Goal: Transaction & Acquisition: Book appointment/travel/reservation

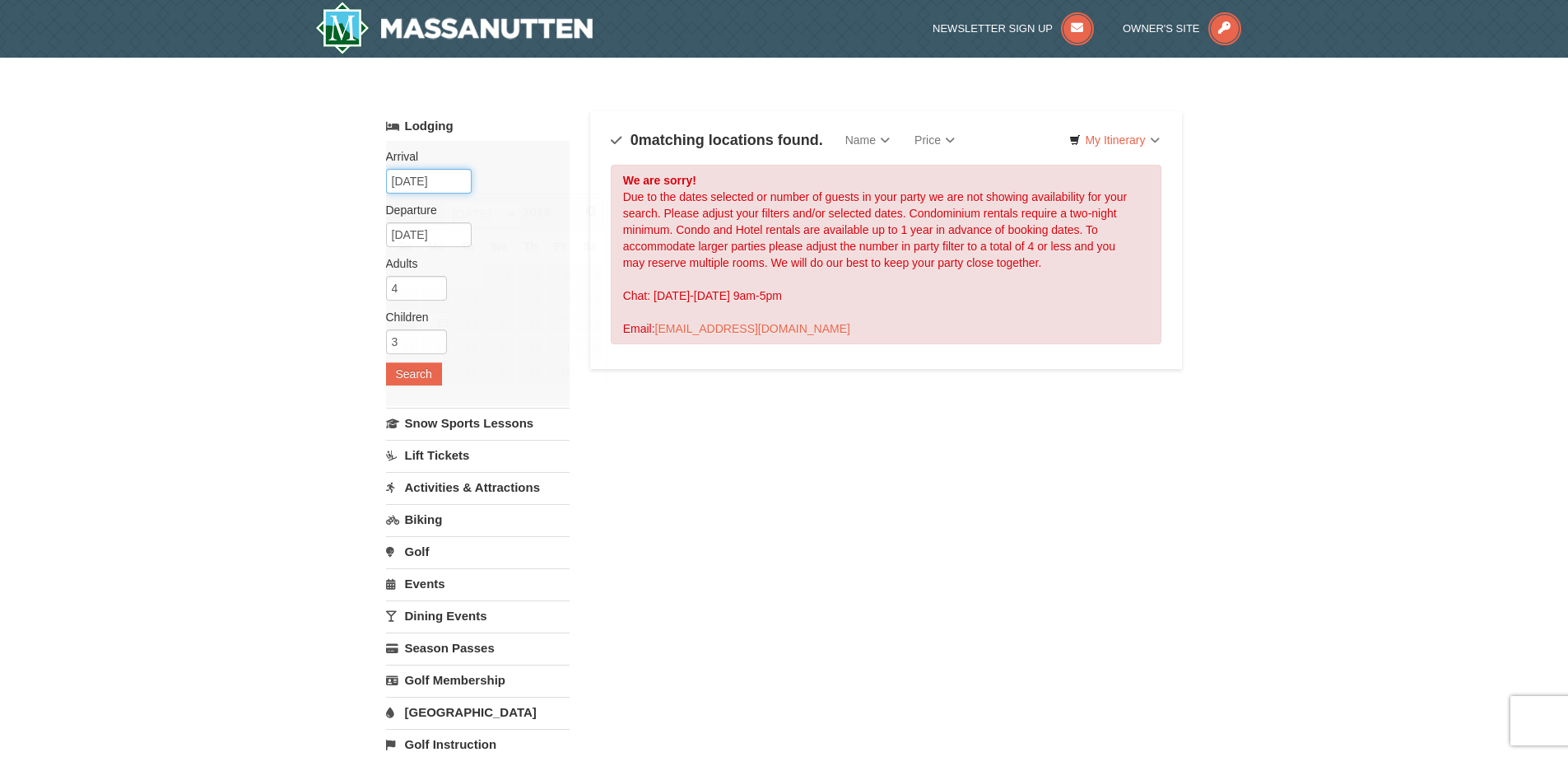
click at [450, 184] on input "07/13/2026" at bounding box center [429, 181] width 86 height 25
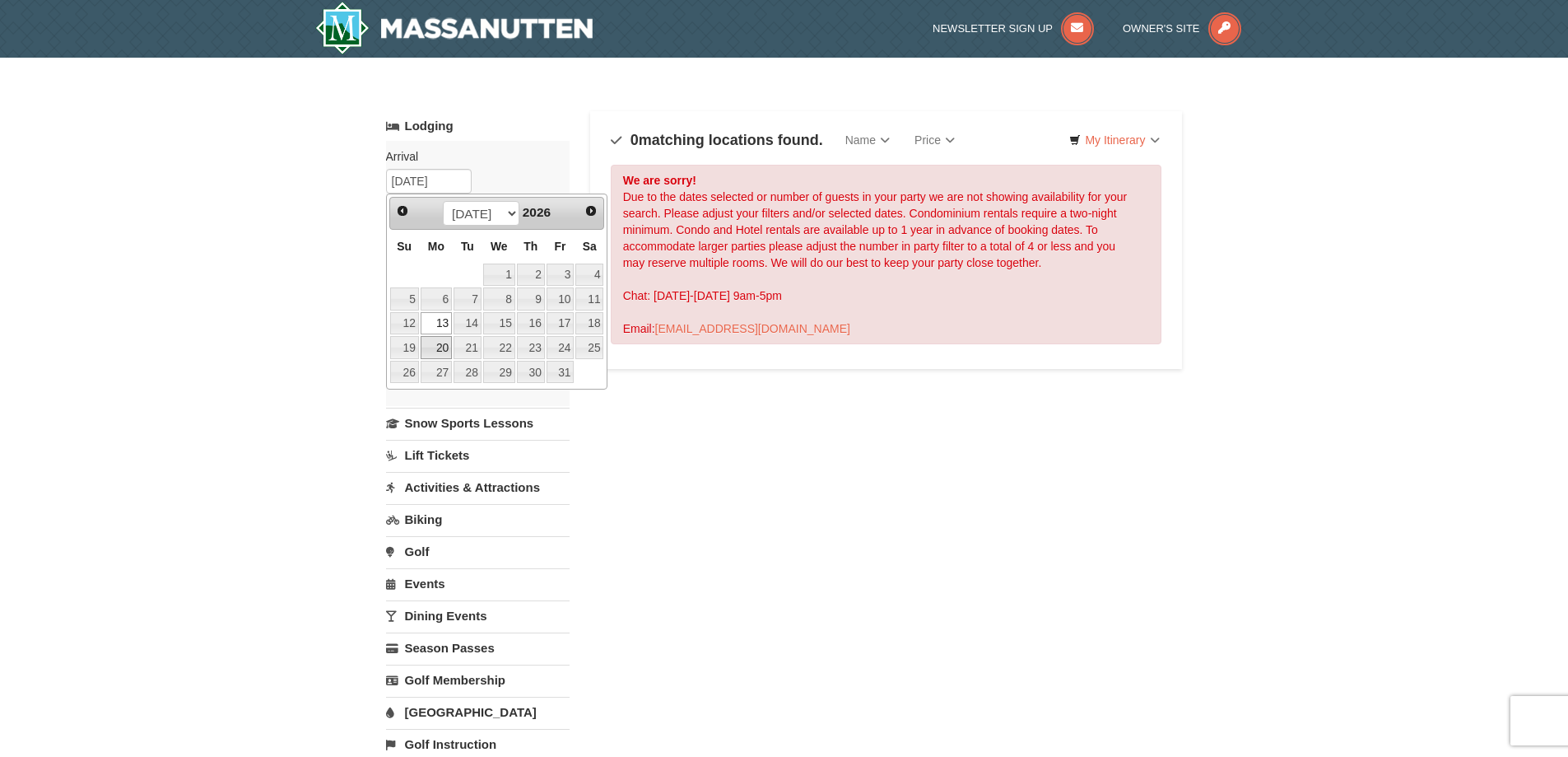
click at [440, 346] on link "20" at bounding box center [435, 347] width 31 height 23
type input "[DATE]"
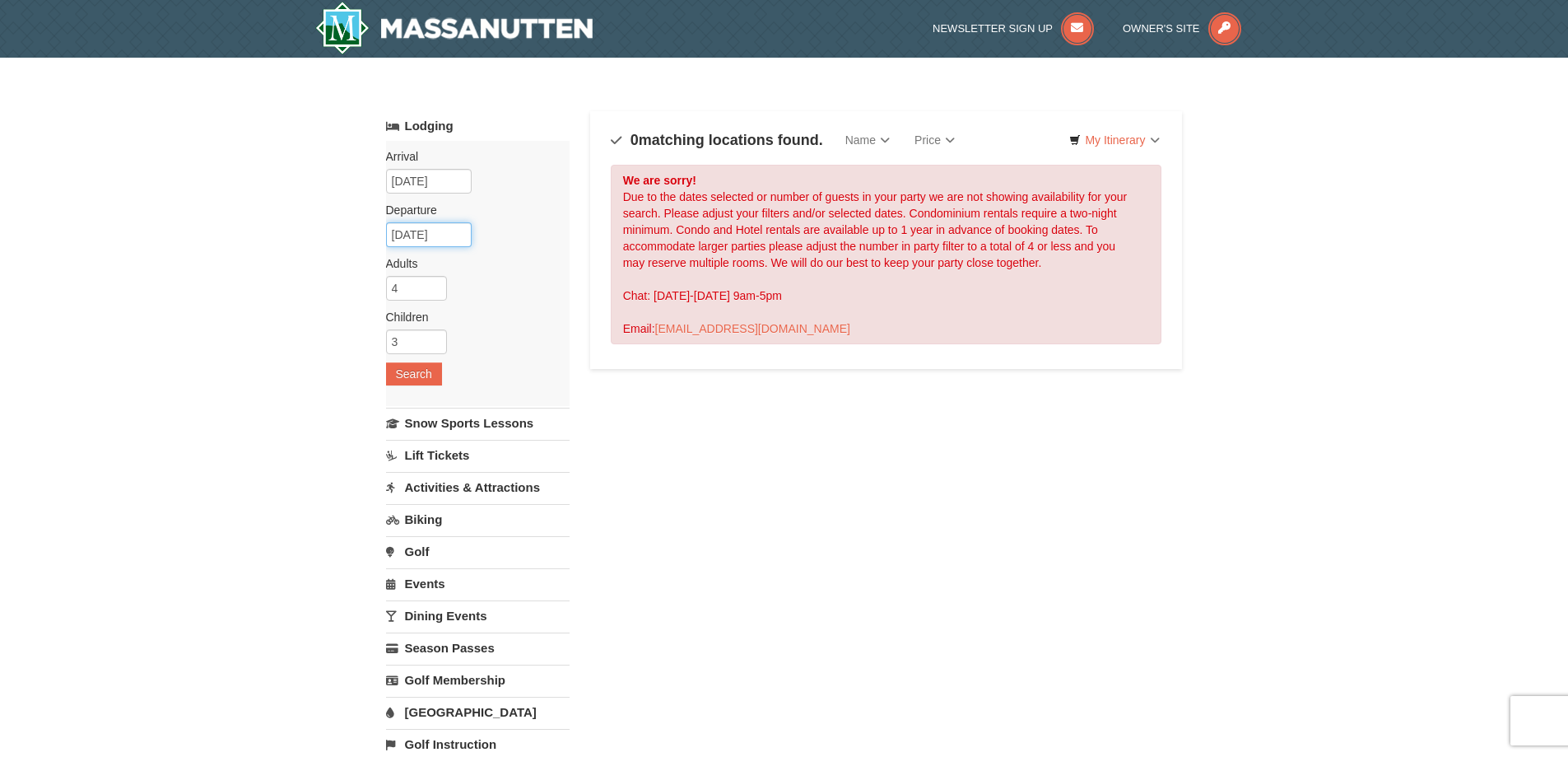
click at [449, 235] on input "07/21/2026" at bounding box center [429, 235] width 86 height 25
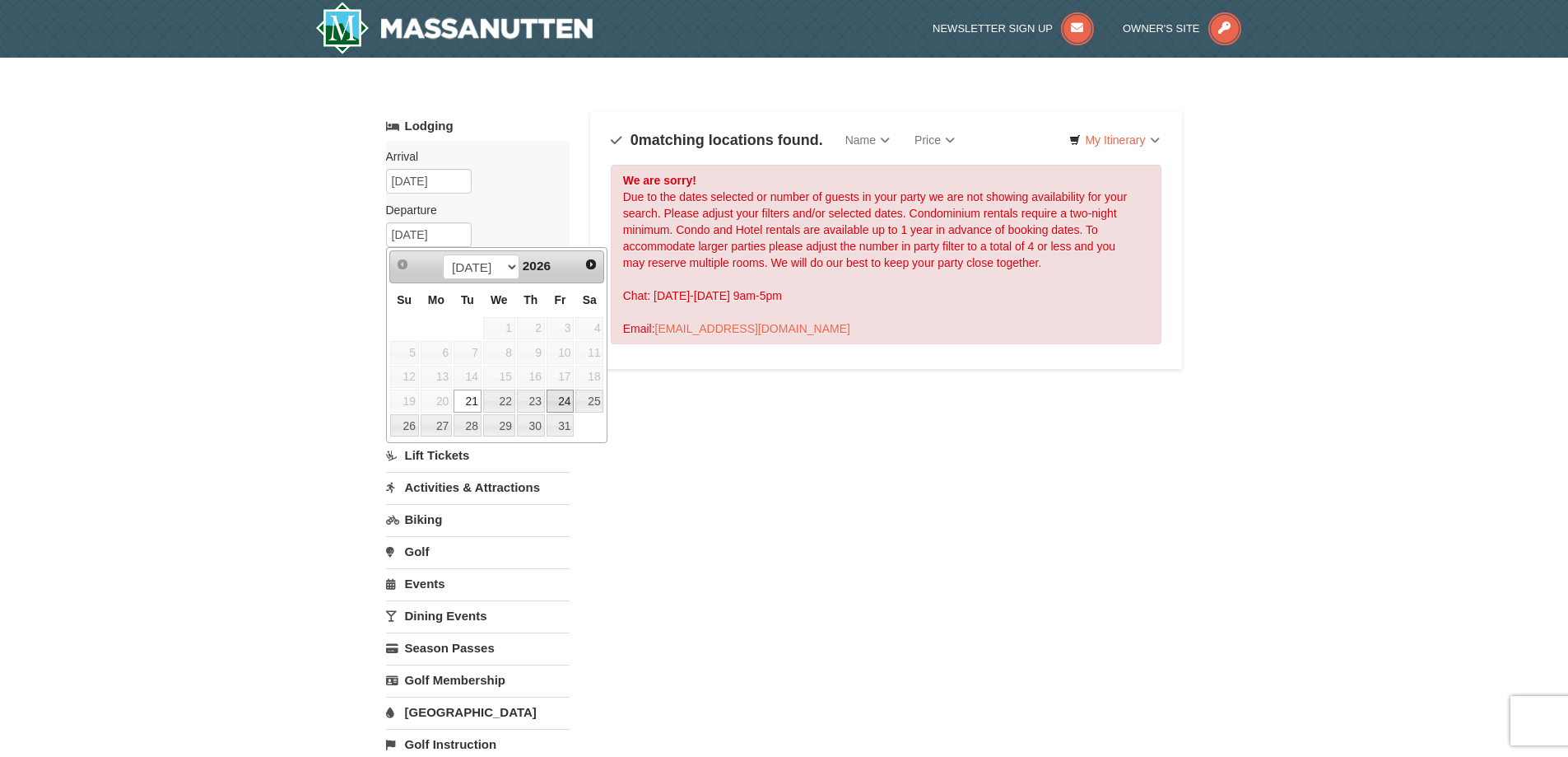
click at [557, 401] on link "24" at bounding box center [561, 400] width 28 height 23
type input "[DATE]"
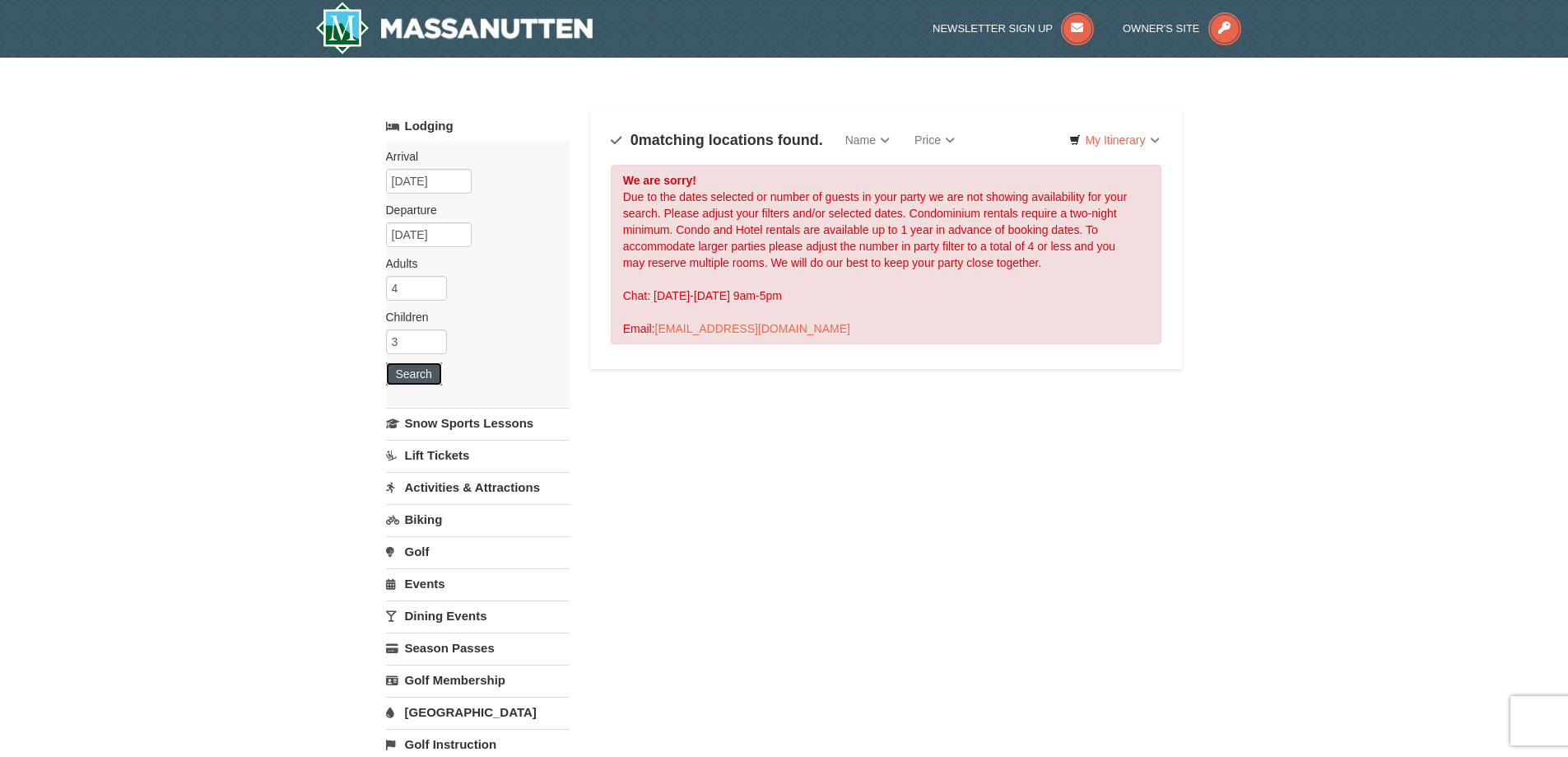
click at [423, 382] on button "Search" at bounding box center [414, 374] width 56 height 23
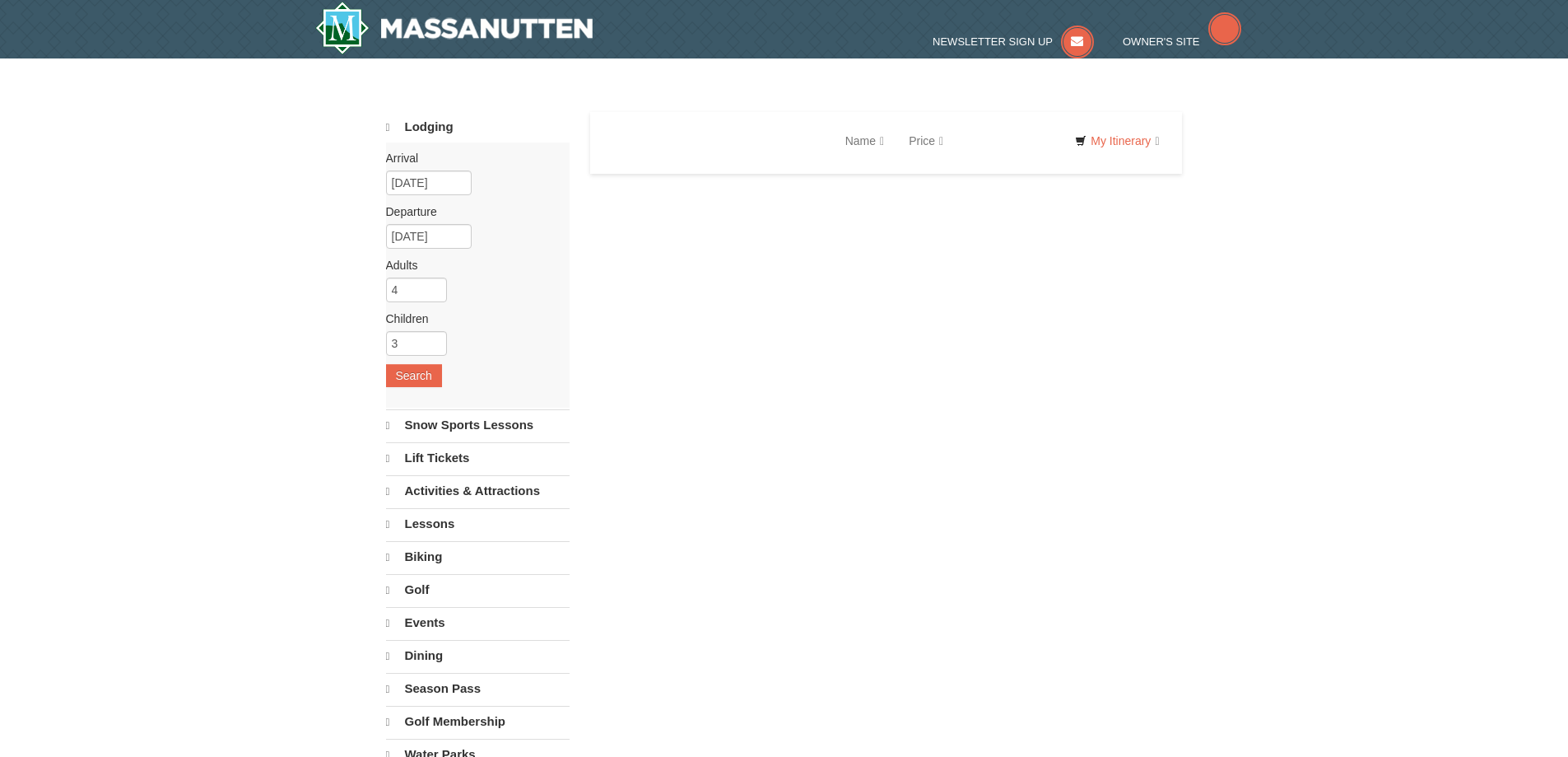
select select "9"
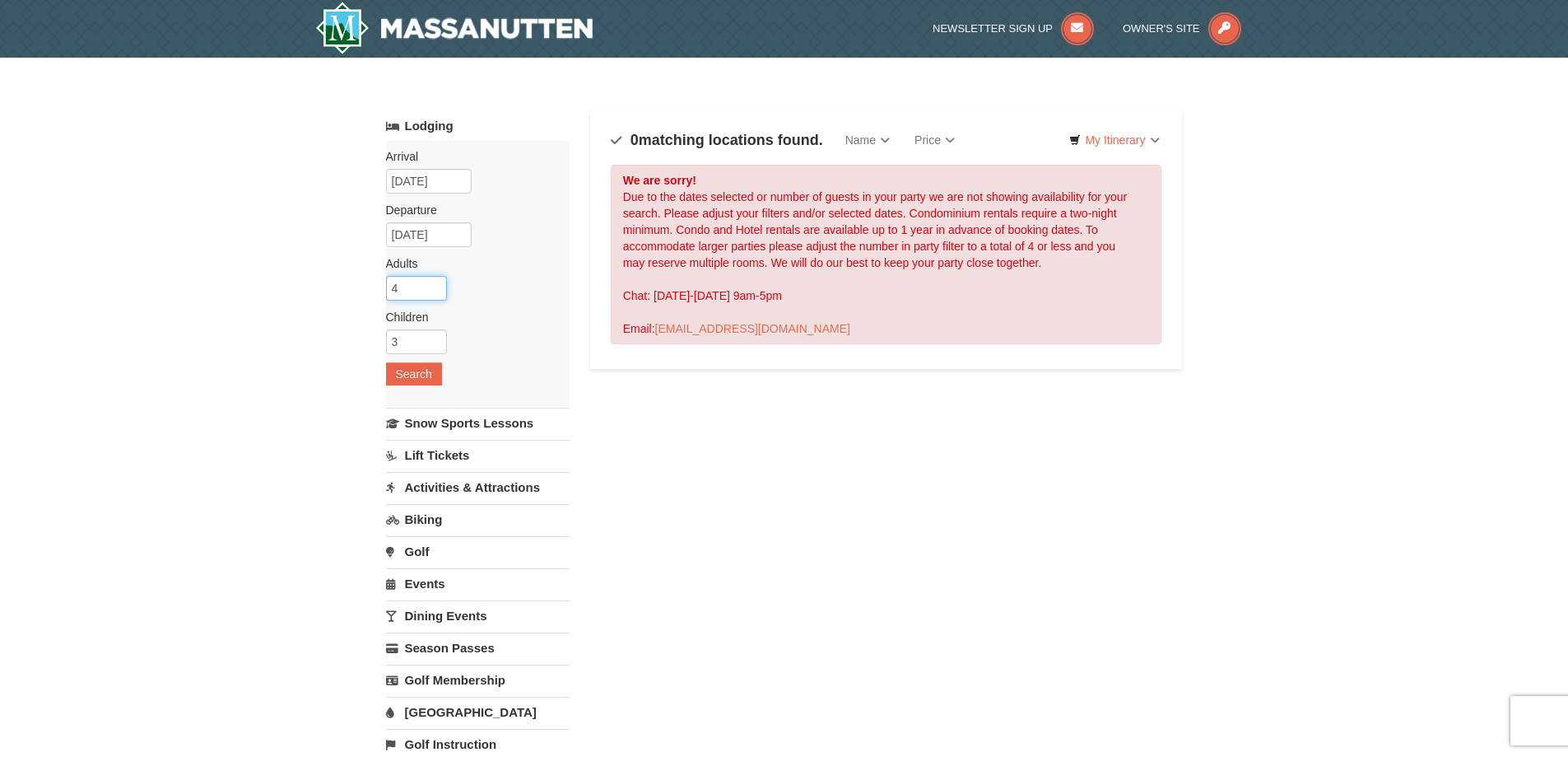
click at [423, 289] on input "4" at bounding box center [416, 288] width 61 height 25
click at [440, 292] on input "3" at bounding box center [416, 288] width 61 height 25
type input "2"
click at [440, 292] on input "2" at bounding box center [416, 288] width 61 height 25
click at [425, 381] on button "Search" at bounding box center [414, 374] width 56 height 23
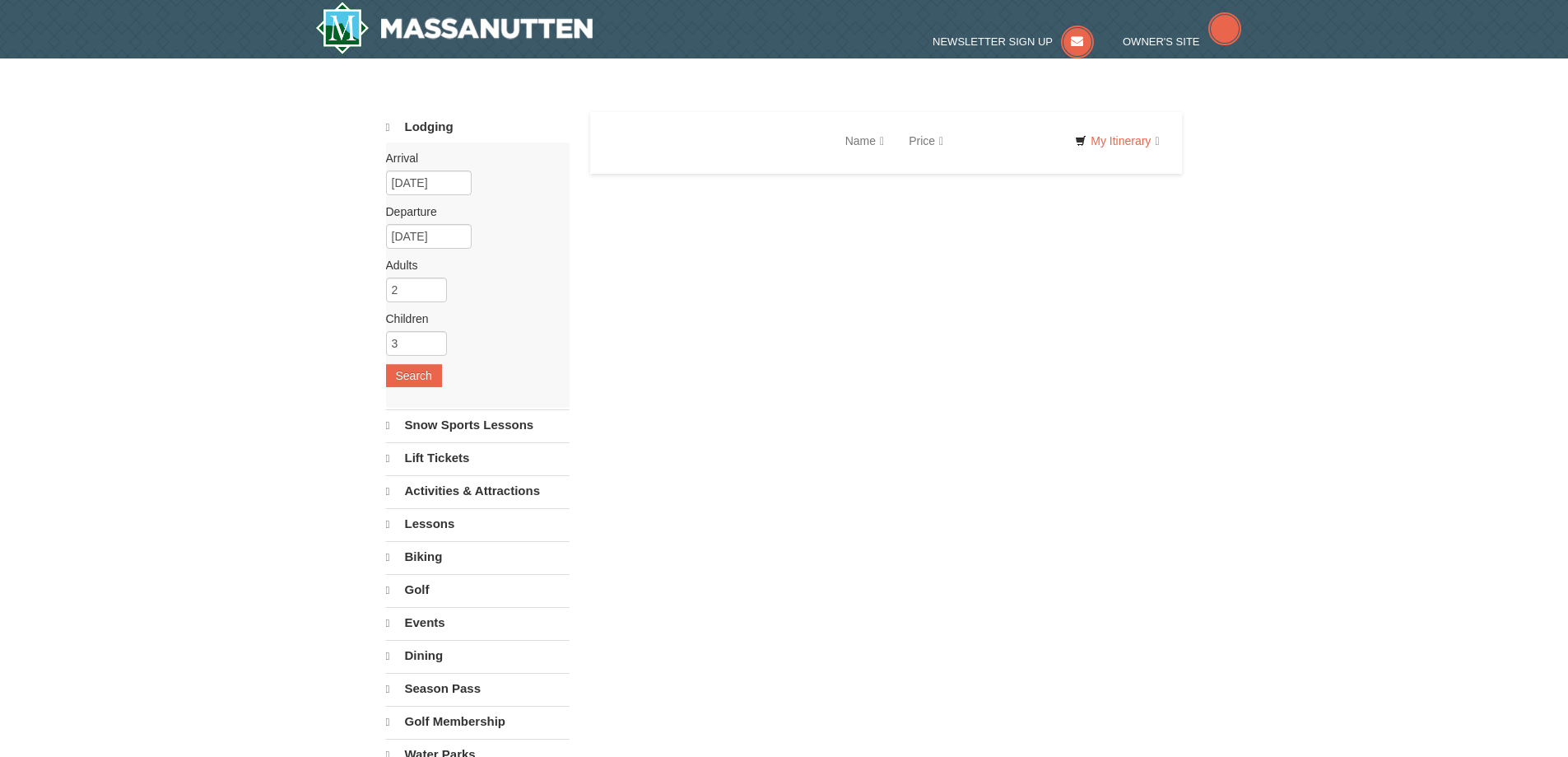
select select "9"
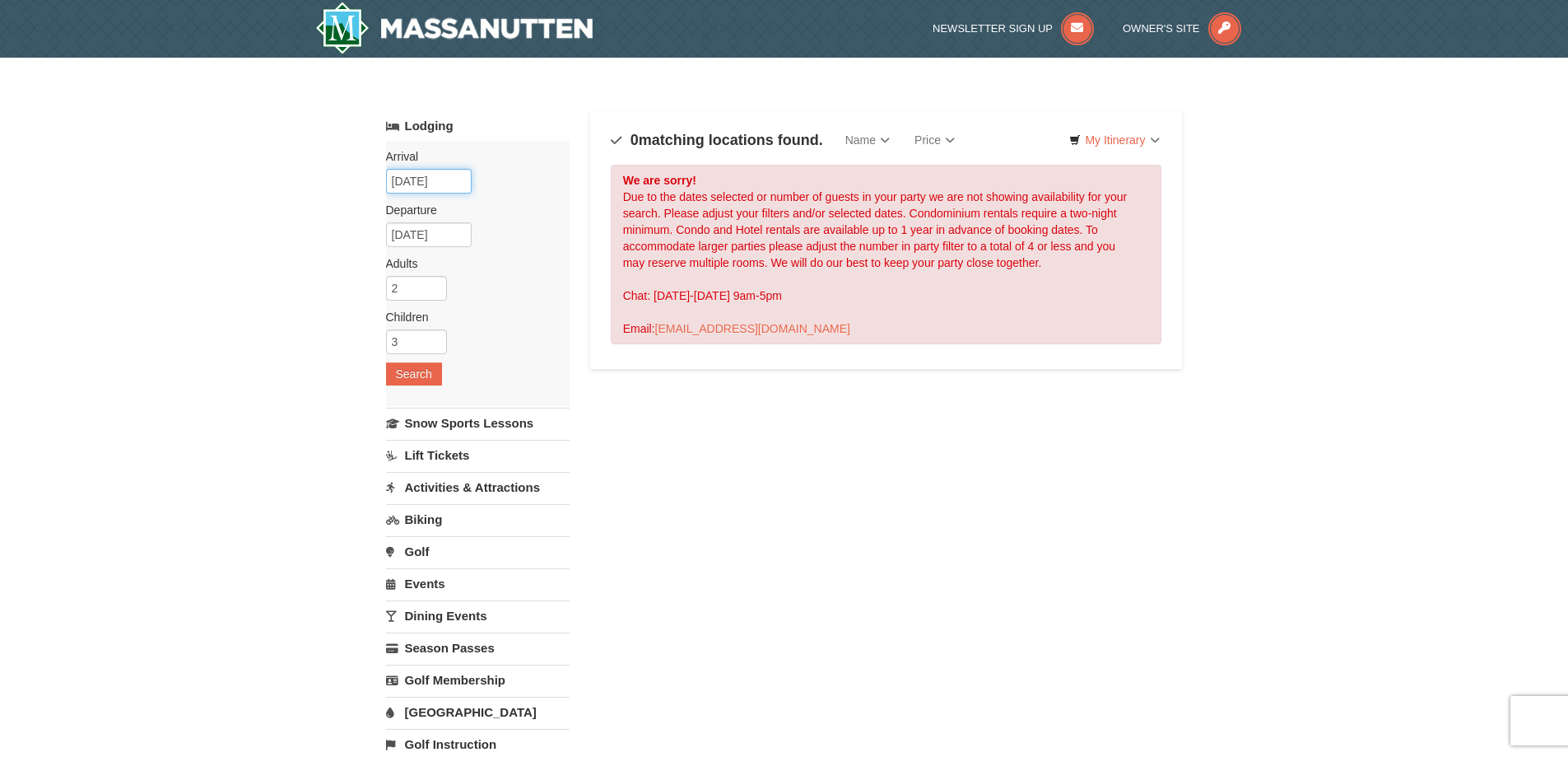
click at [423, 178] on input "07/20/2026" at bounding box center [429, 181] width 86 height 25
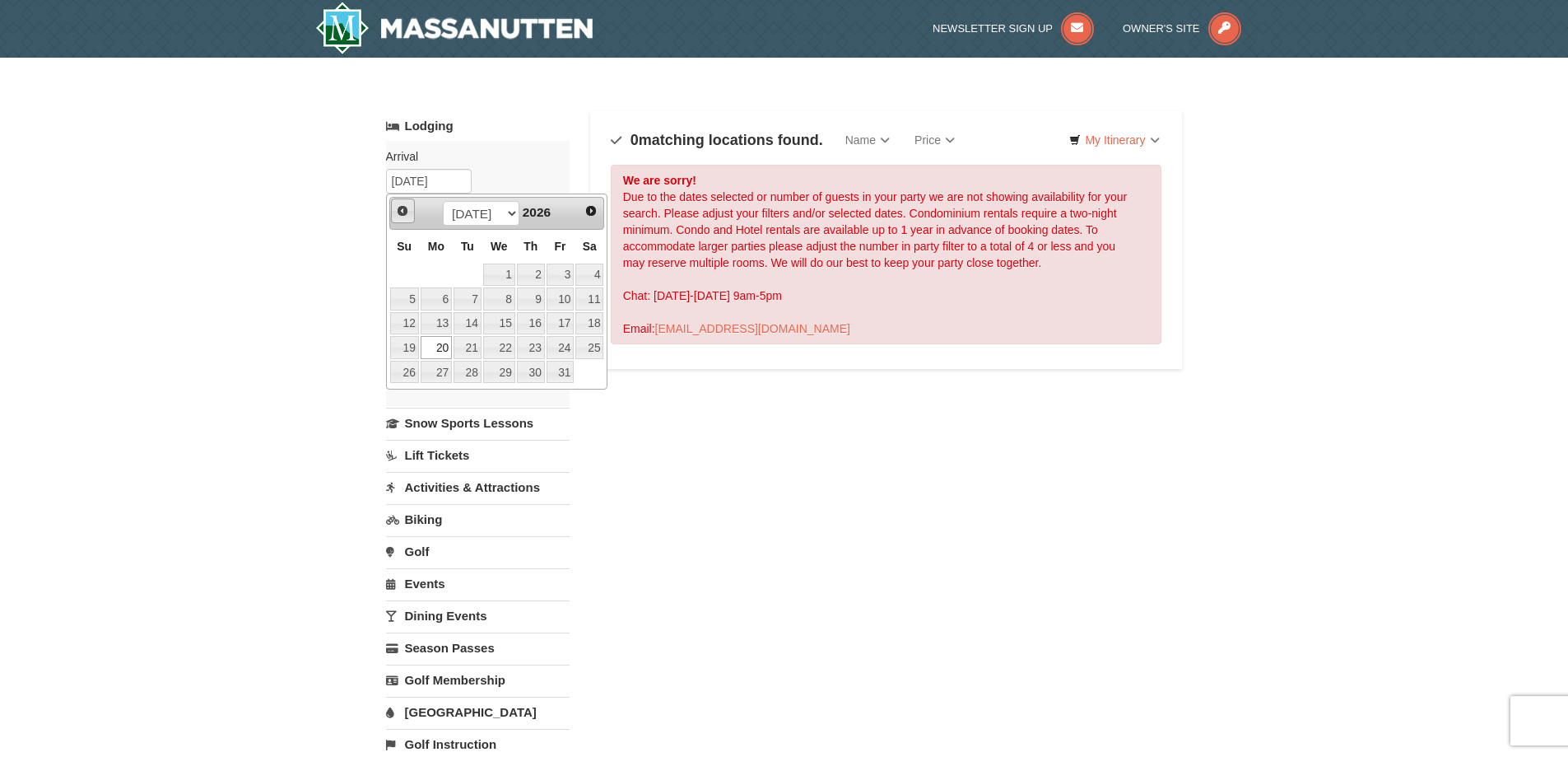
click at [404, 217] on link "Prev" at bounding box center [403, 211] width 25 height 25
click at [408, 320] on link "14" at bounding box center [404, 324] width 29 height 23
type input "06/14/2026"
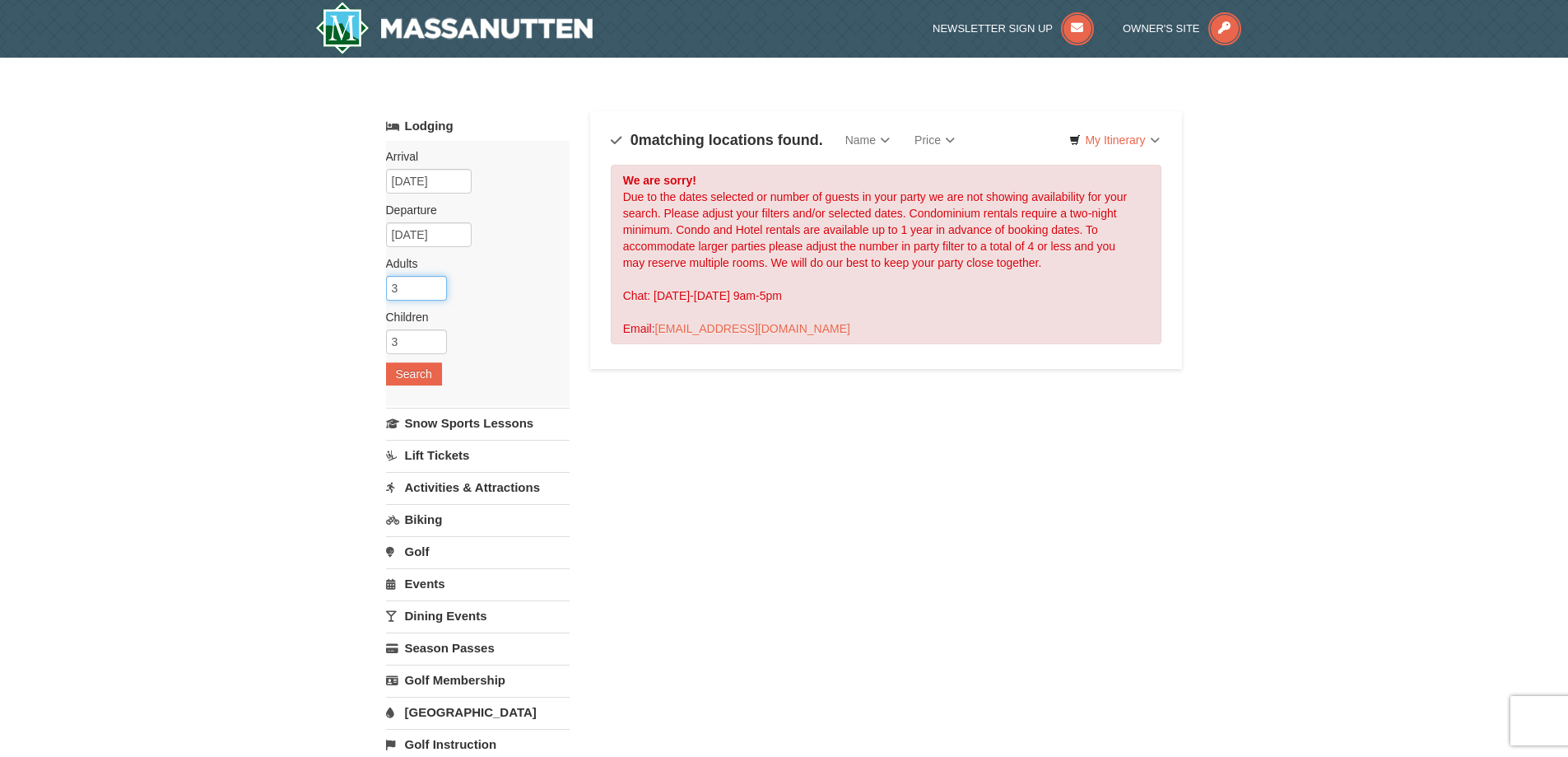
click at [437, 284] on input "3" at bounding box center [416, 288] width 61 height 25
type input "4"
click at [437, 284] on input "4" at bounding box center [416, 288] width 61 height 25
click at [439, 235] on input "07/24/2026" at bounding box center [429, 235] width 86 height 25
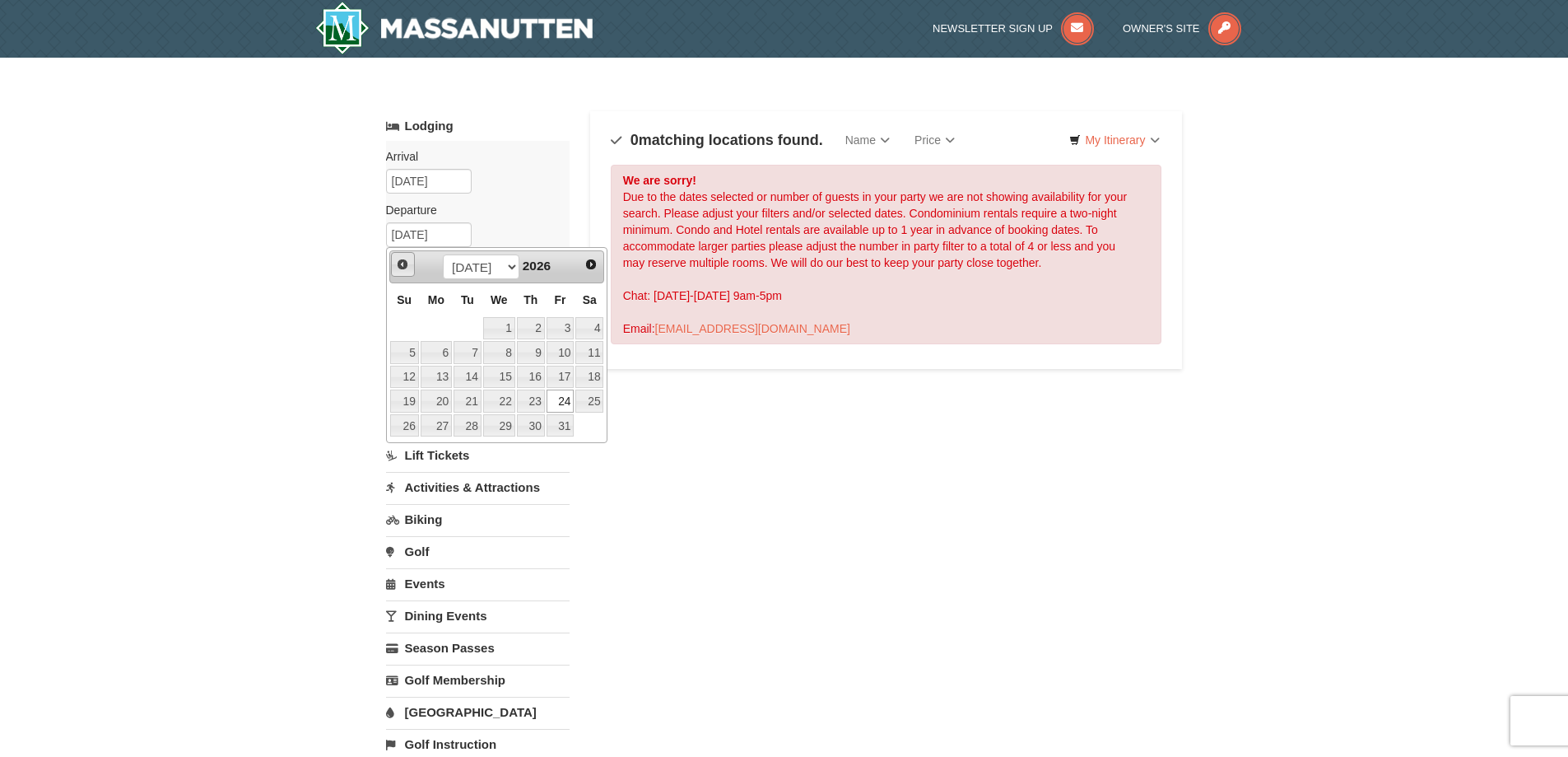
click at [405, 270] on span "Prev" at bounding box center [402, 264] width 13 height 13
click at [572, 378] on link "19" at bounding box center [561, 377] width 28 height 23
type input "06/19/2026"
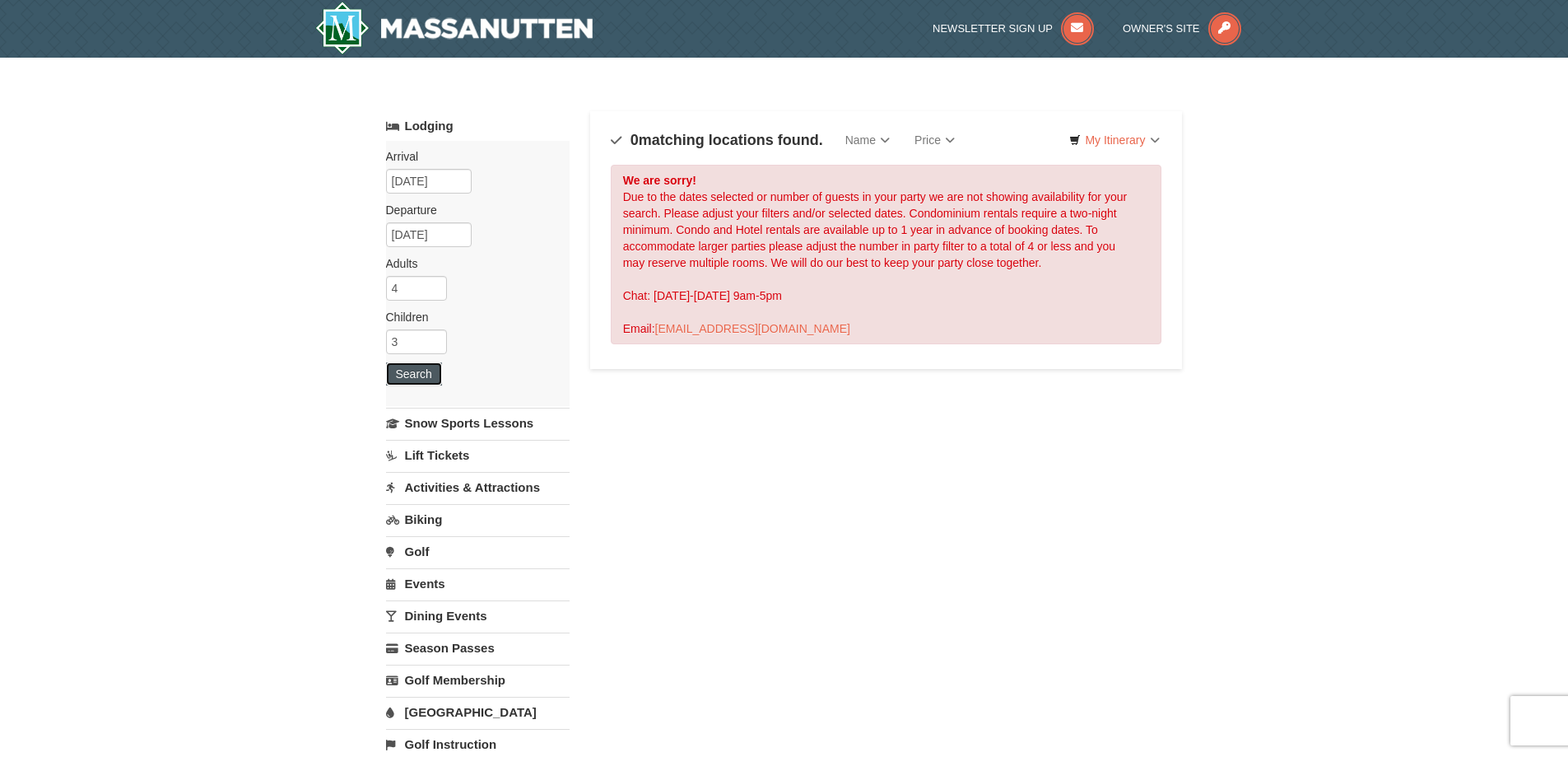
click at [415, 381] on button "Search" at bounding box center [414, 374] width 56 height 23
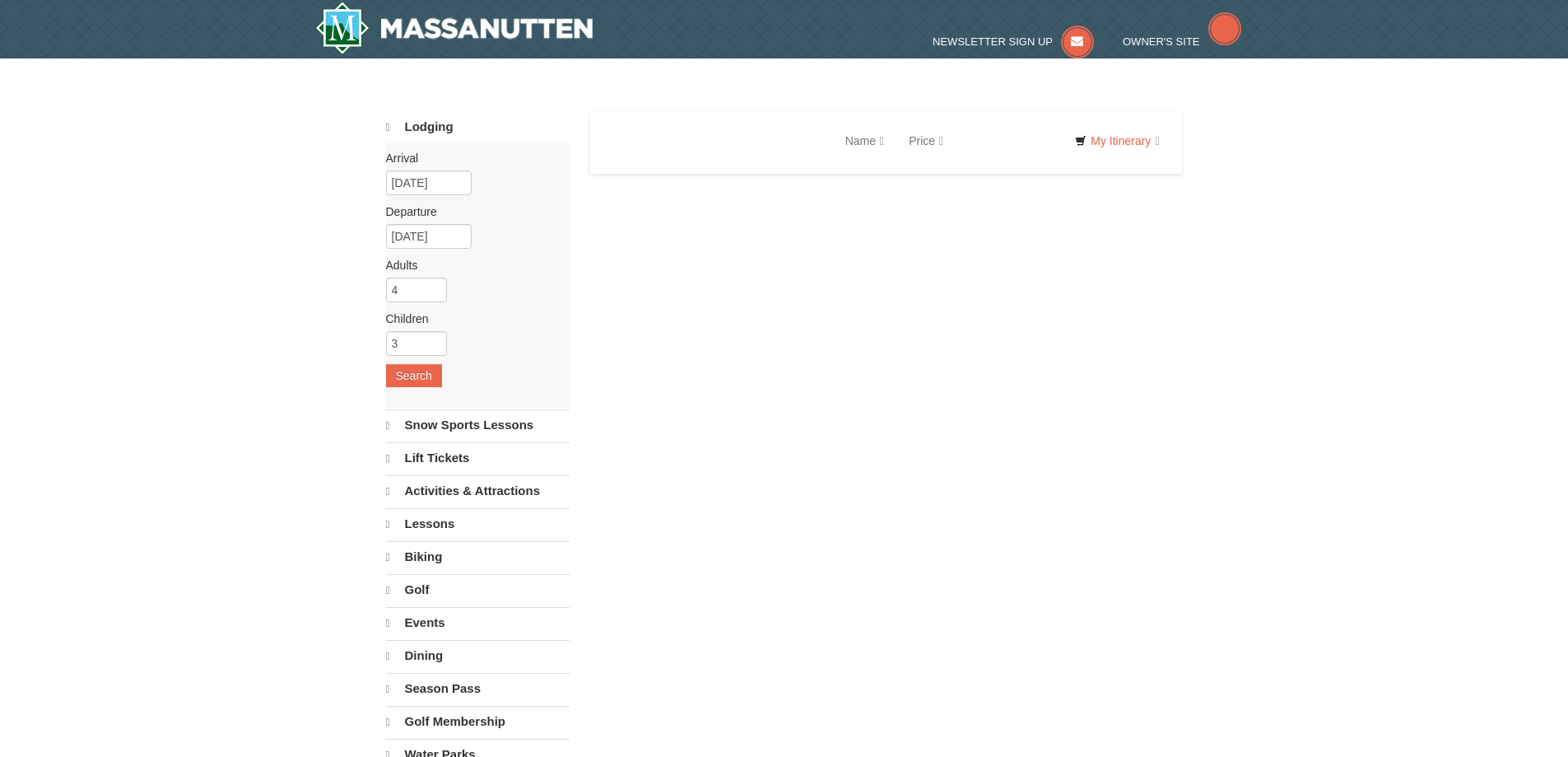
select select "9"
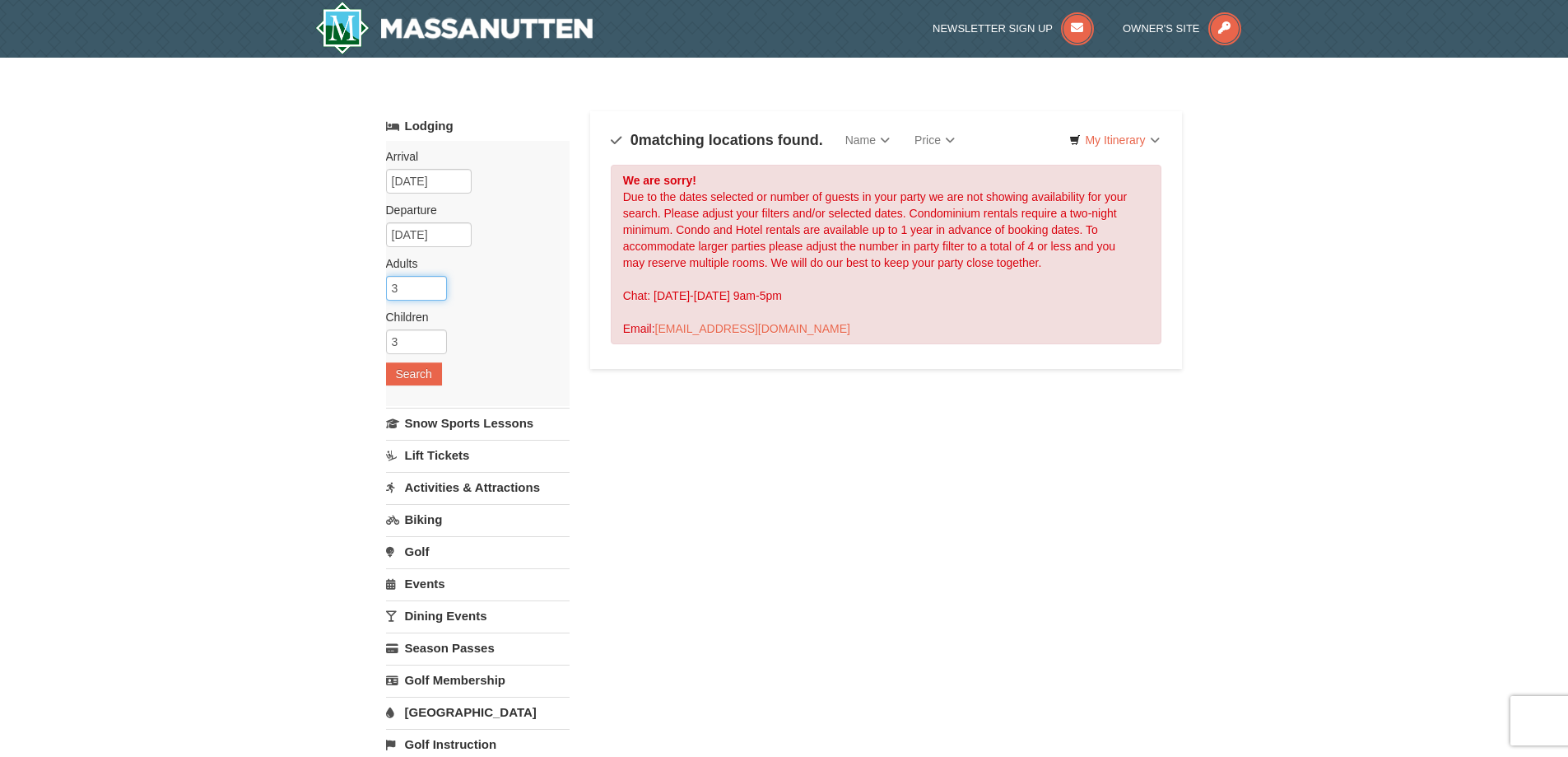
click at [436, 294] on input "3" at bounding box center [416, 288] width 61 height 25
type input "2"
click at [436, 294] on input "2" at bounding box center [416, 288] width 61 height 25
click at [439, 345] on input "2" at bounding box center [416, 342] width 61 height 25
type input "1"
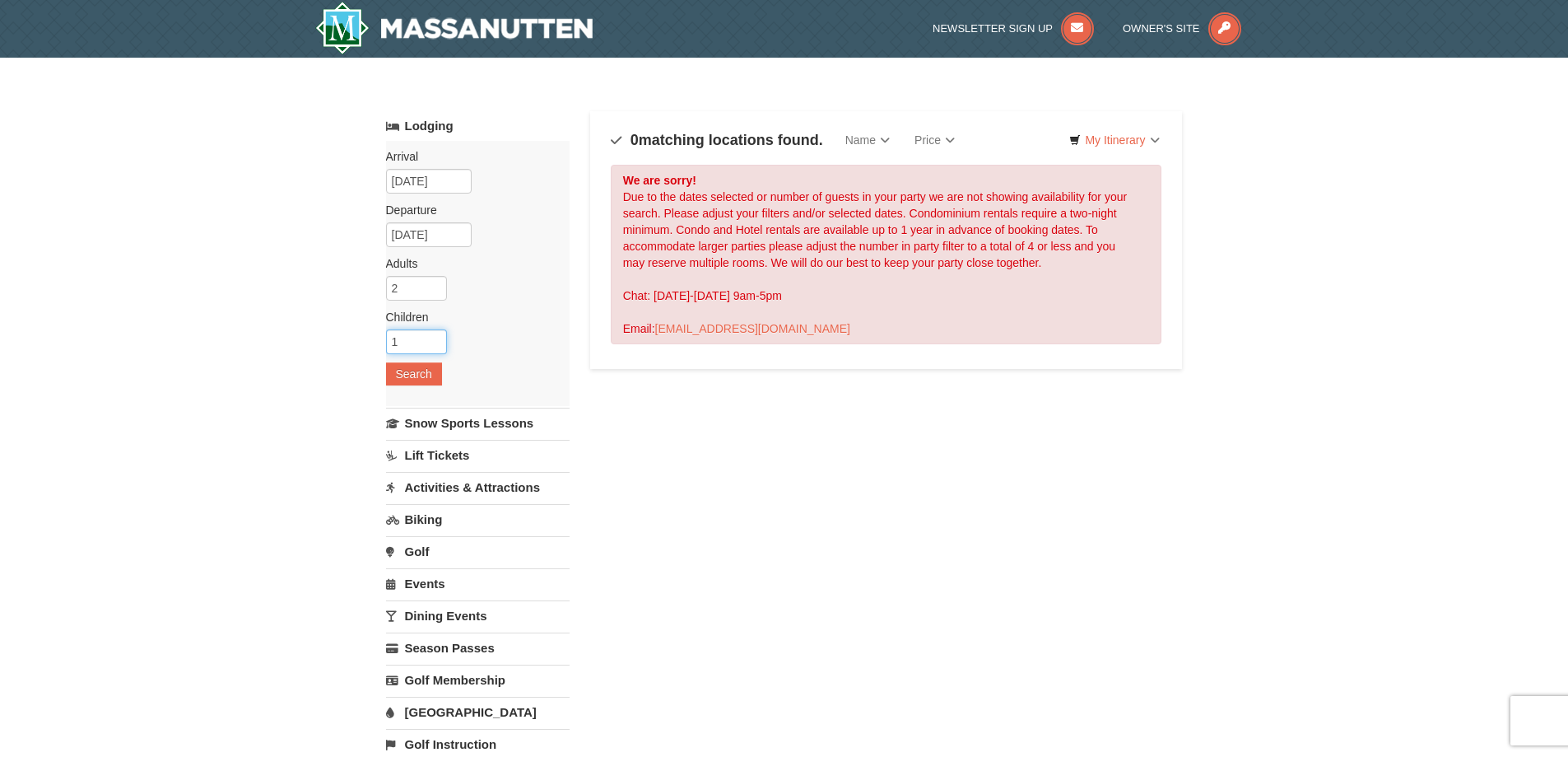
click at [438, 345] on input "1" at bounding box center [416, 342] width 61 height 25
click at [424, 371] on button "Search" at bounding box center [414, 374] width 56 height 23
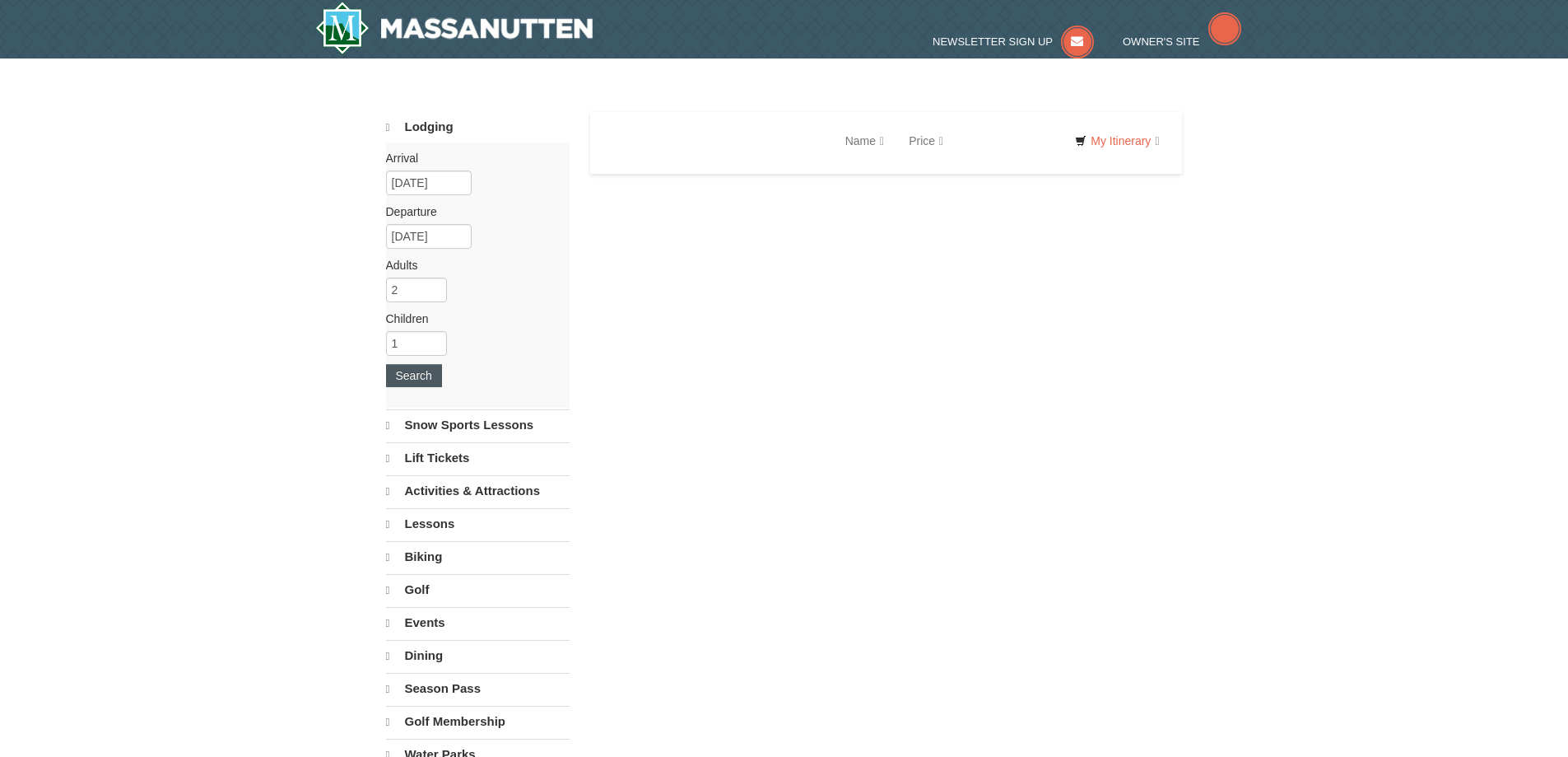
select select "9"
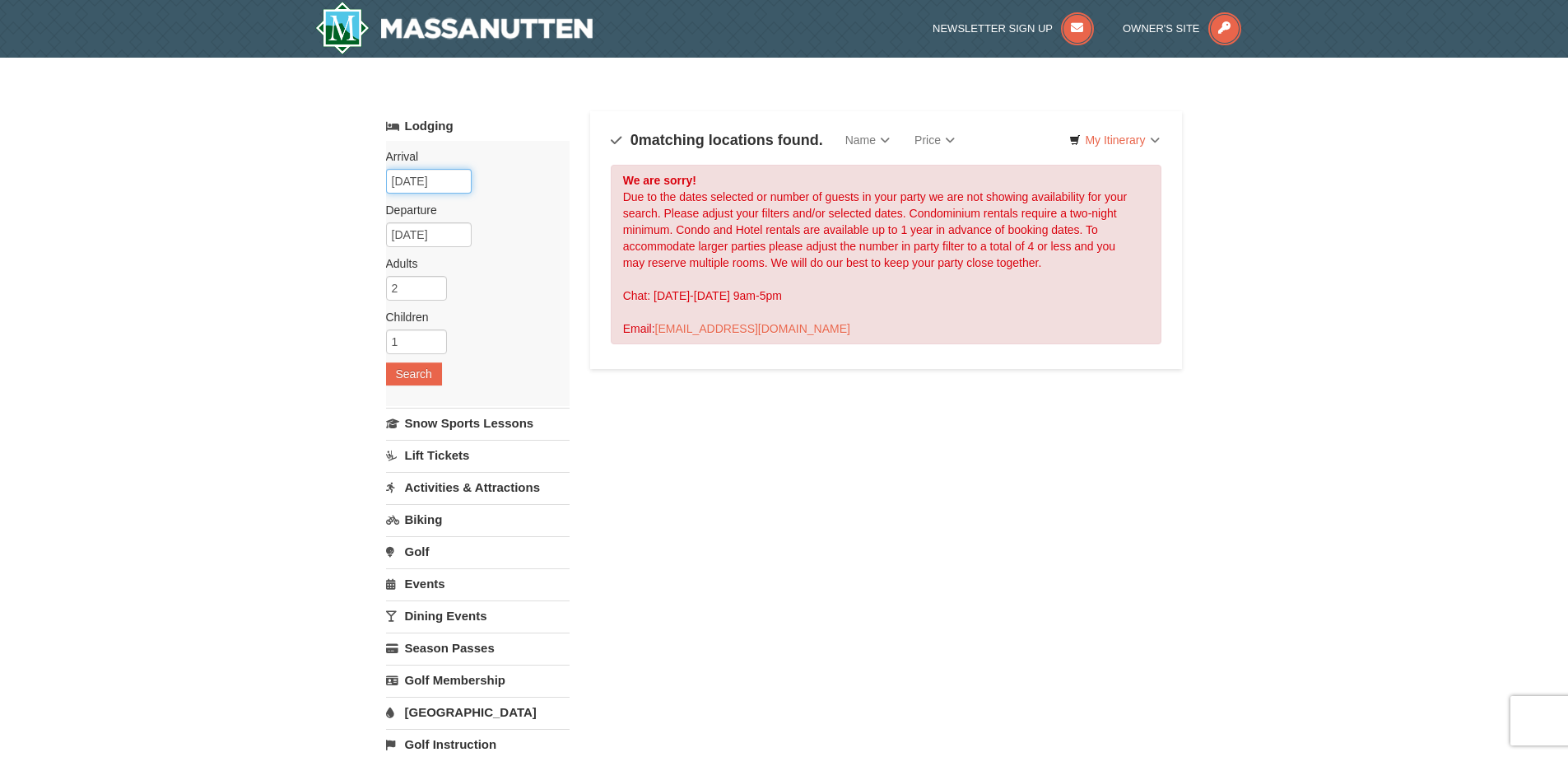
click at [428, 174] on input "06/14/2026" at bounding box center [429, 181] width 86 height 25
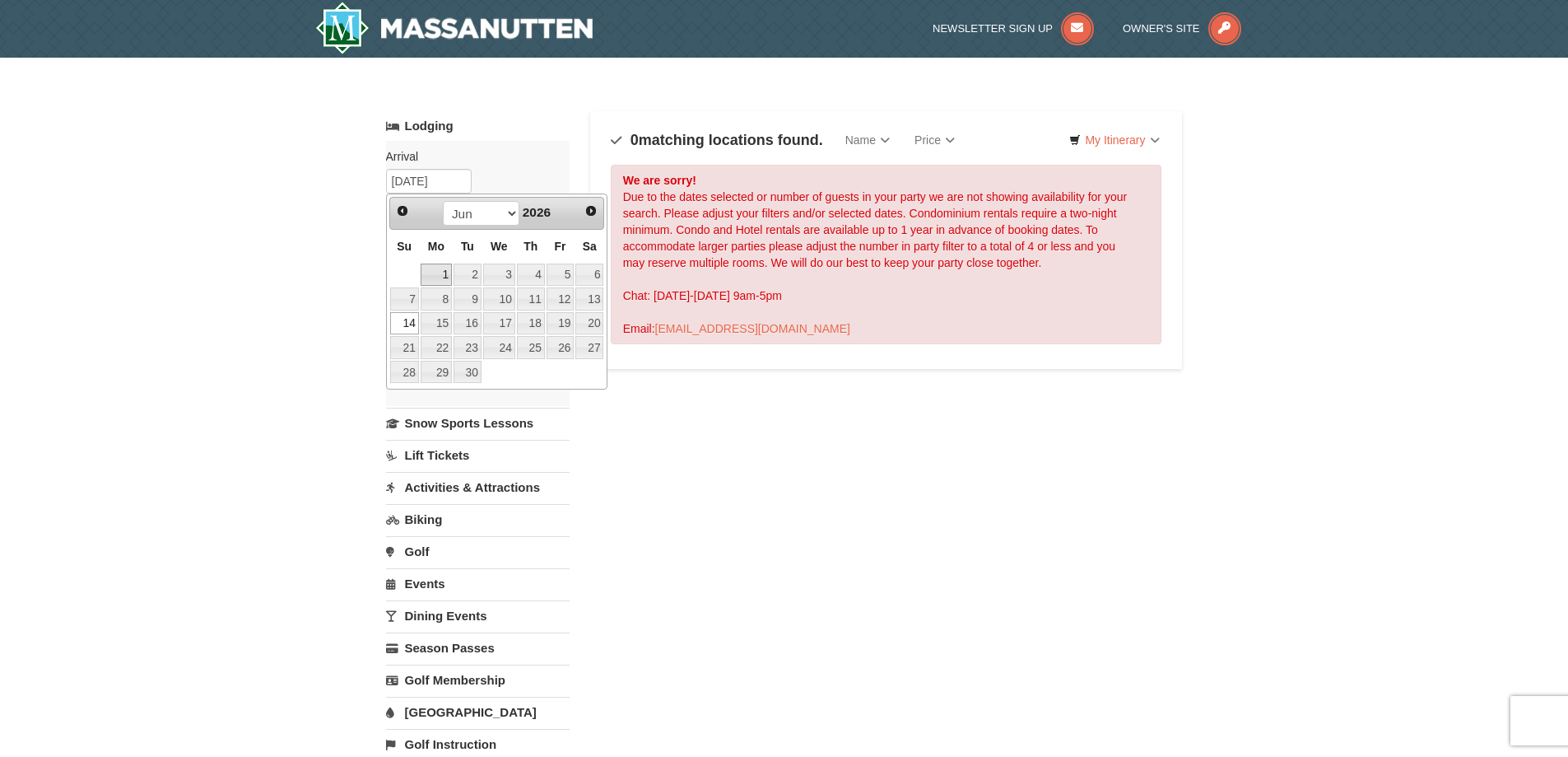
click at [438, 273] on link "1" at bounding box center [435, 275] width 31 height 23
type input "06/01/2026"
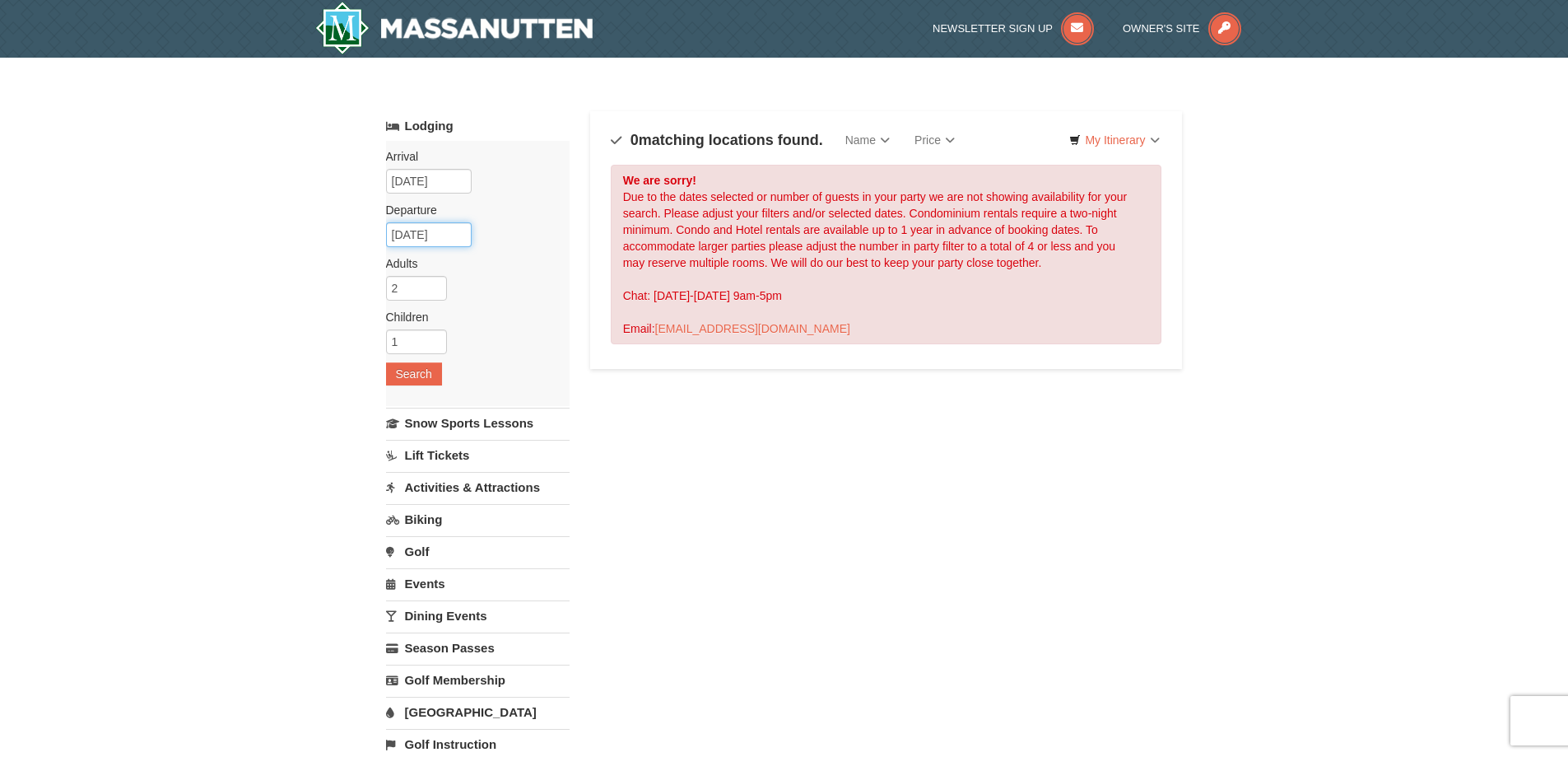
click at [434, 238] on input "06/19/2026" at bounding box center [429, 235] width 86 height 25
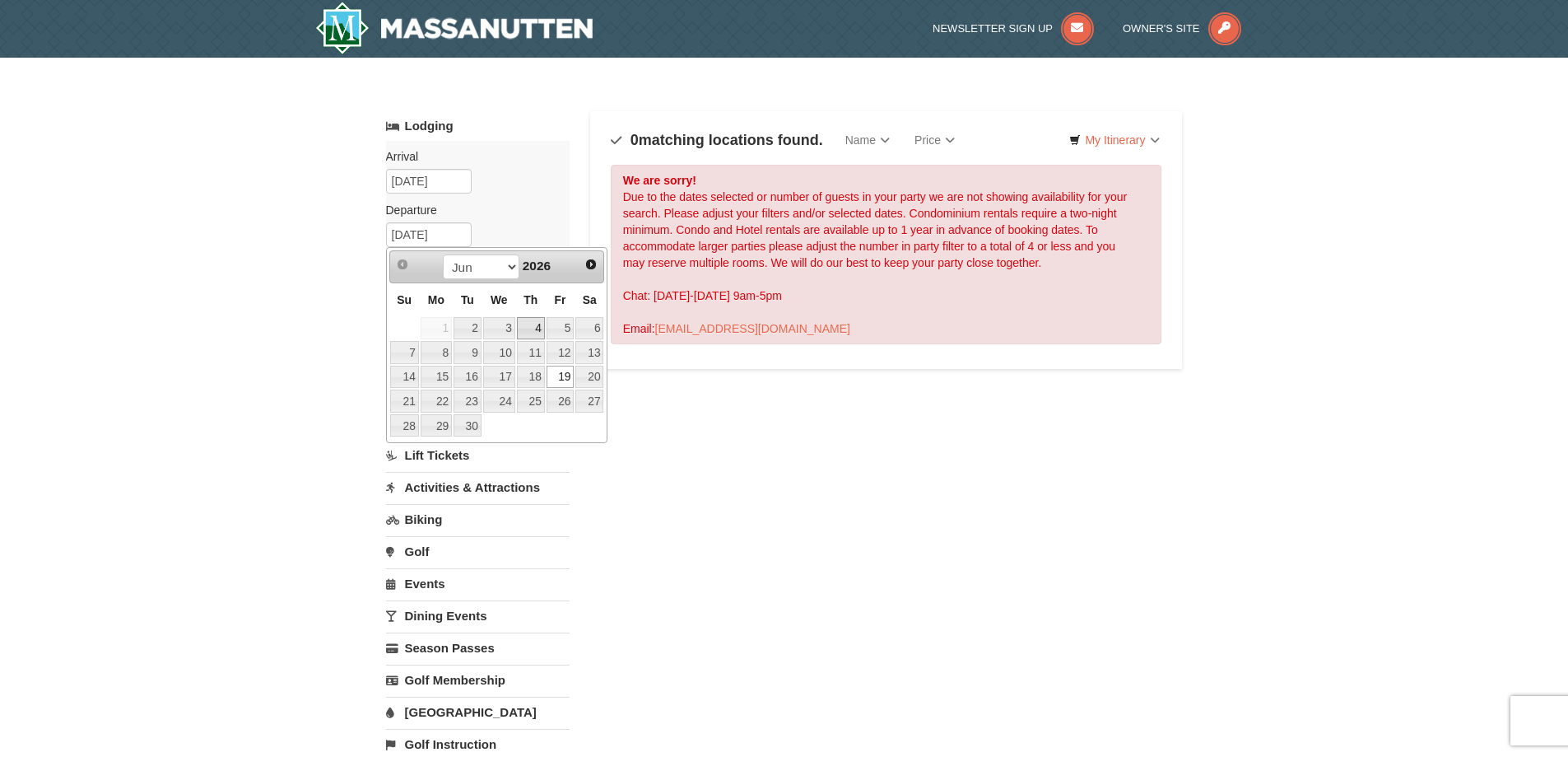
click at [526, 329] on link "4" at bounding box center [531, 329] width 28 height 23
type input "06/04/2026"
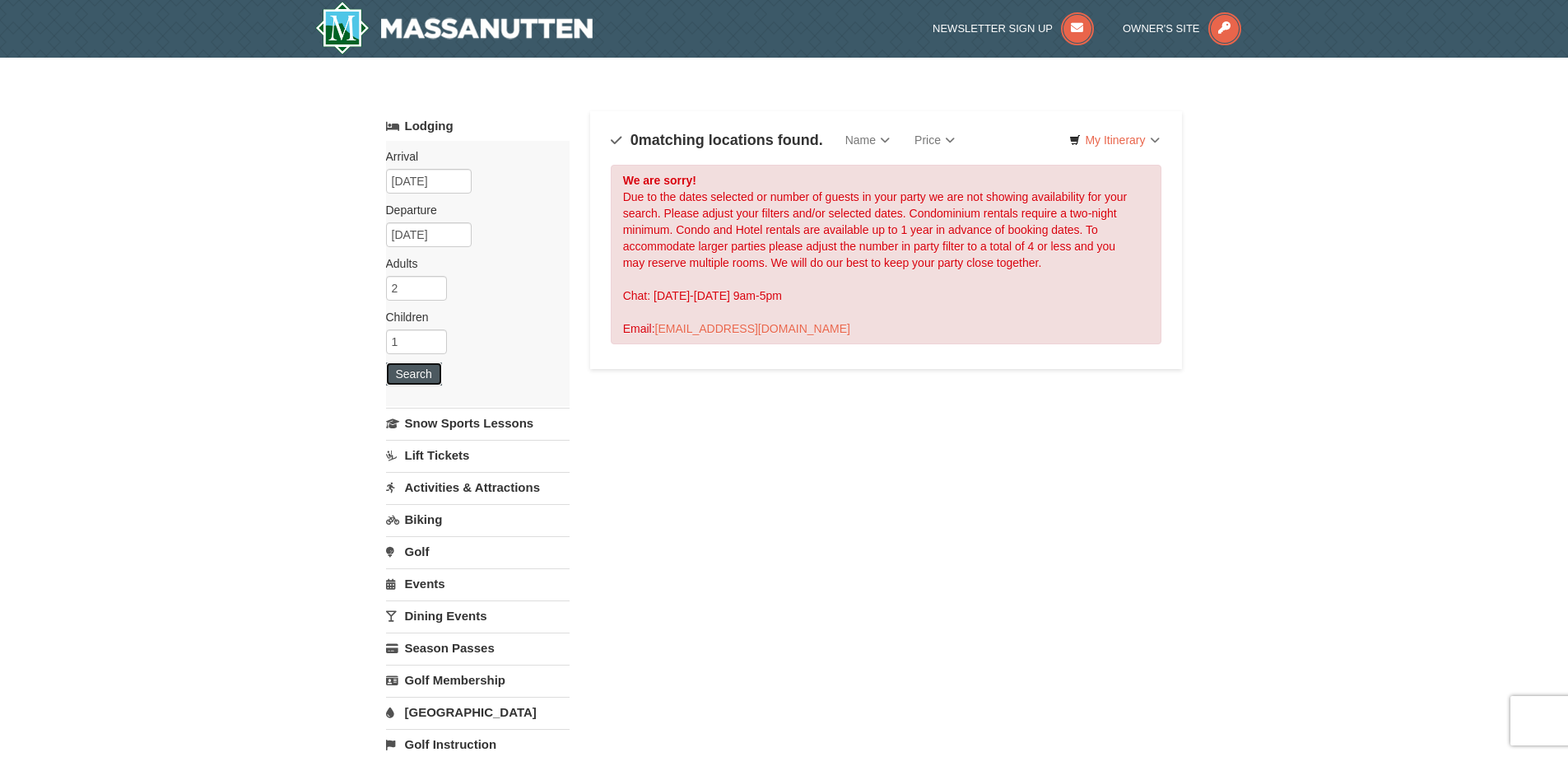
click at [415, 378] on button "Search" at bounding box center [414, 374] width 56 height 23
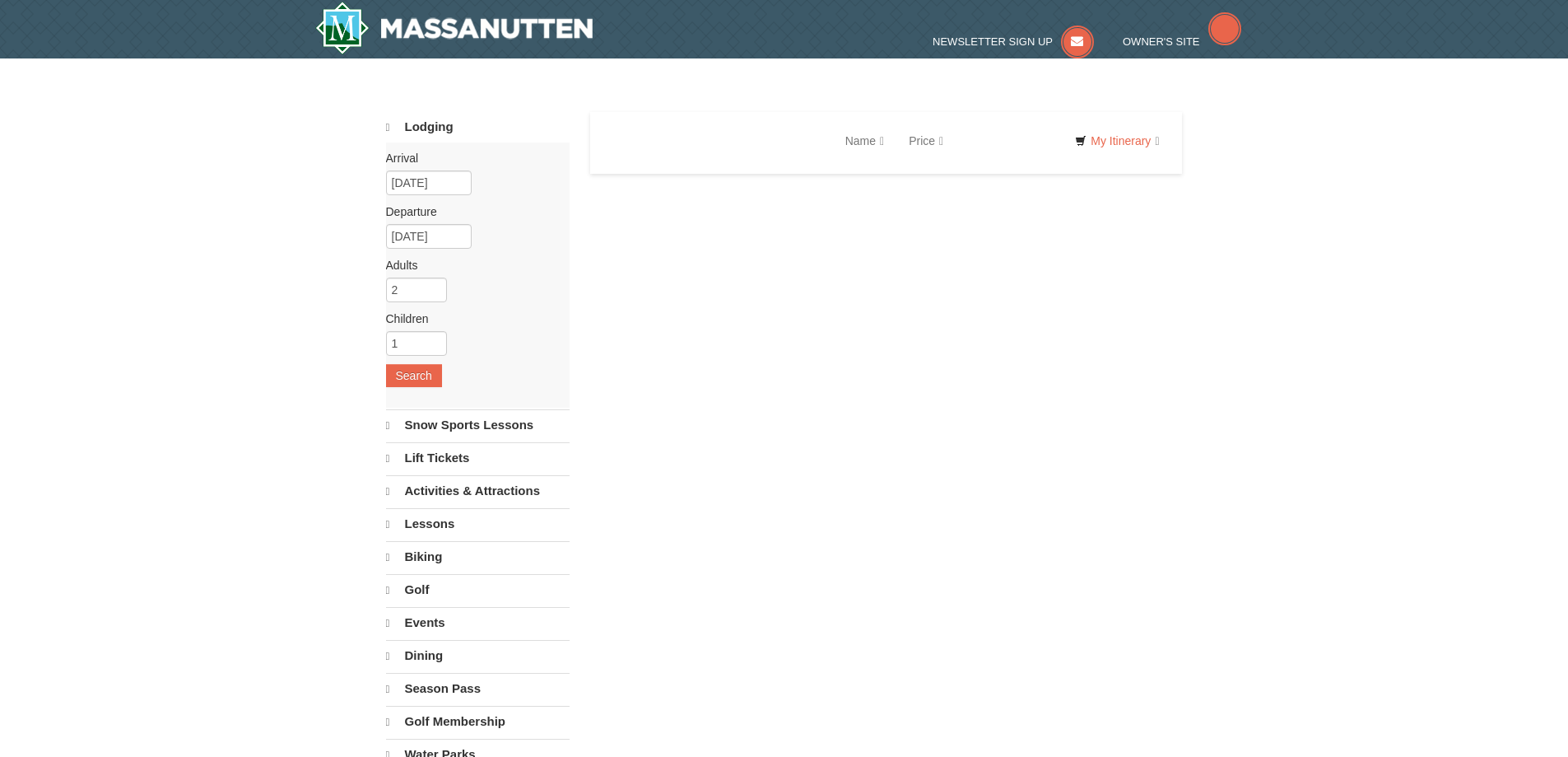
select select "9"
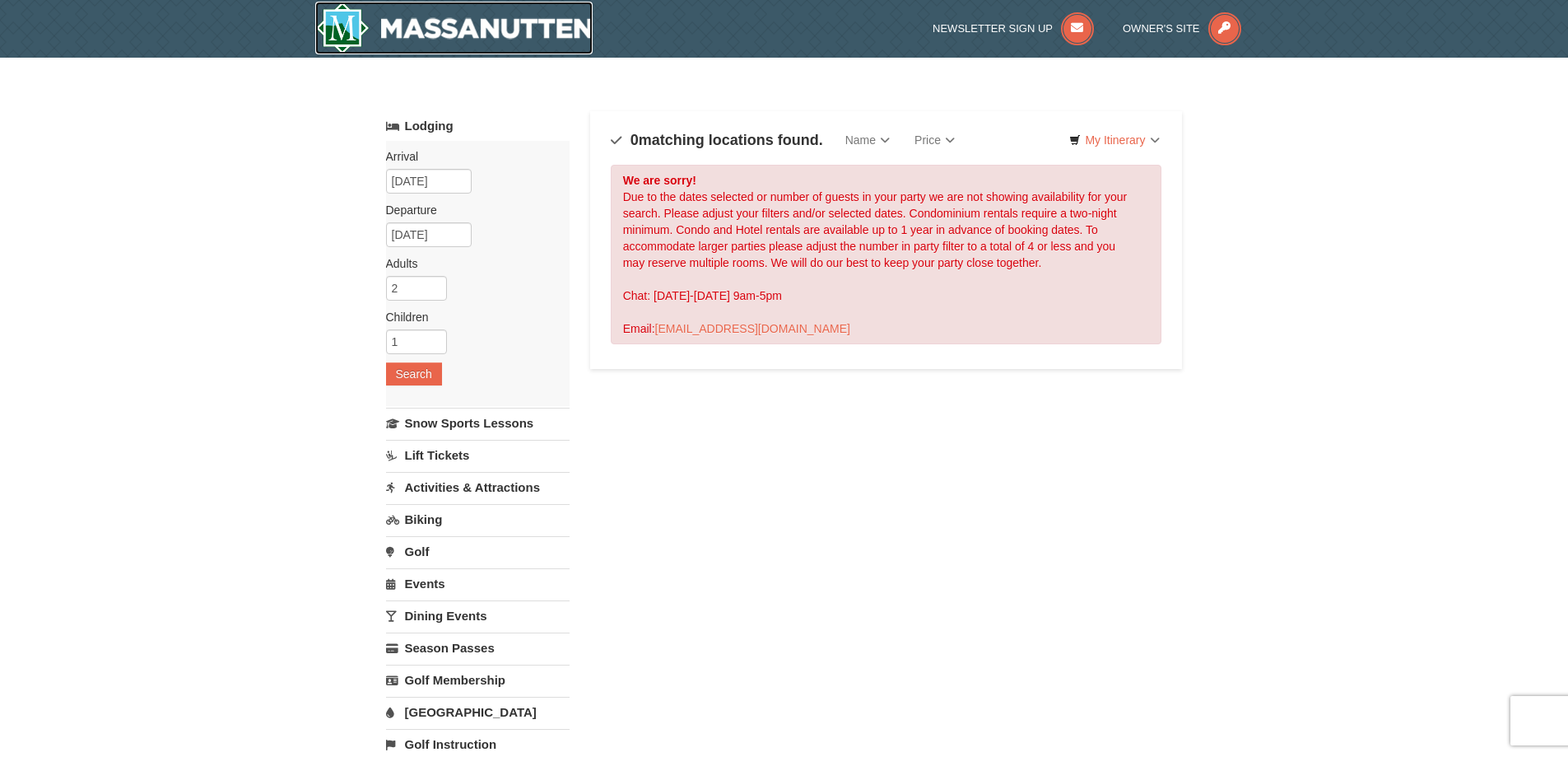
click at [355, 30] on img at bounding box center [454, 28] width 278 height 53
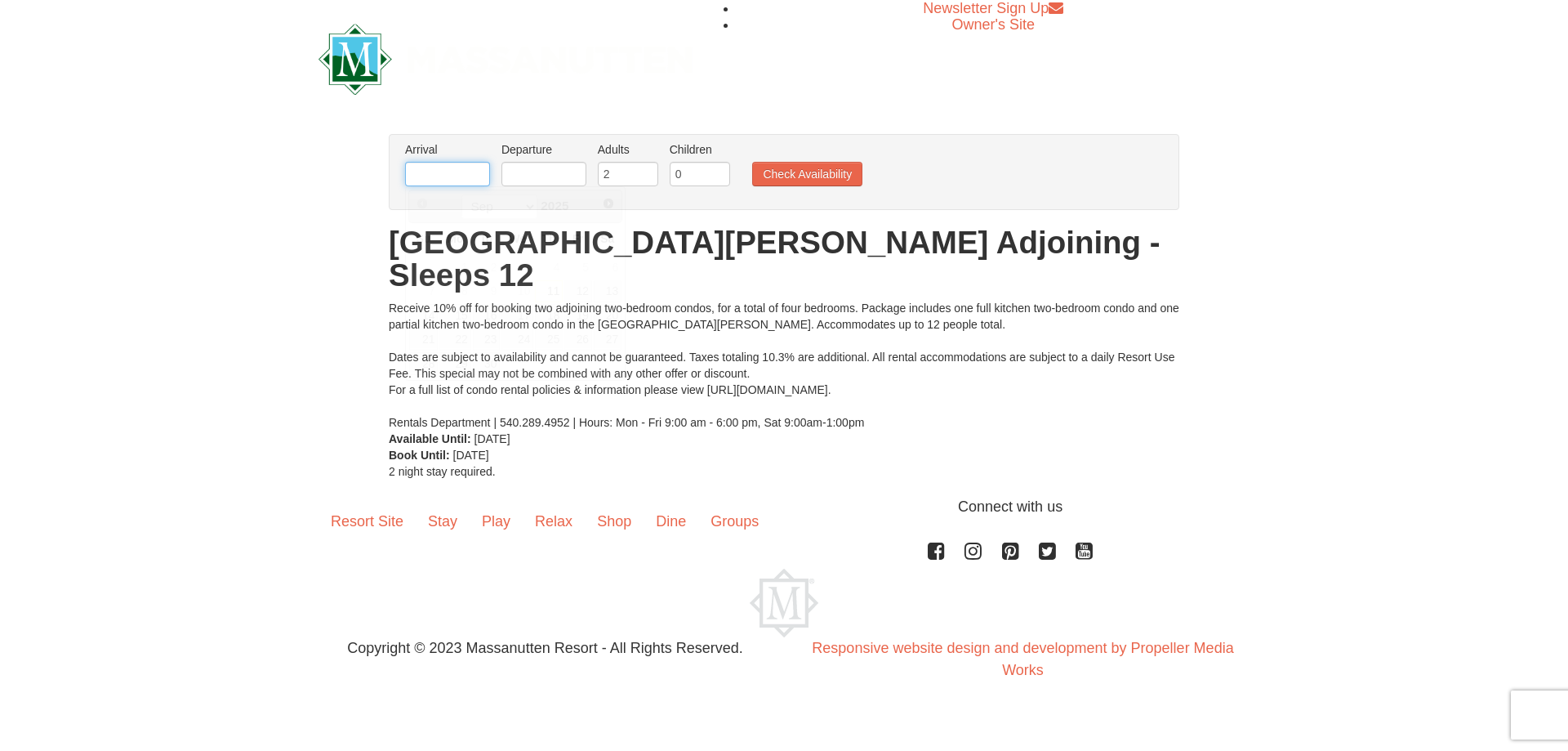
click at [449, 174] on input "text" at bounding box center [448, 173] width 85 height 25
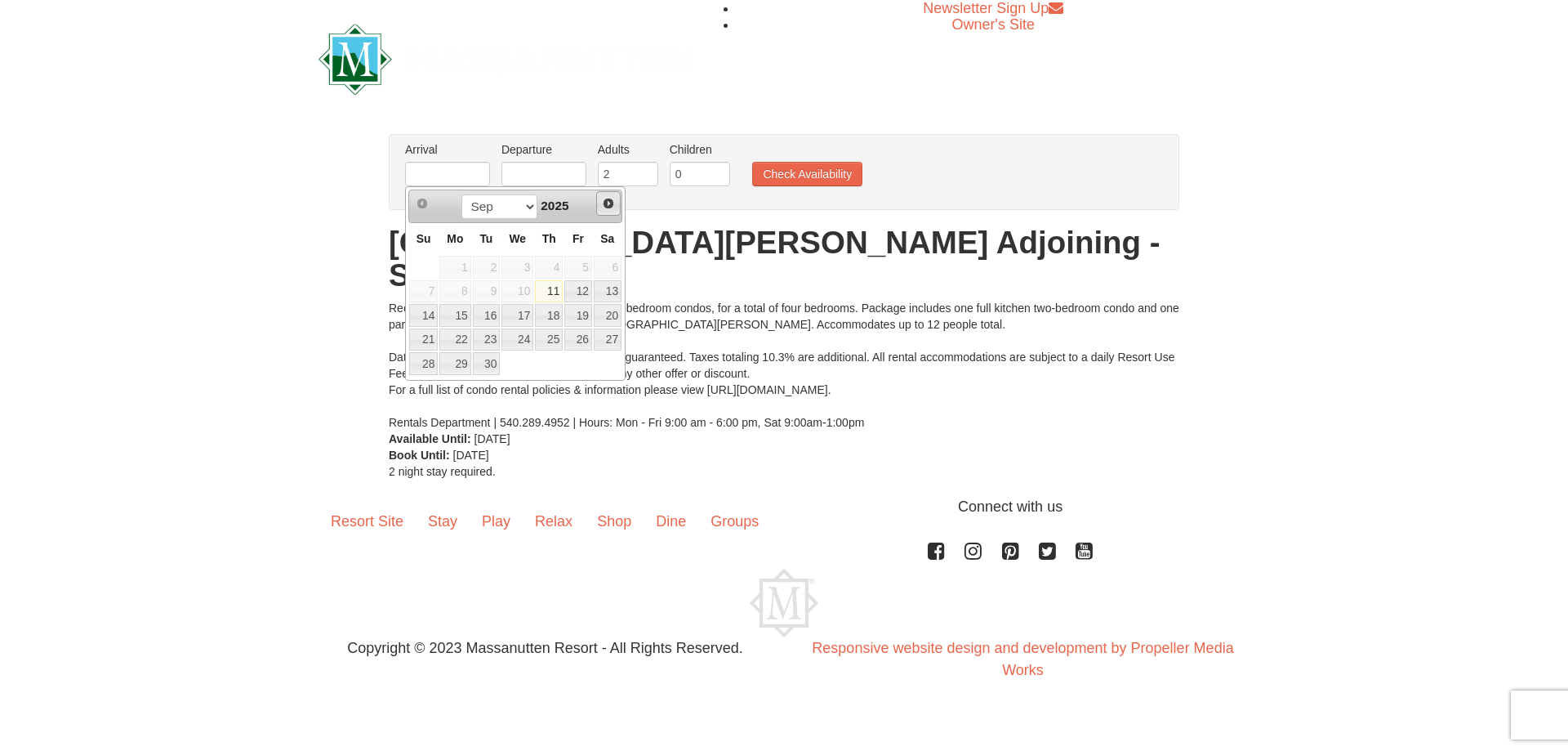
click at [603, 198] on span "Next" at bounding box center [608, 203] width 13 height 13
click at [603, 206] on span "Next" at bounding box center [608, 203] width 13 height 13
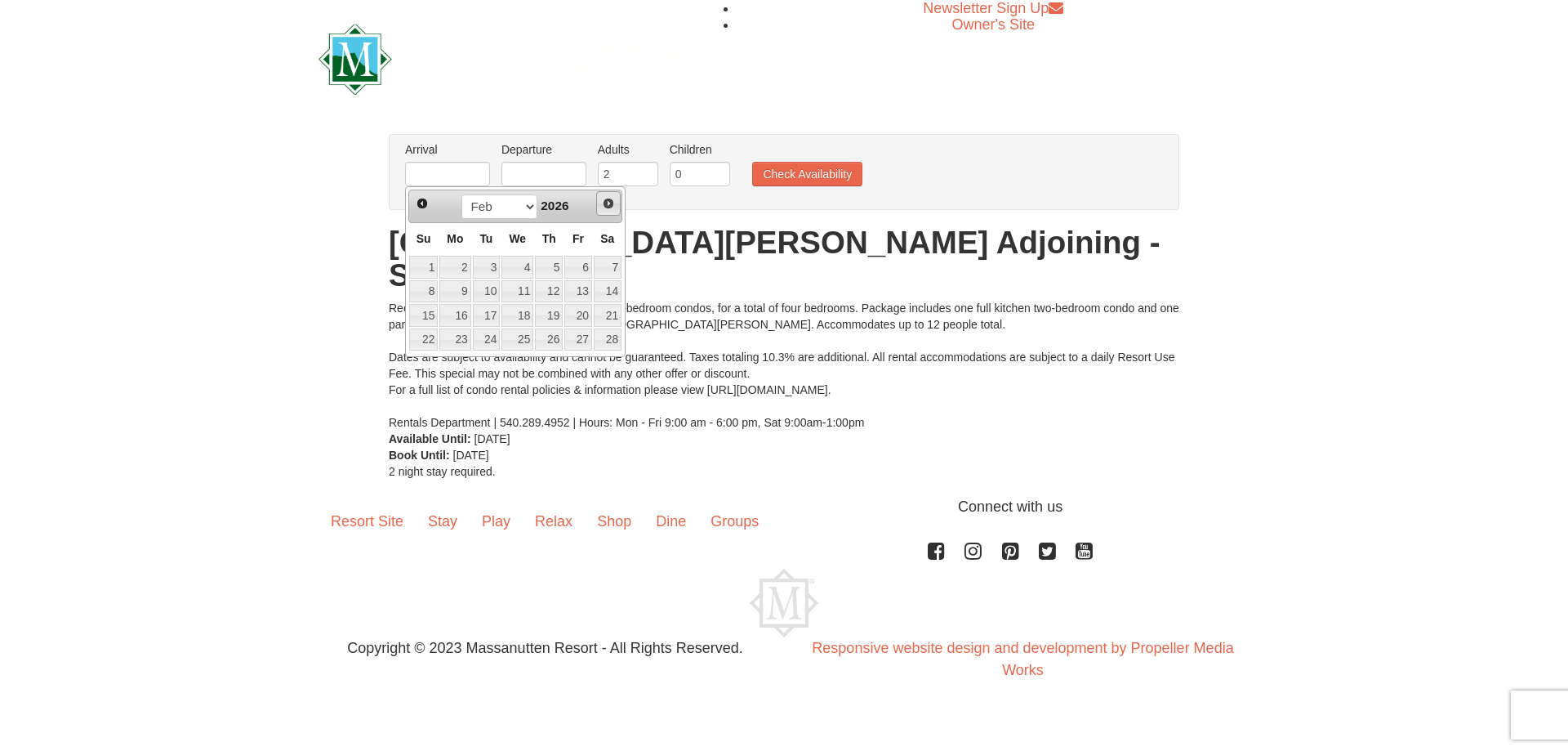
click at [603, 206] on span "Next" at bounding box center [608, 203] width 13 height 13
click at [612, 207] on span "Next" at bounding box center [608, 203] width 13 height 13
click at [611, 207] on span "Next" at bounding box center [608, 203] width 13 height 13
click at [456, 293] on link "3" at bounding box center [455, 291] width 31 height 23
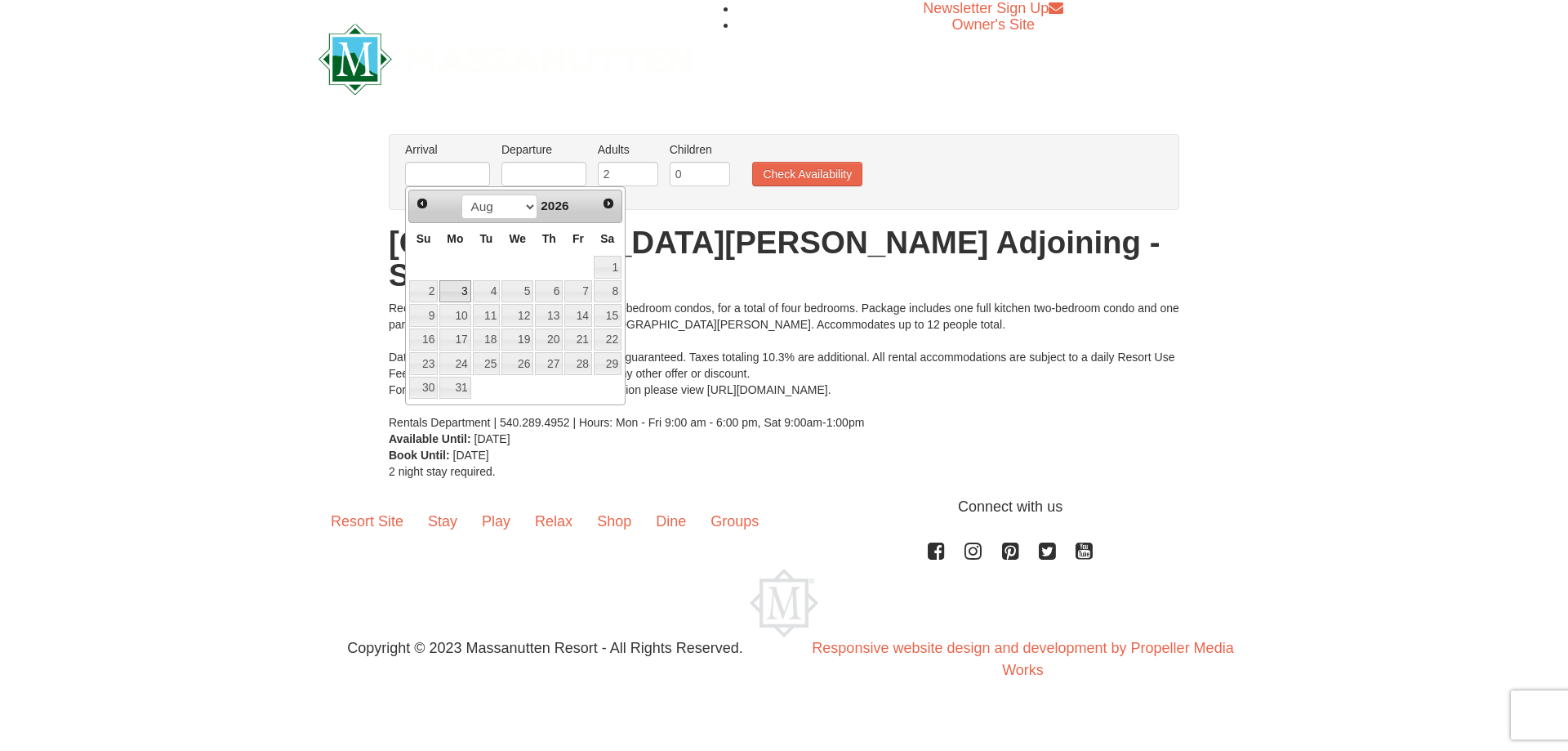
type input "[DATE]"
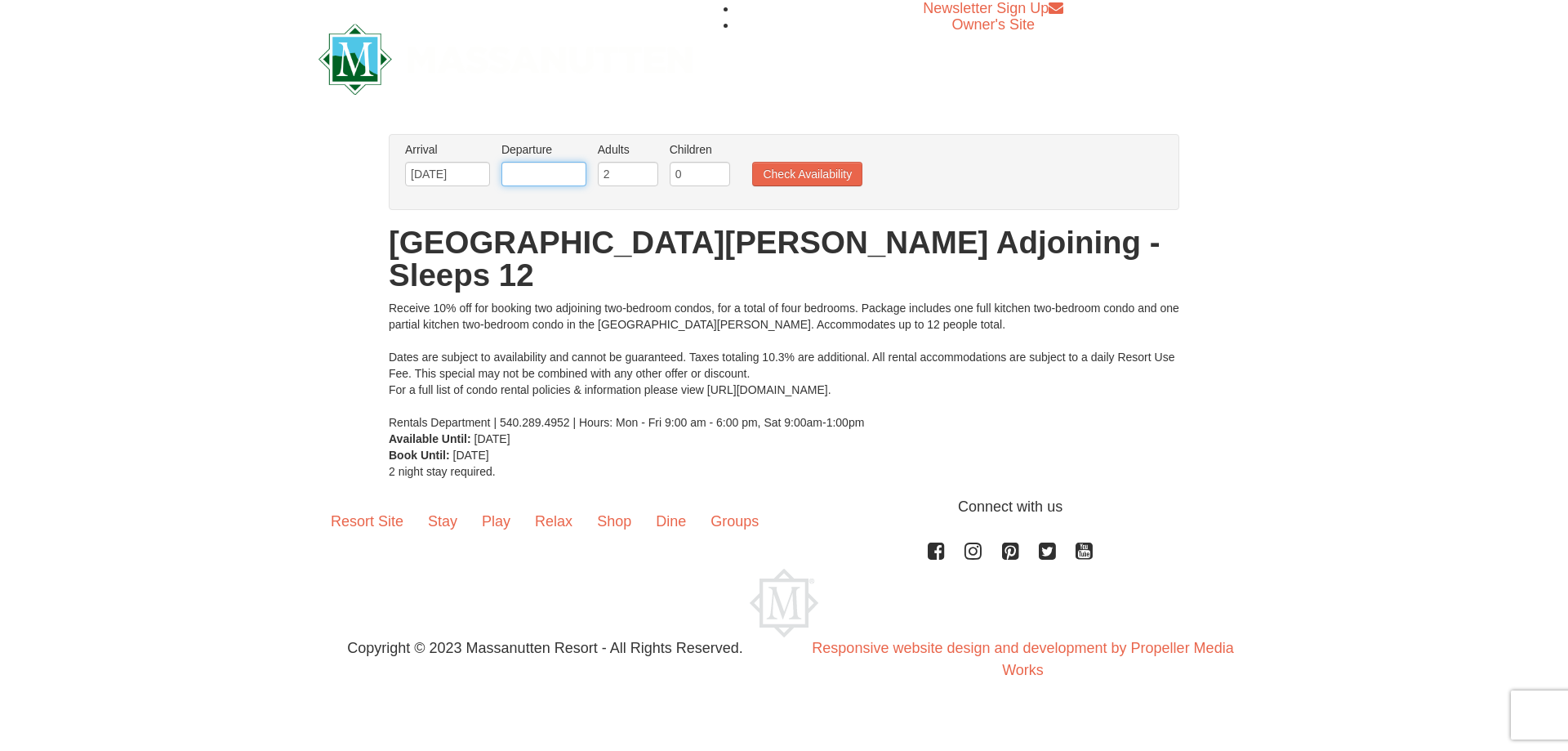
click at [558, 175] on input "text" at bounding box center [544, 173] width 85 height 25
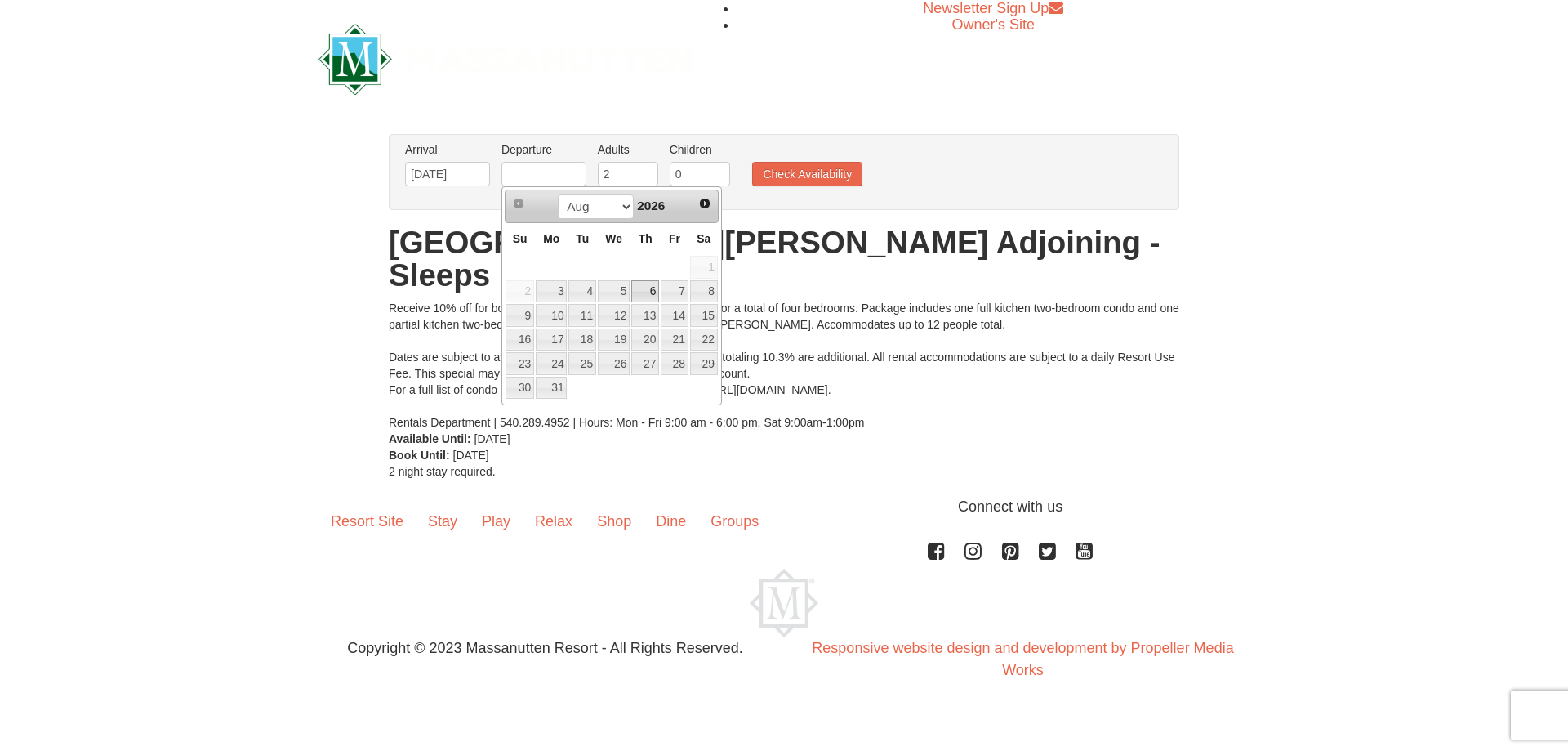
click at [653, 291] on link "6" at bounding box center [646, 291] width 28 height 23
type input "08/06/2026"
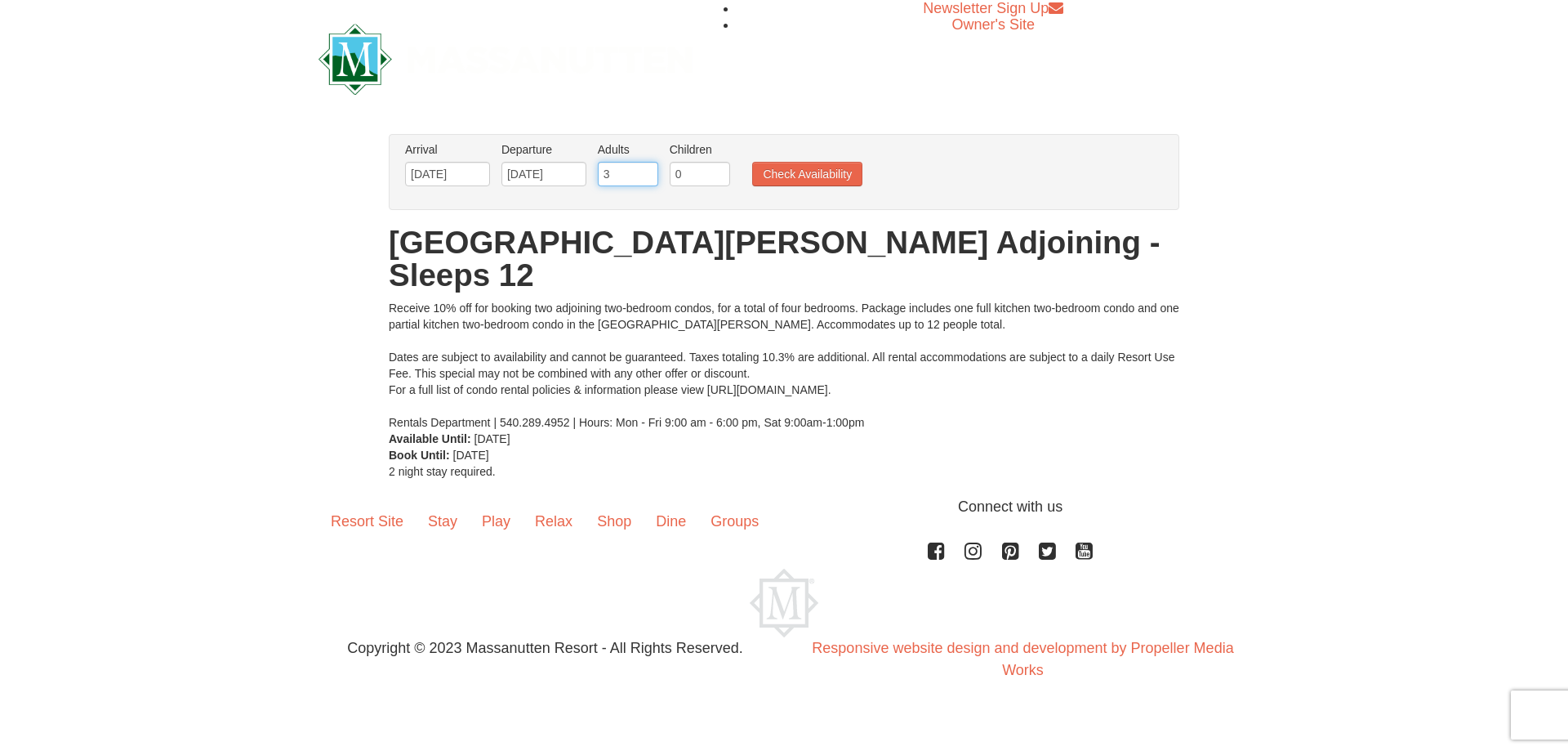
click at [648, 170] on input "3" at bounding box center [628, 173] width 60 height 25
type input "4"
click at [648, 170] on input "4" at bounding box center [628, 173] width 60 height 25
click at [719, 166] on input "1" at bounding box center [699, 173] width 60 height 25
click at [718, 167] on input "2" at bounding box center [699, 173] width 60 height 25
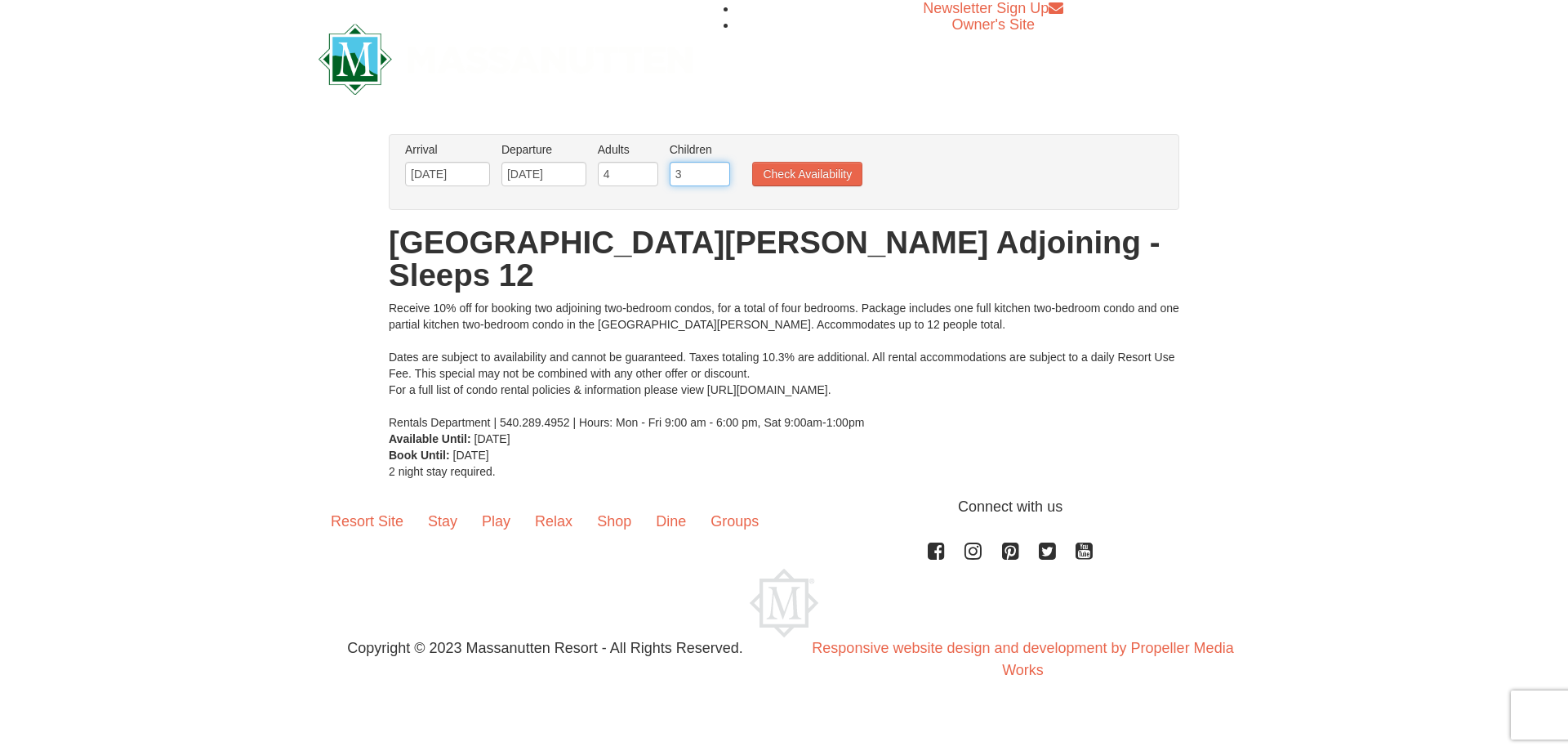
click at [718, 168] on input "3" at bounding box center [699, 173] width 60 height 25
click at [718, 169] on input "4" at bounding box center [699, 173] width 60 height 25
click at [718, 169] on input "5" at bounding box center [699, 173] width 60 height 25
click at [717, 179] on input "4" at bounding box center [699, 173] width 60 height 25
type input "3"
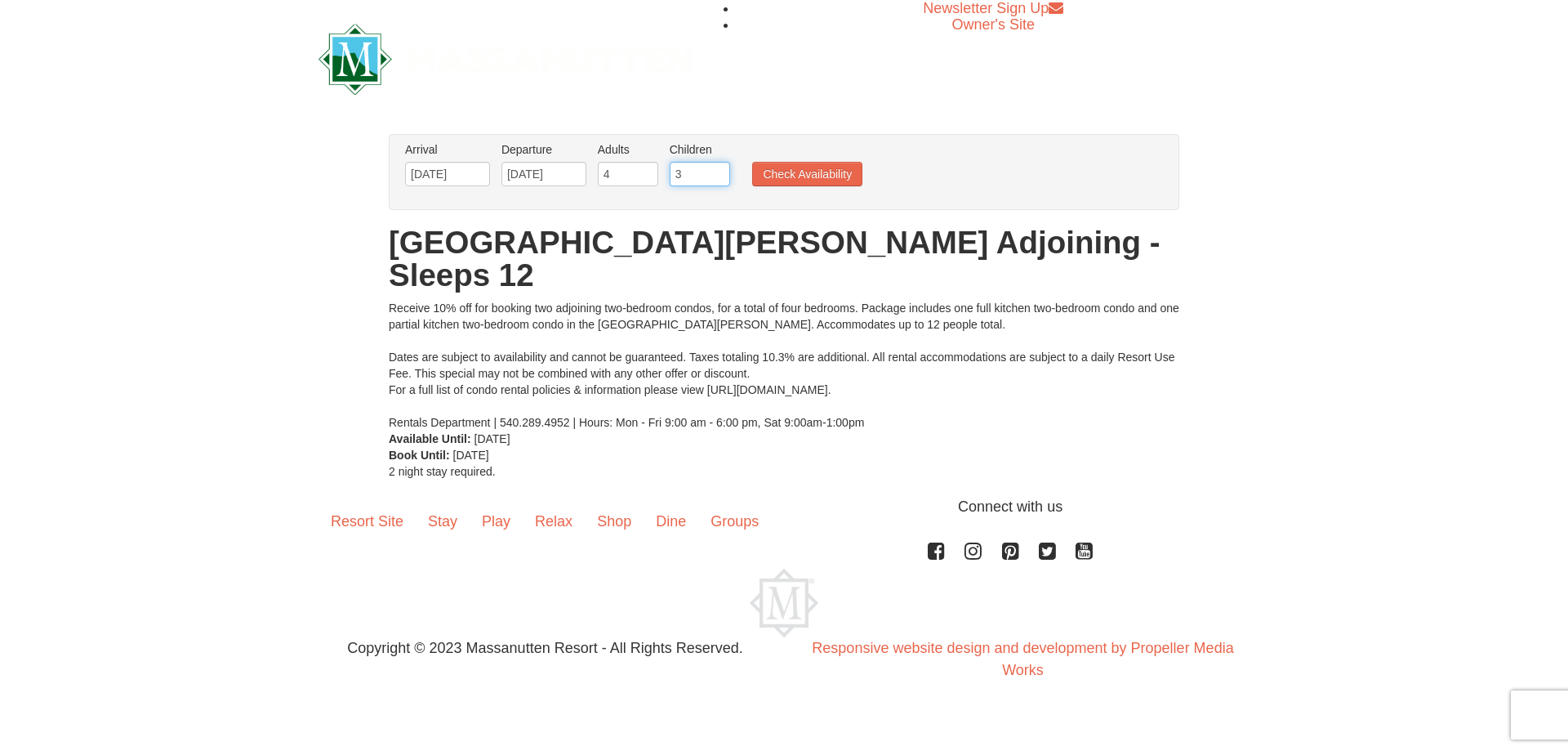
click at [718, 179] on input "3" at bounding box center [699, 173] width 60 height 25
click at [781, 173] on button "Check Availability" at bounding box center [807, 173] width 110 height 25
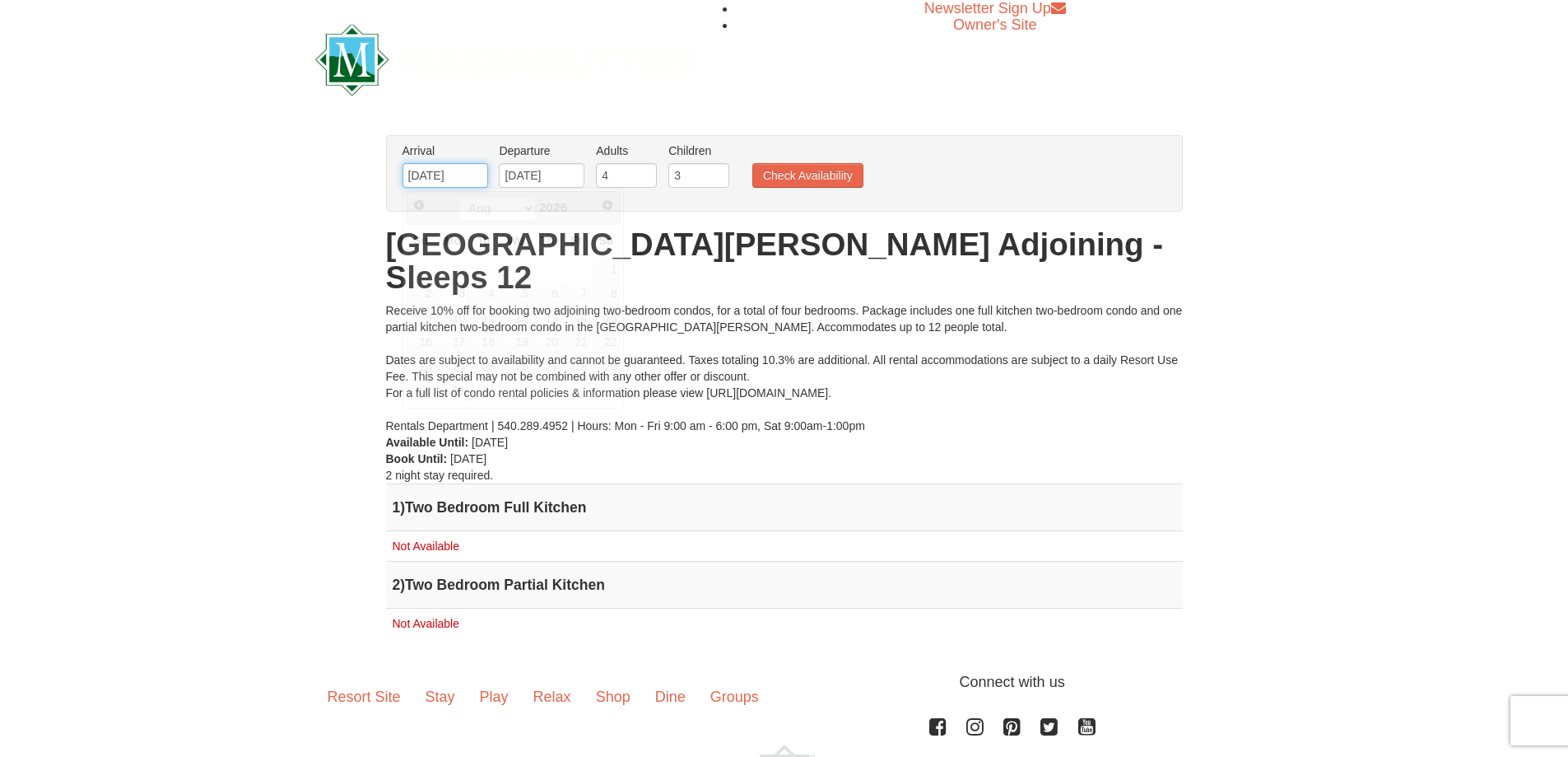
click at [453, 177] on input "08/03/2026" at bounding box center [445, 175] width 86 height 25
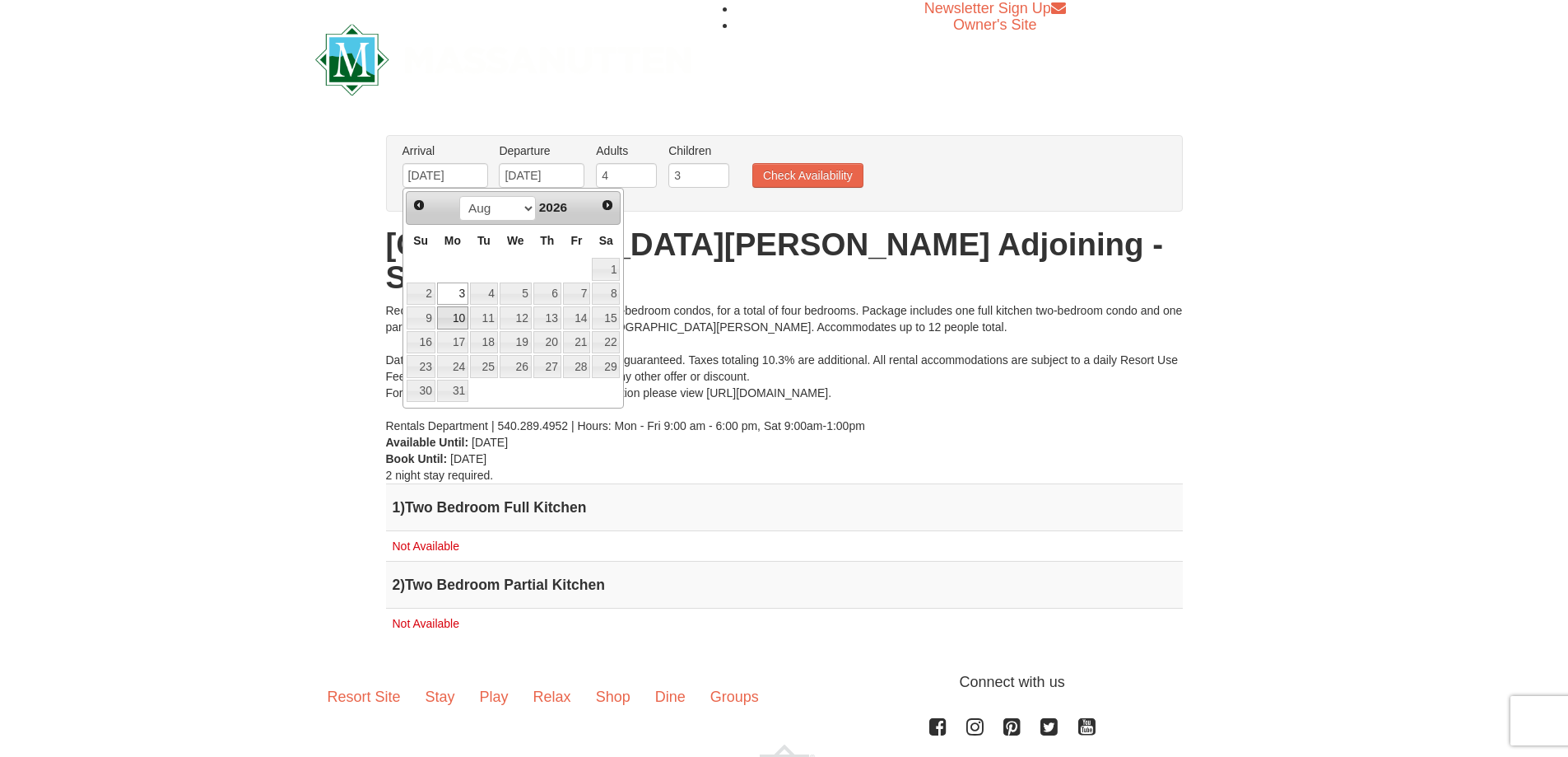
click at [463, 318] on link "10" at bounding box center [452, 318] width 31 height 23
type input "08/10/2026"
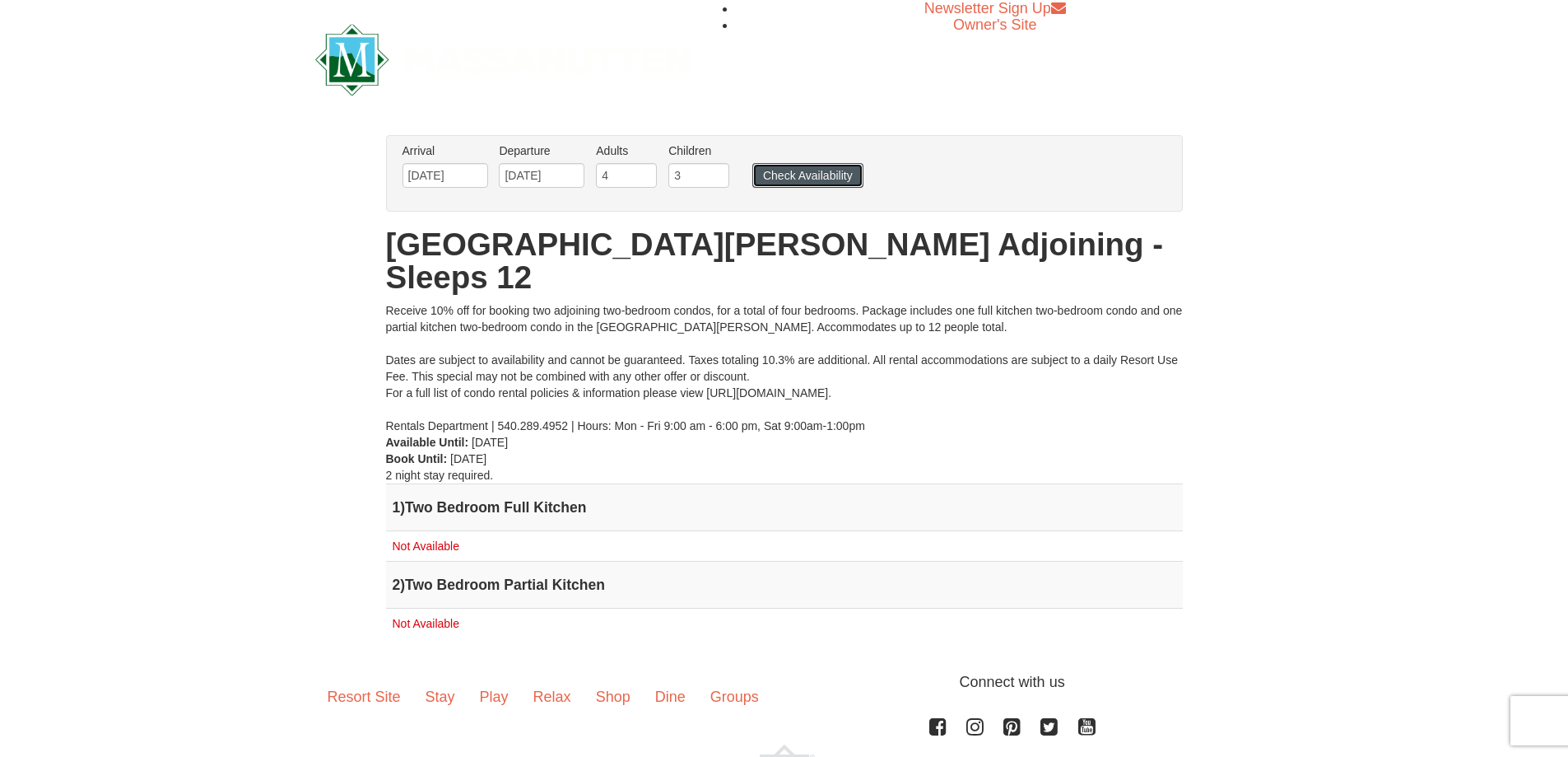
click at [810, 169] on button "Check Availability" at bounding box center [807, 175] width 111 height 25
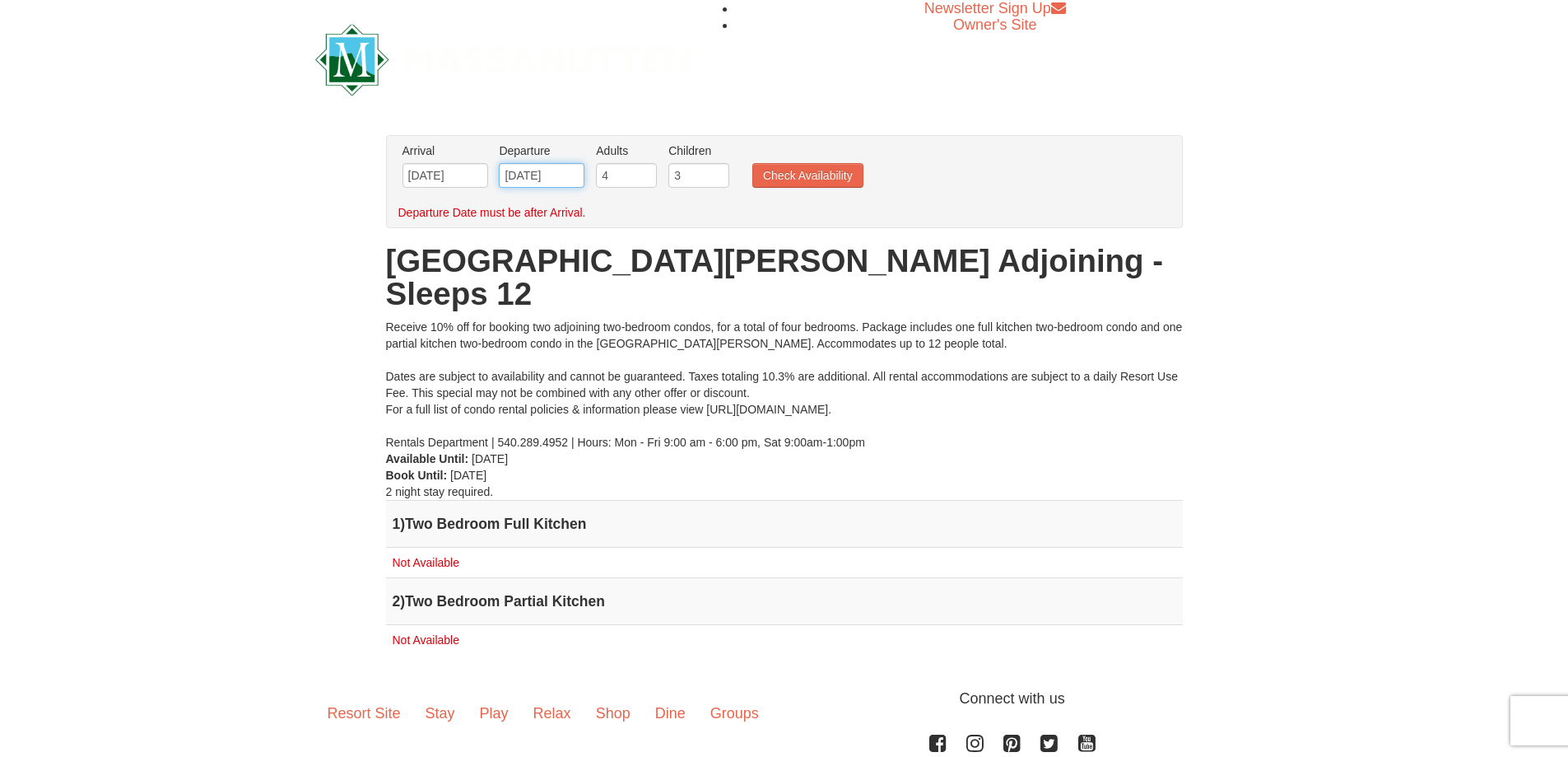
click at [561, 170] on input "08/10/2026" at bounding box center [542, 175] width 86 height 25
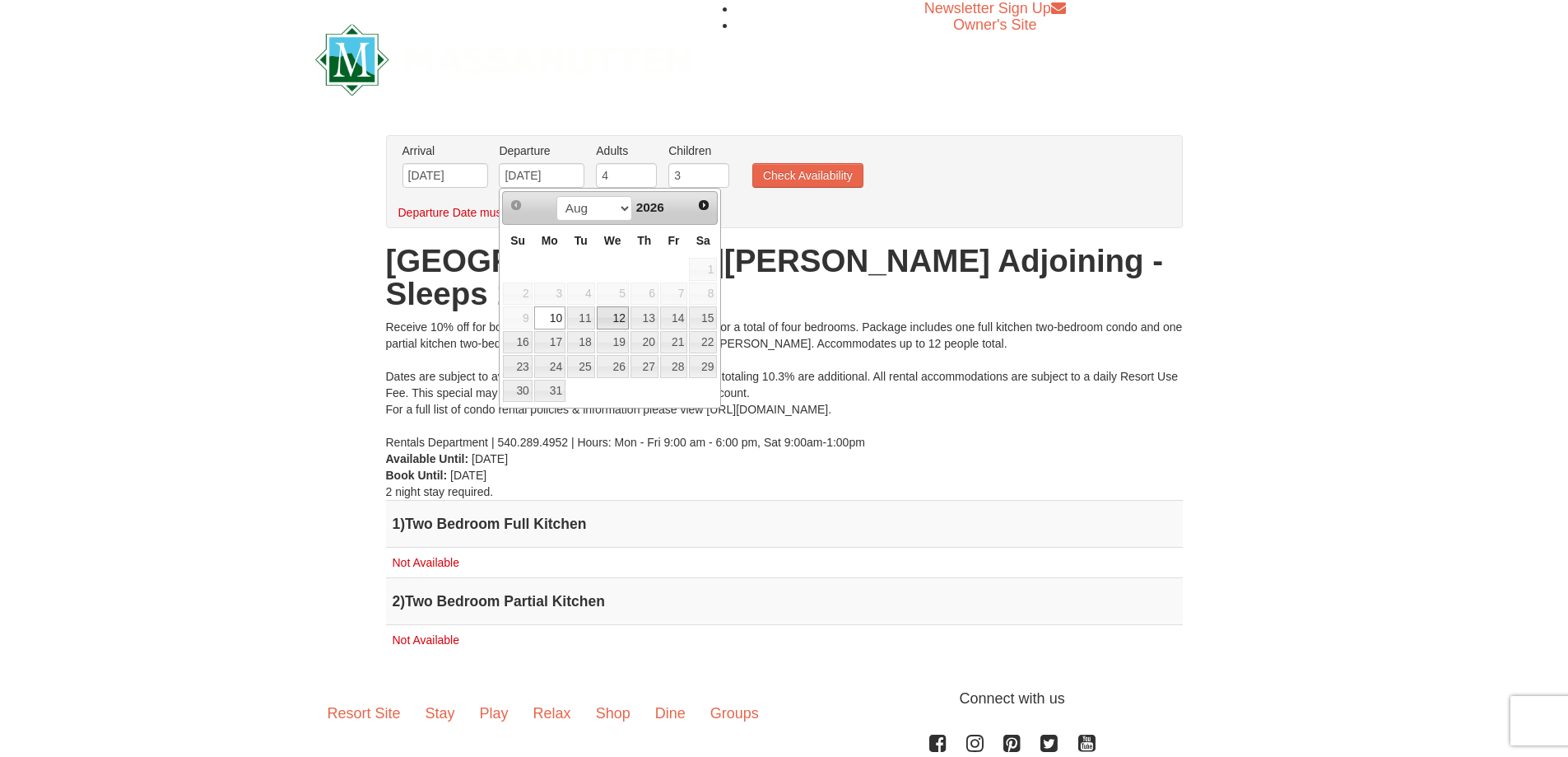
click at [629, 320] on link "12" at bounding box center [613, 318] width 32 height 23
type input "08/12/2026"
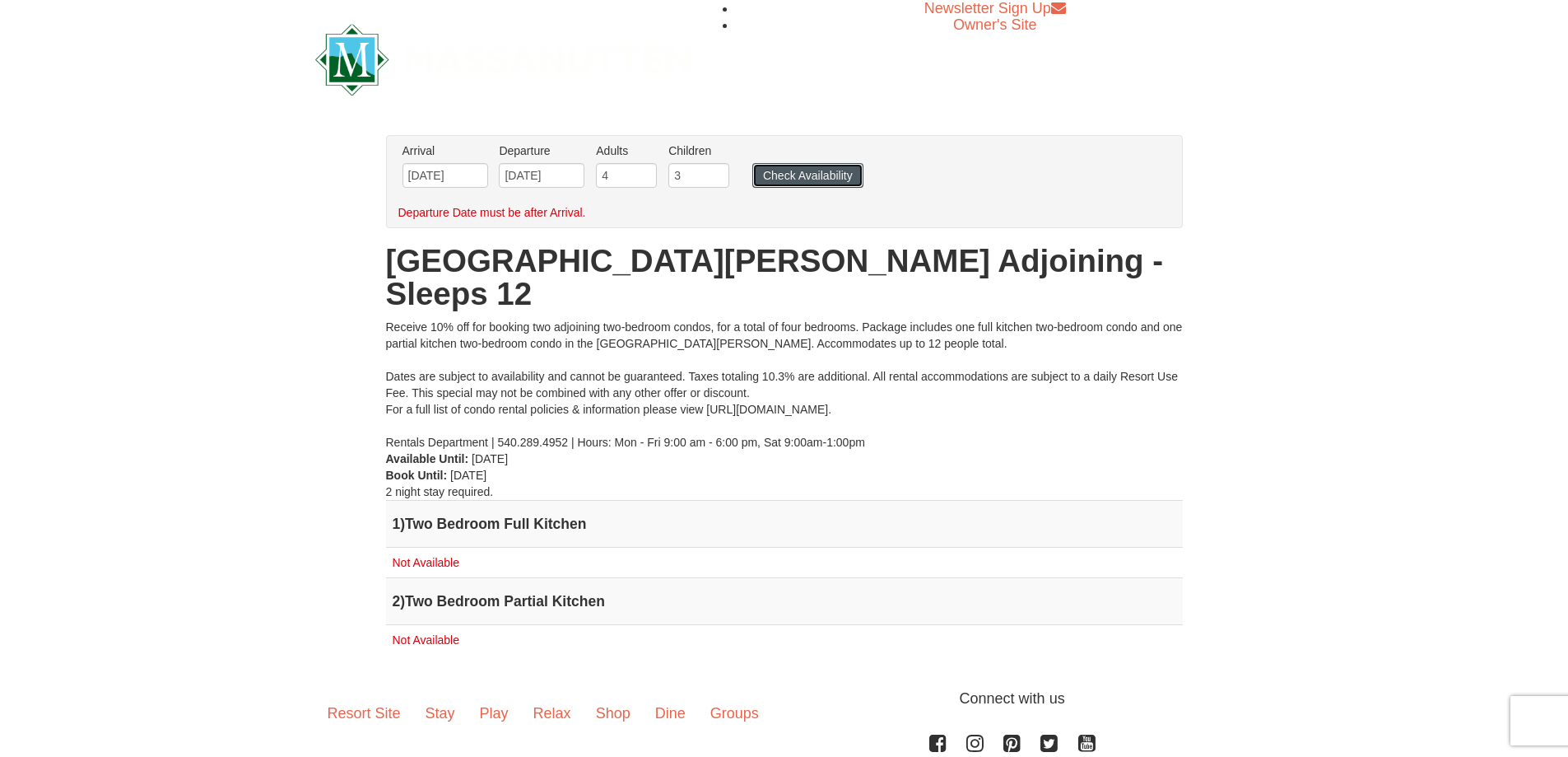
click at [813, 173] on button "Check Availability" at bounding box center [807, 175] width 111 height 25
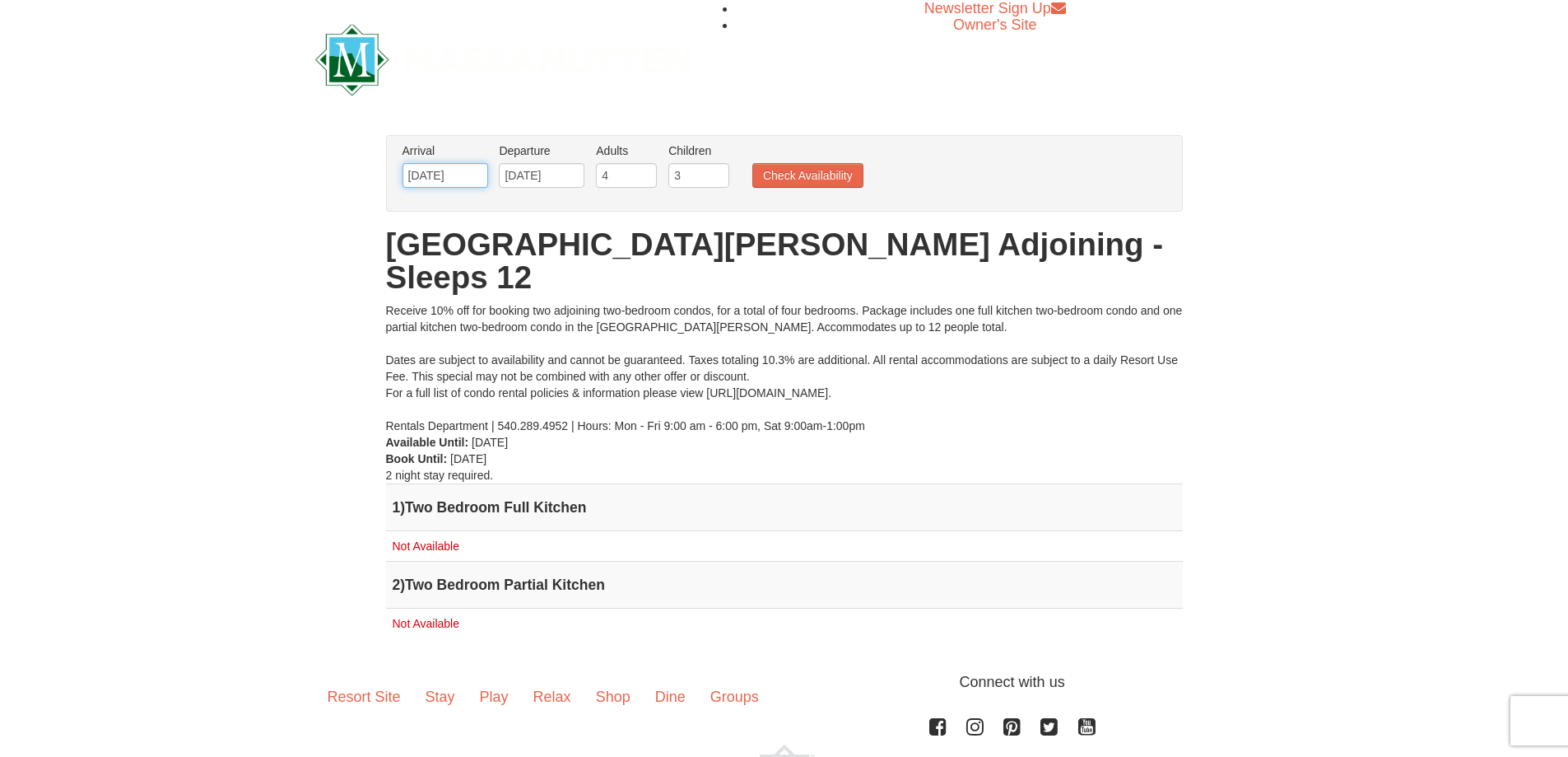
click at [456, 172] on input "[DATE]" at bounding box center [445, 175] width 86 height 25
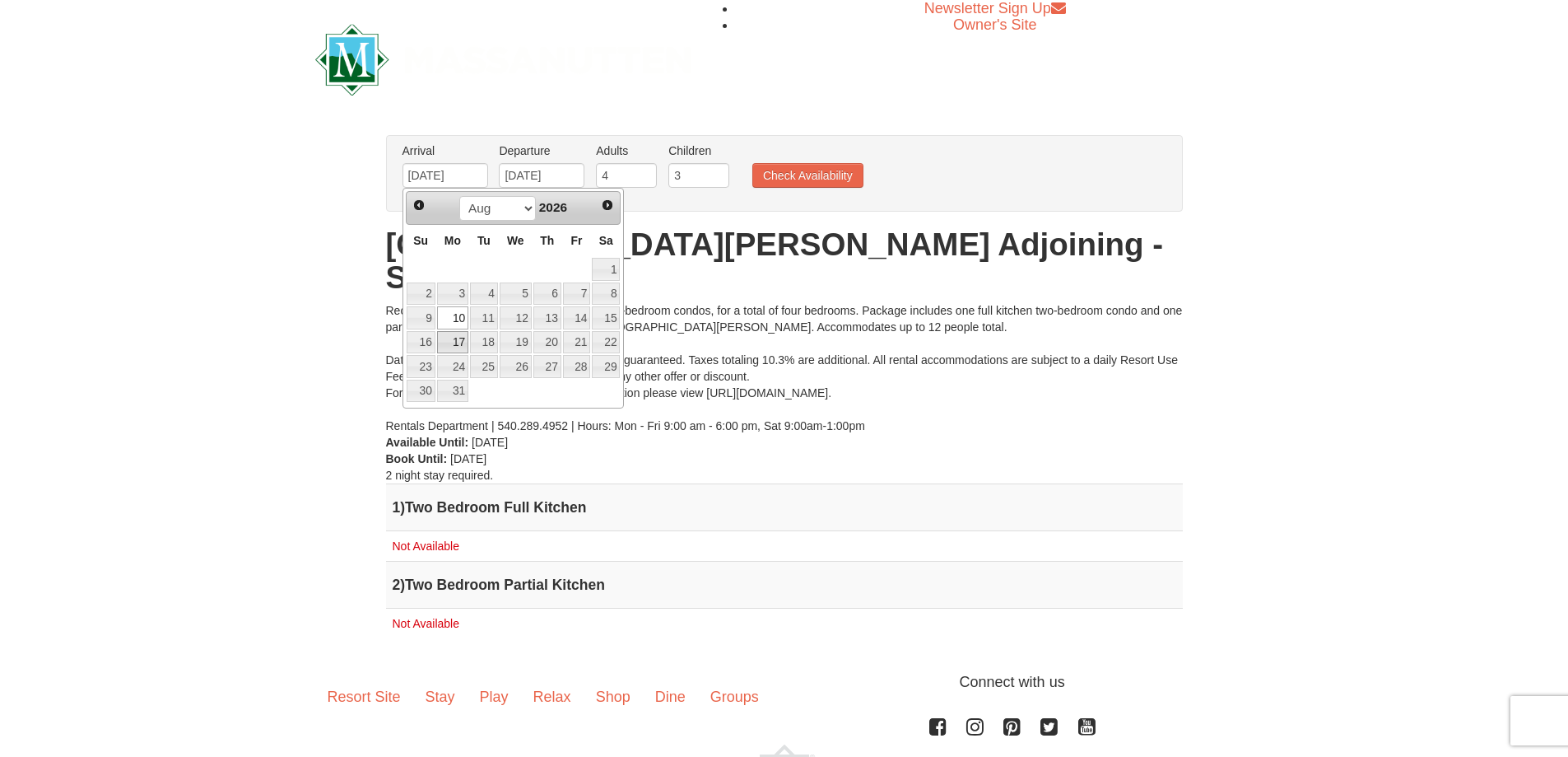
click at [458, 348] on link "17" at bounding box center [452, 343] width 31 height 23
type input "[DATE]"
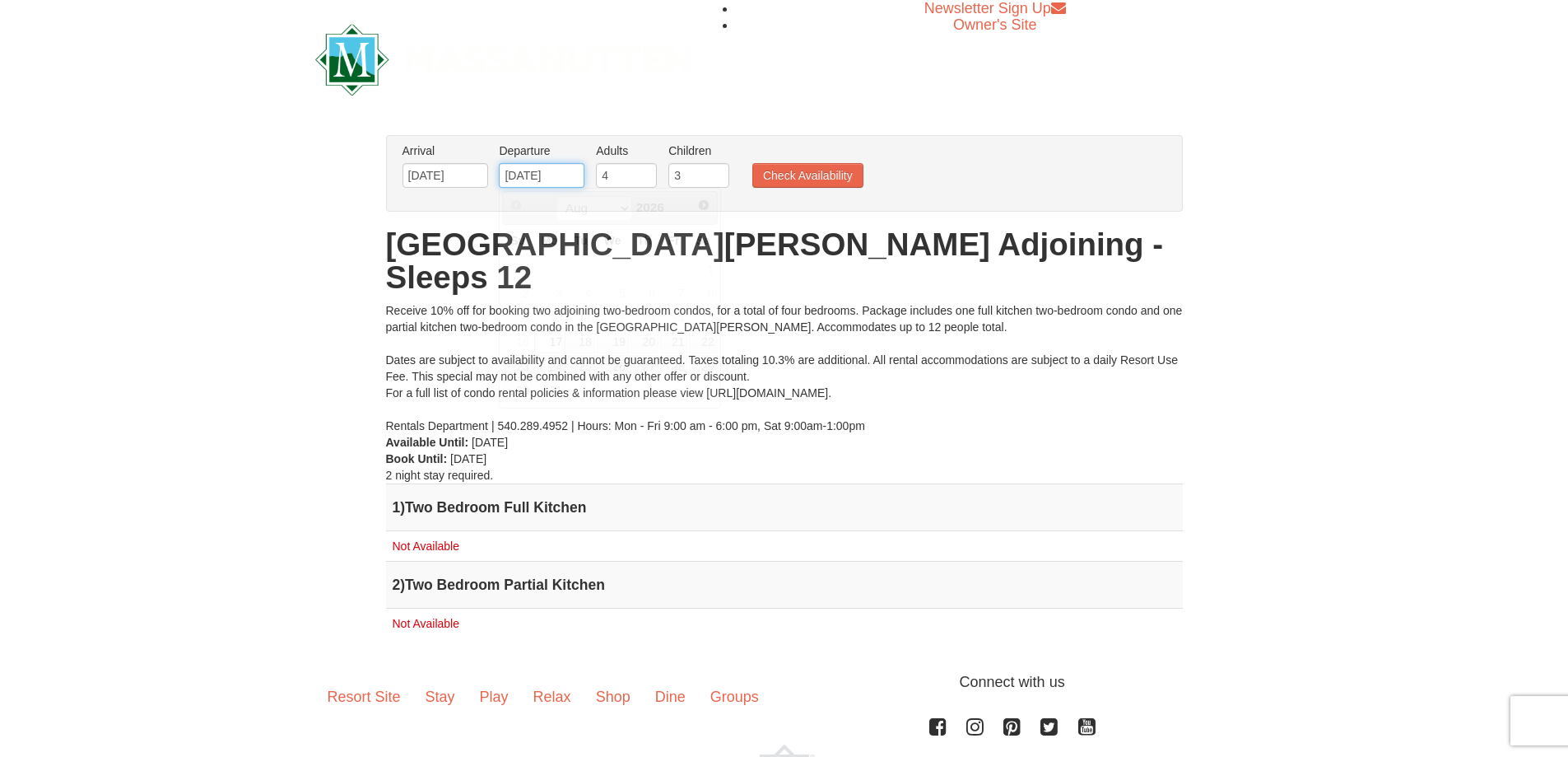
click at [528, 170] on input "[DATE]" at bounding box center [542, 175] width 86 height 25
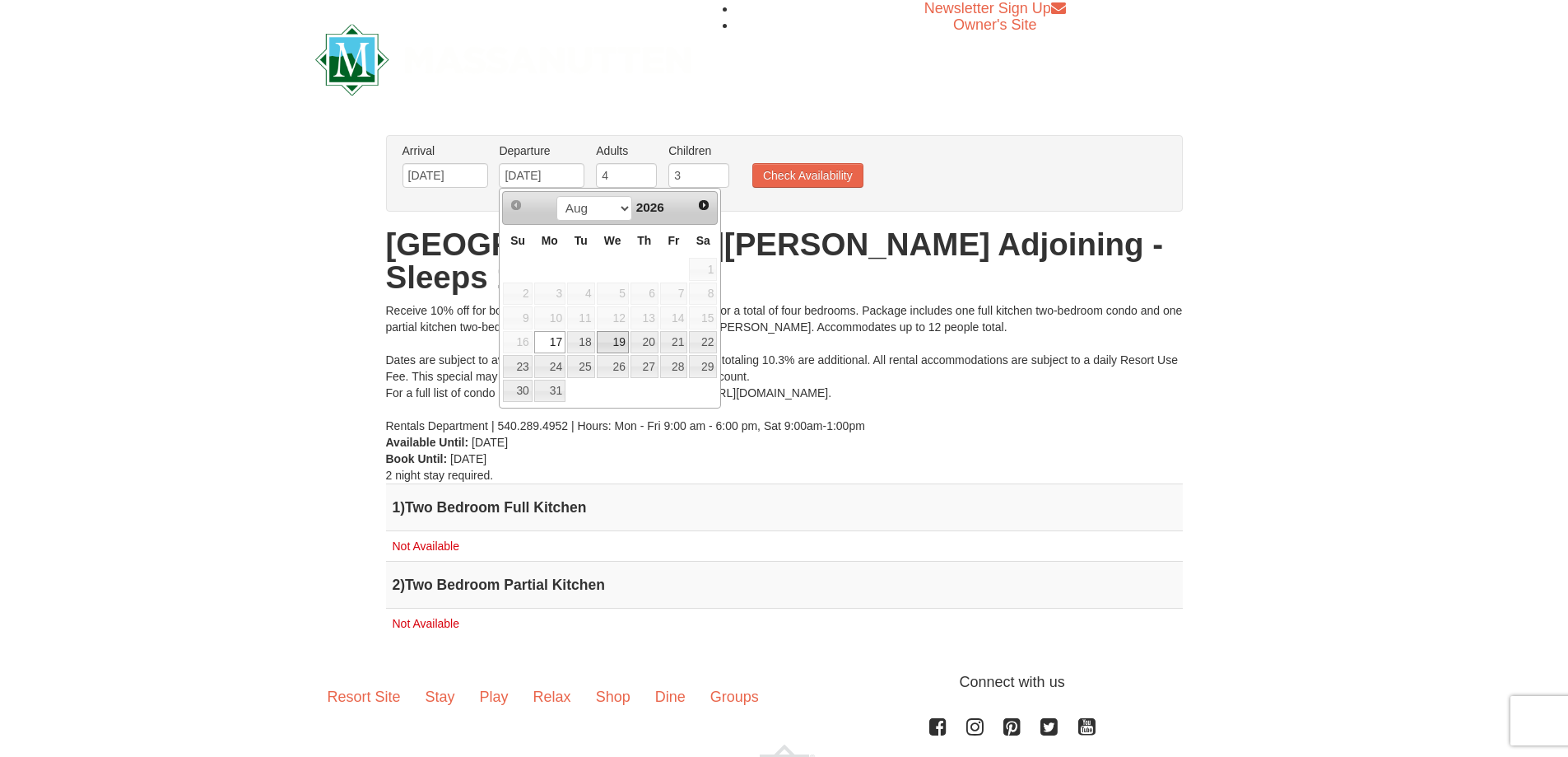
click at [611, 343] on link "19" at bounding box center [613, 343] width 32 height 23
type input "[DATE]"
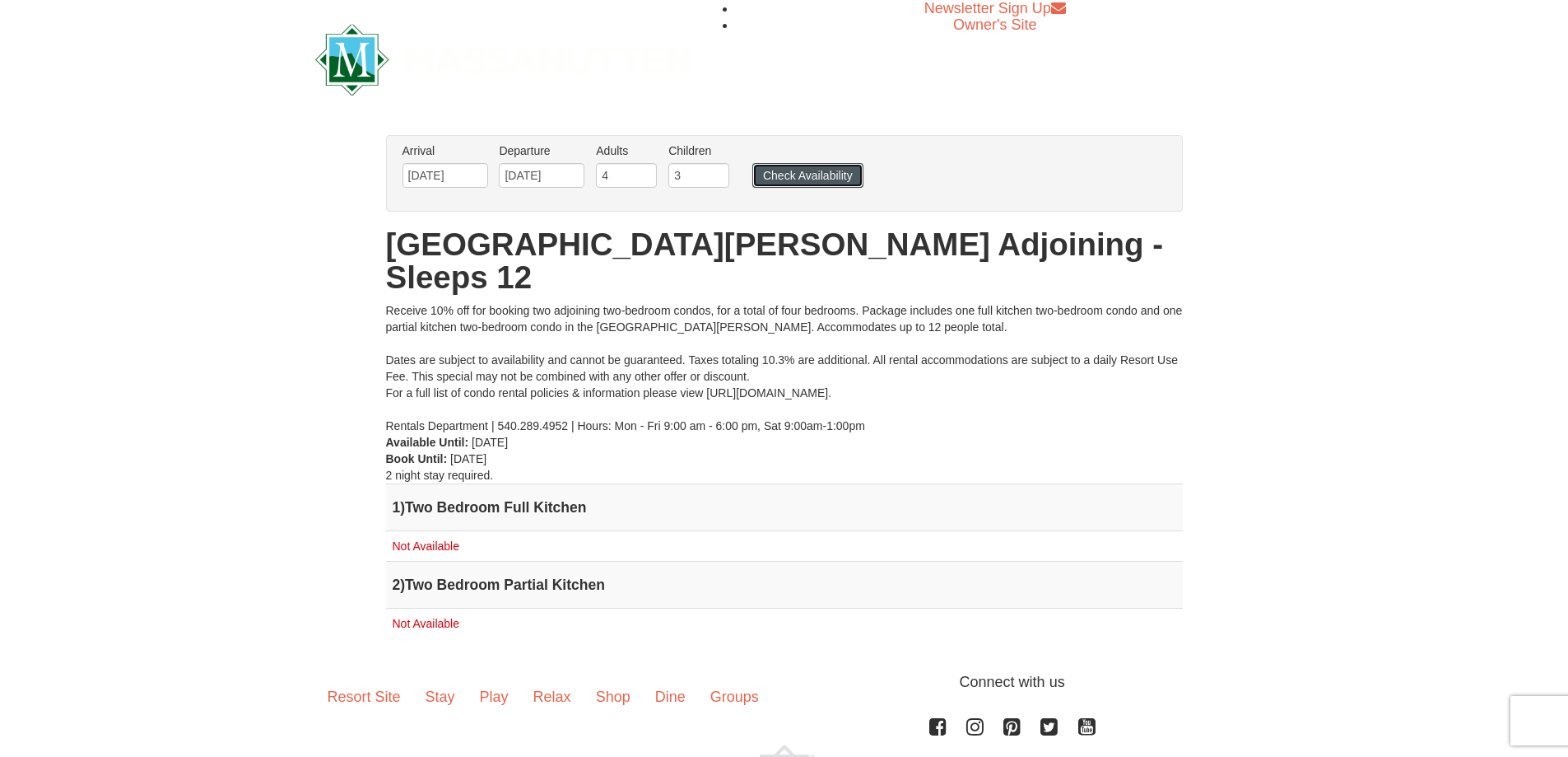
click at [786, 176] on button "Check Availability" at bounding box center [807, 175] width 111 height 25
click at [786, 168] on button "Check Availability" at bounding box center [807, 175] width 111 height 25
click at [457, 181] on input "08/17/2026" at bounding box center [445, 175] width 86 height 25
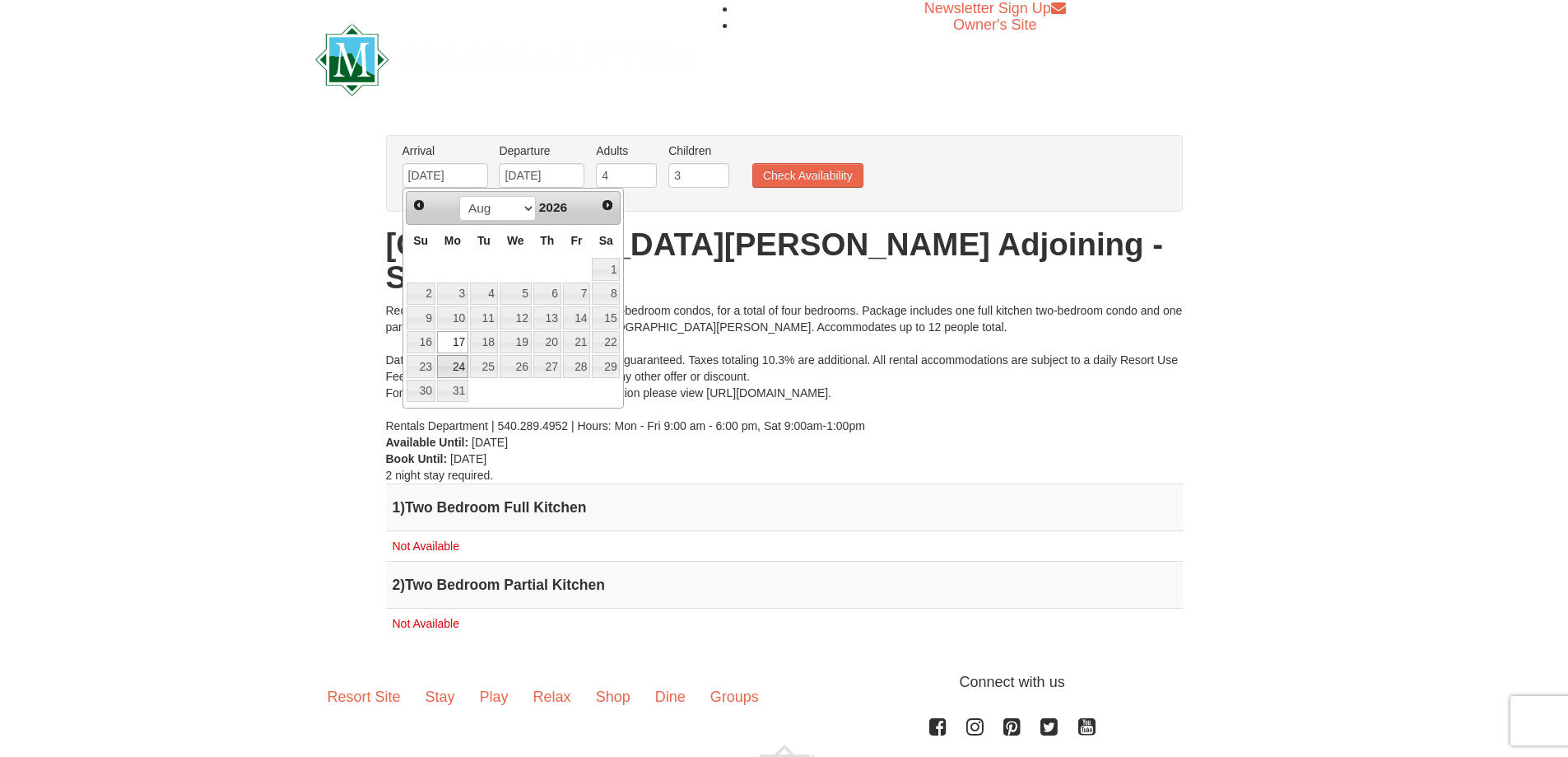
click at [458, 366] on link "24" at bounding box center [452, 366] width 31 height 23
type input "08/24/2026"
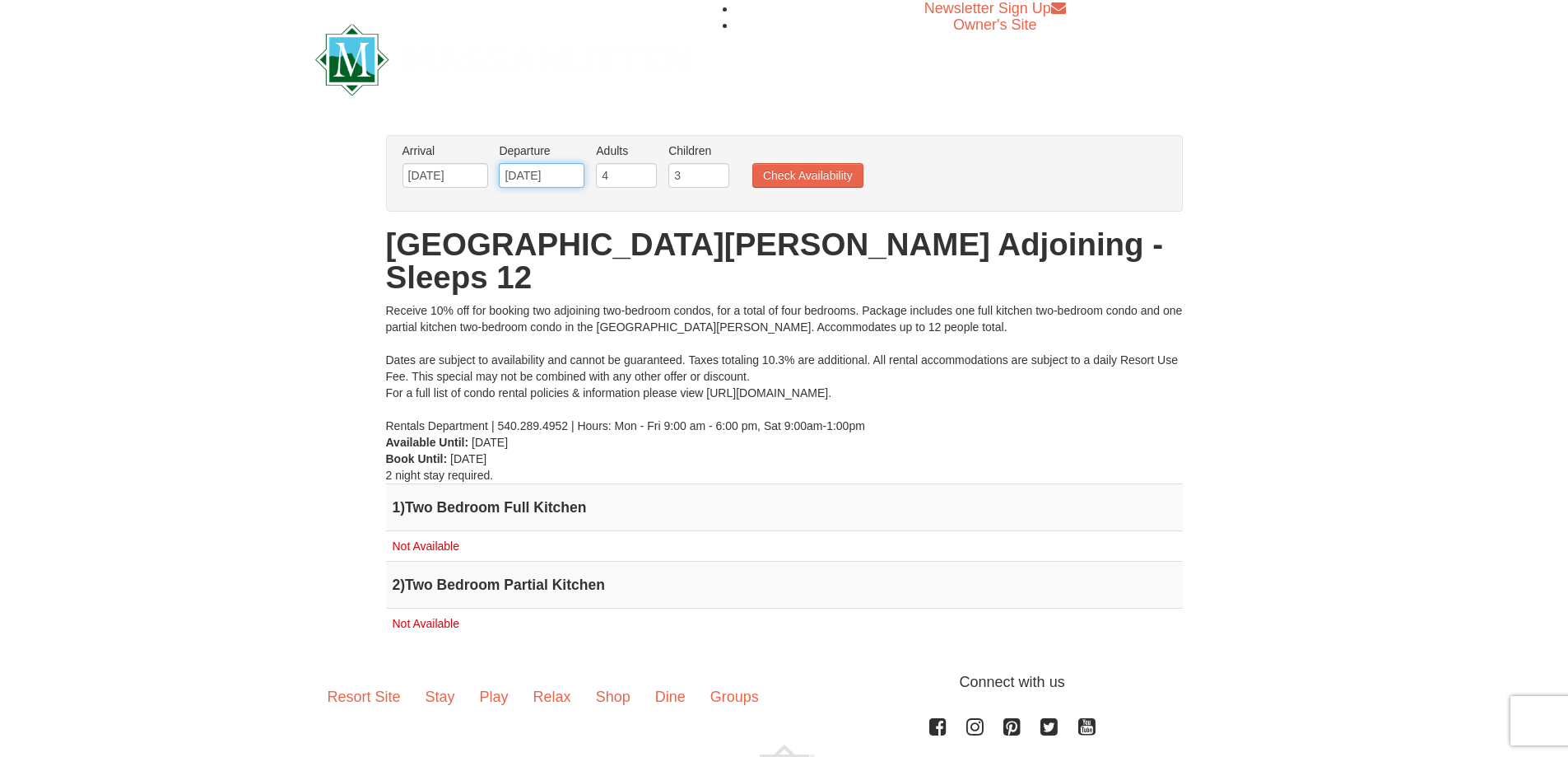
click at [547, 169] on input "08/24/2026" at bounding box center [542, 175] width 86 height 25
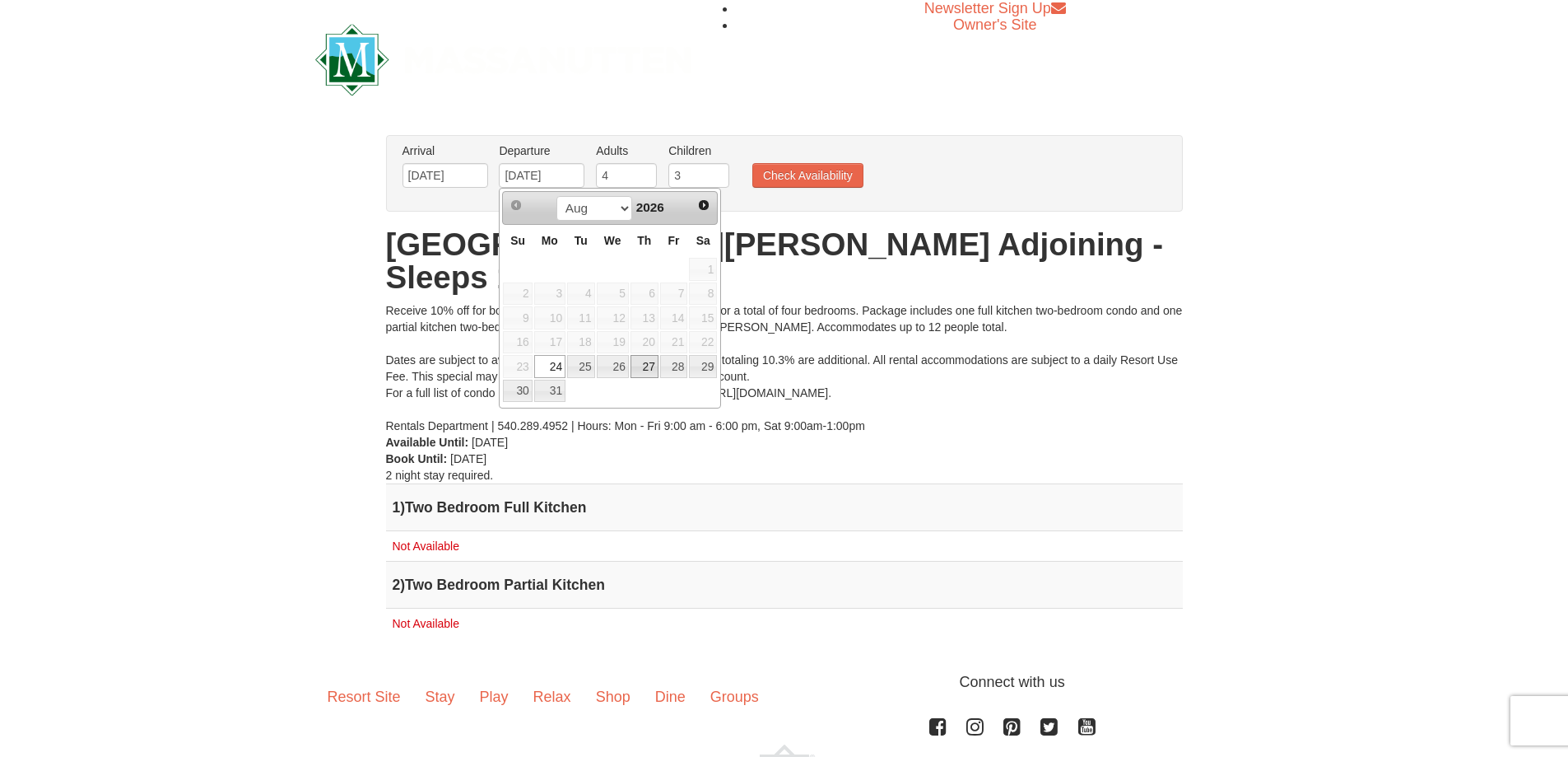
click at [634, 366] on link "27" at bounding box center [645, 366] width 28 height 23
type input "08/27/2026"
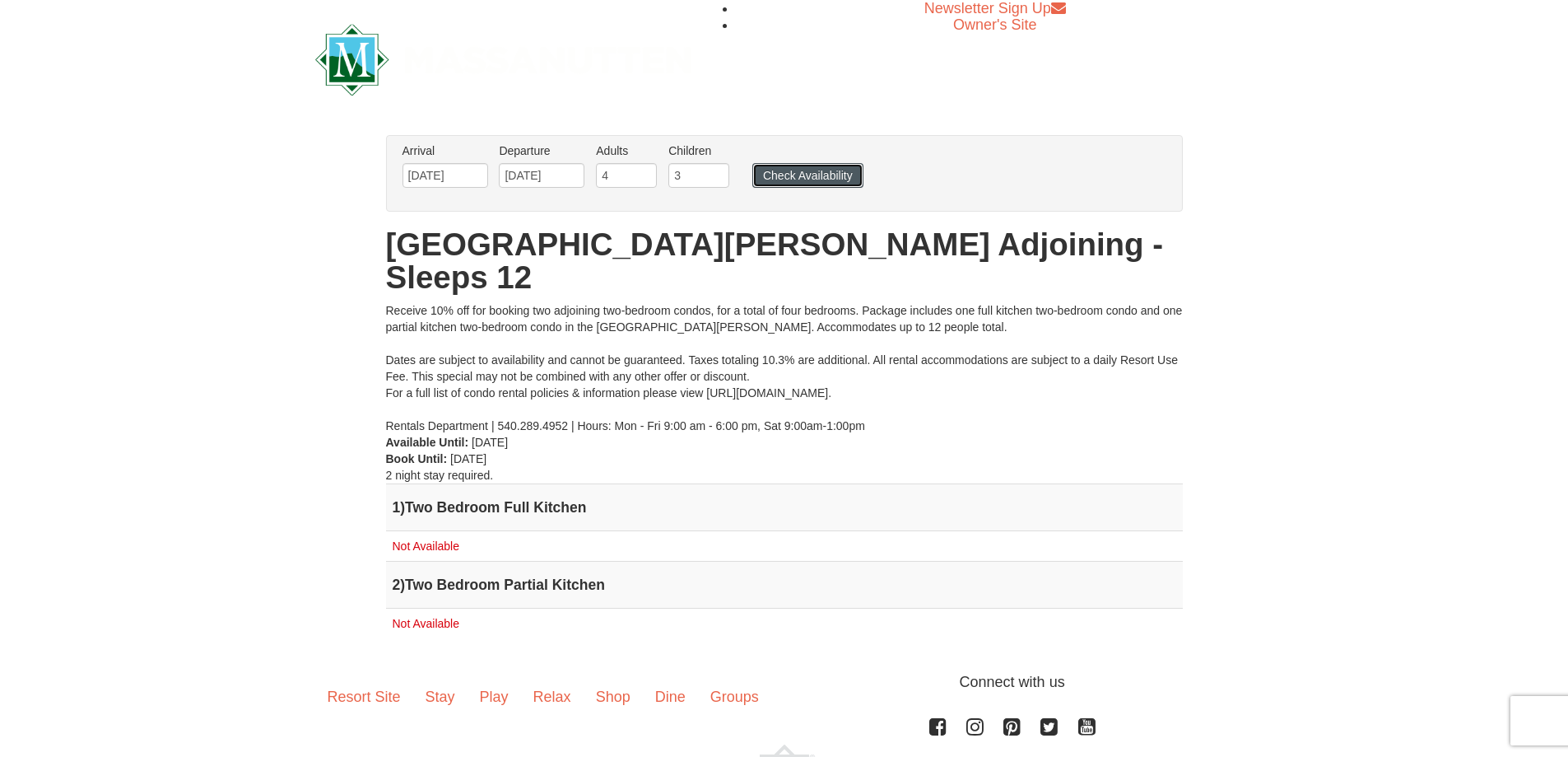
click at [792, 181] on button "Check Availability" at bounding box center [807, 175] width 111 height 25
click at [435, 387] on div "Receive 10% off for booking two adjoining two-bedroom condos, for a total of fo…" at bounding box center [784, 369] width 796 height 132
click at [464, 174] on input "[DATE]" at bounding box center [445, 175] width 86 height 25
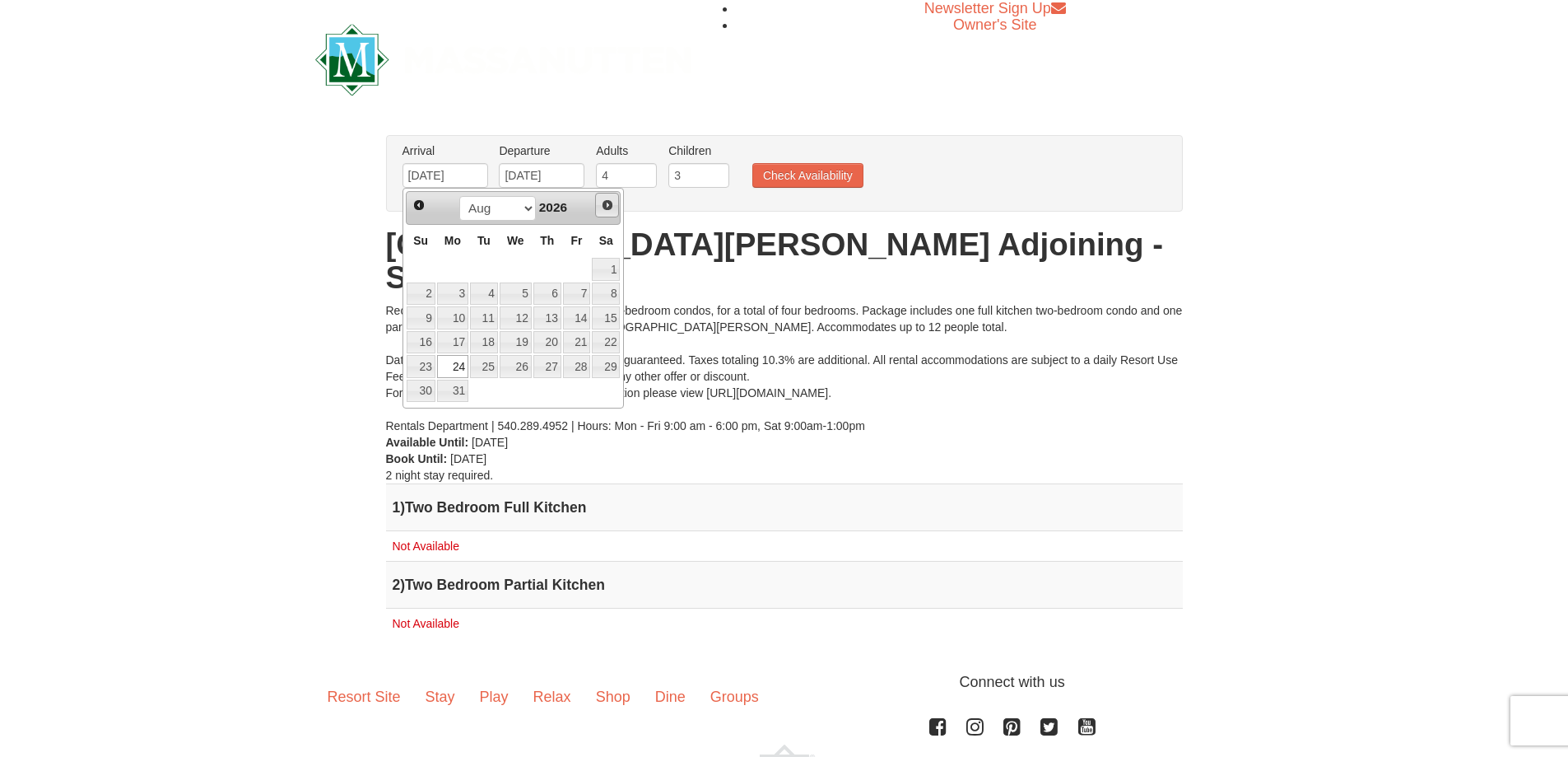
click at [608, 210] on span "Next" at bounding box center [607, 205] width 13 height 13
click at [467, 323] on link "14" at bounding box center [452, 318] width 31 height 23
type input "12/14/2026"
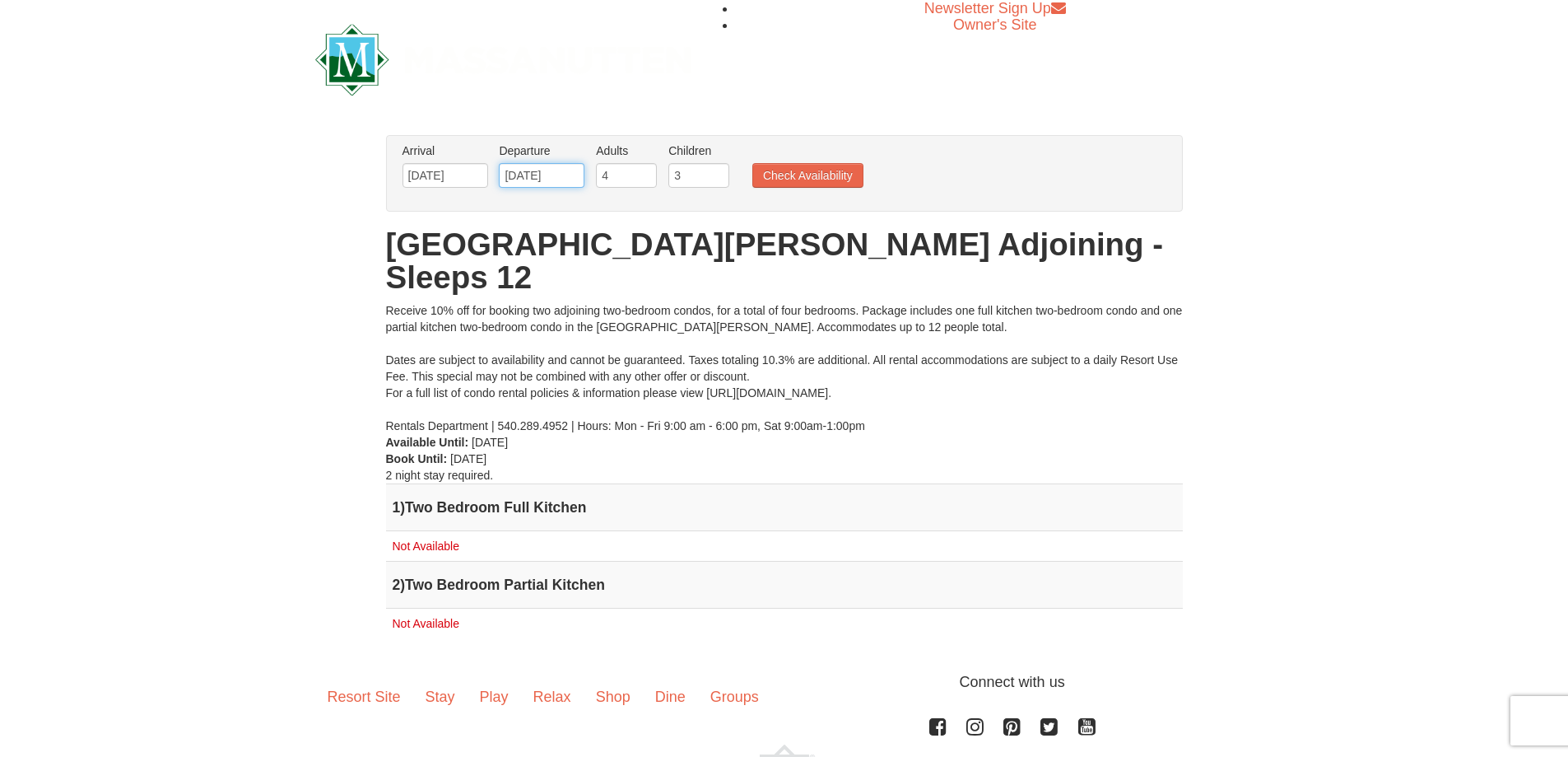
click at [557, 176] on input "12/14/2026" at bounding box center [542, 175] width 86 height 25
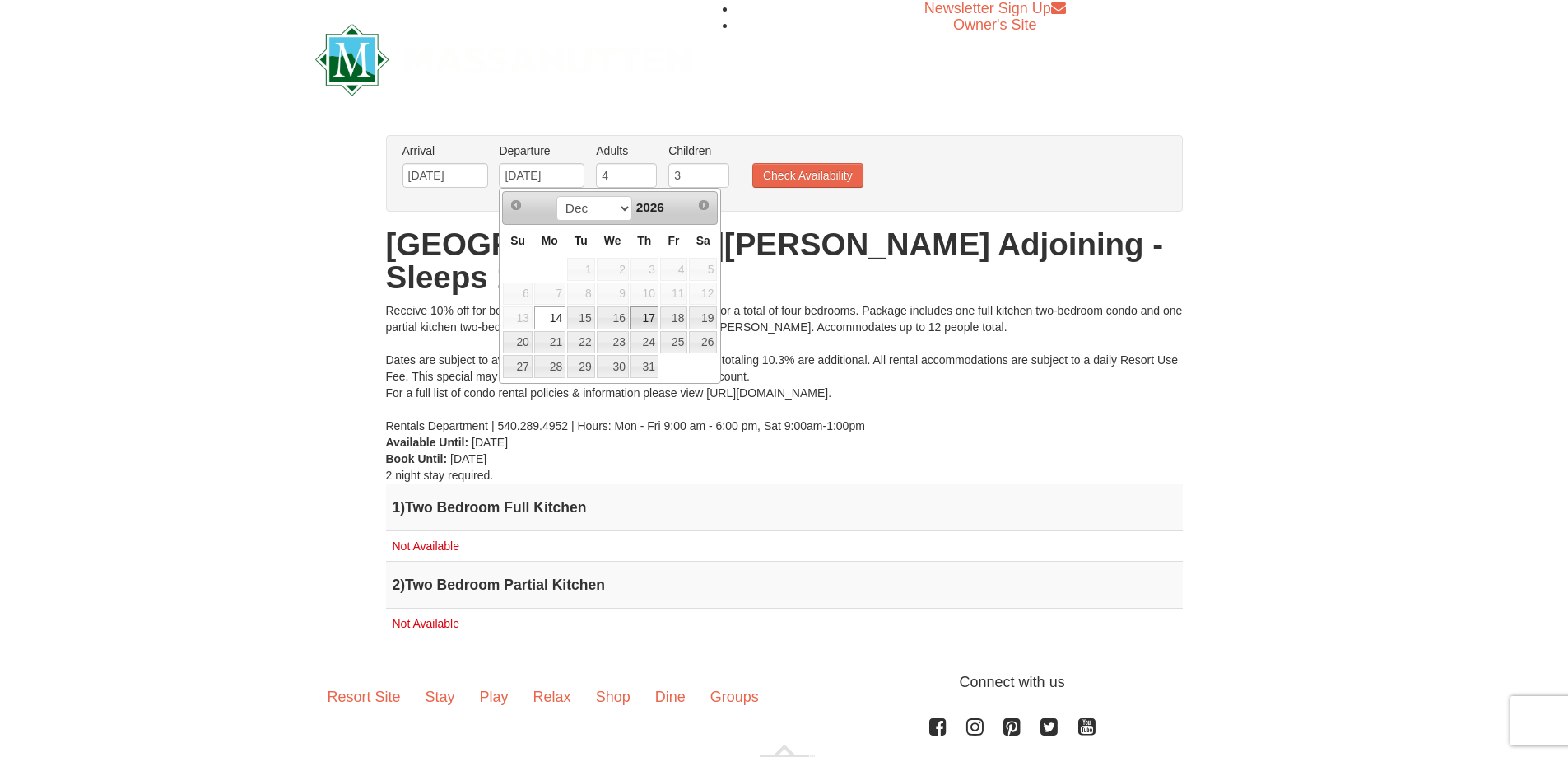
click at [644, 327] on link "17" at bounding box center [645, 318] width 28 height 23
type input "12/17/2026"
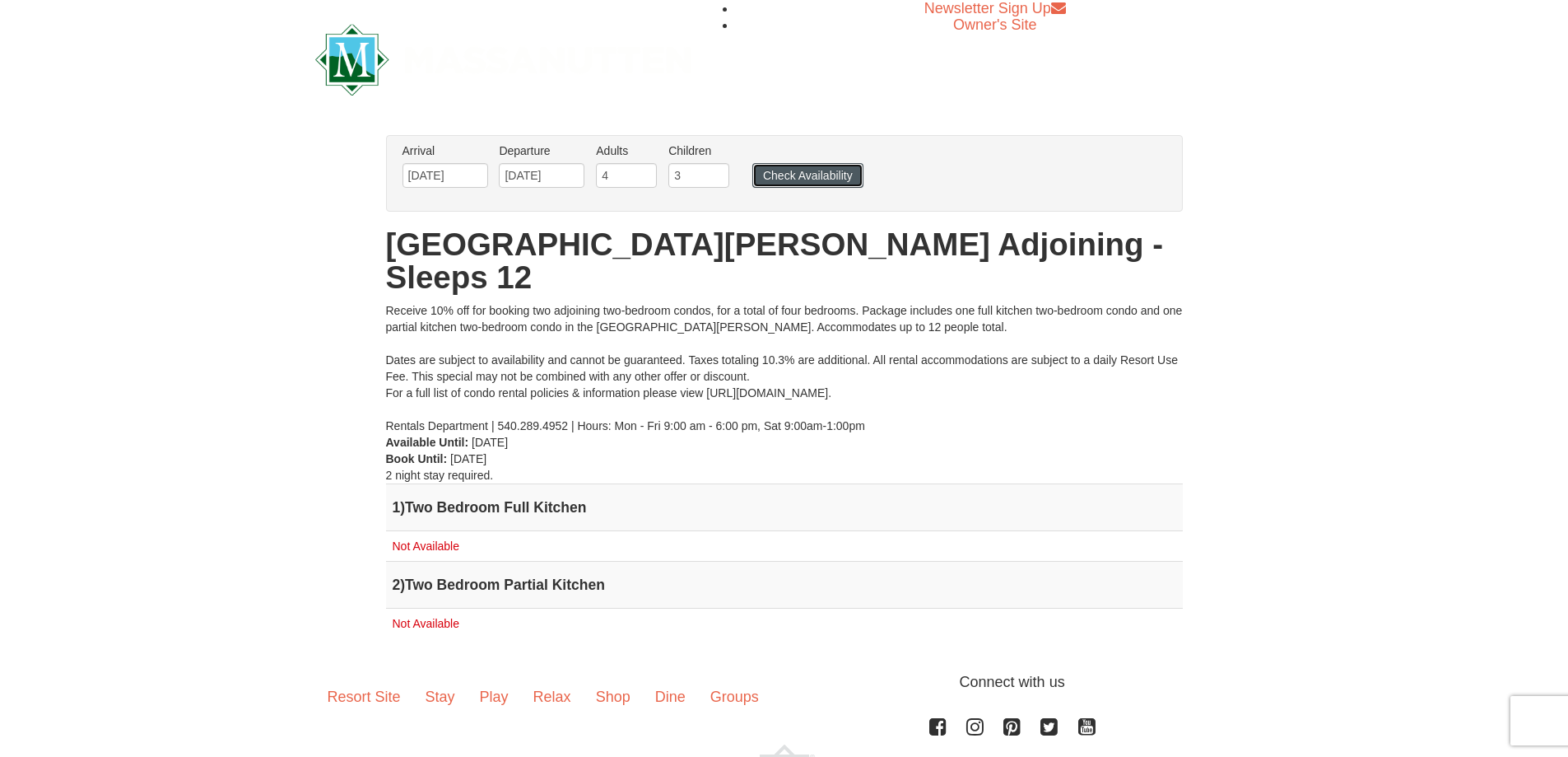
click at [818, 176] on button "Check Availability" at bounding box center [807, 175] width 111 height 25
click at [795, 181] on button "Check Availability" at bounding box center [807, 175] width 111 height 25
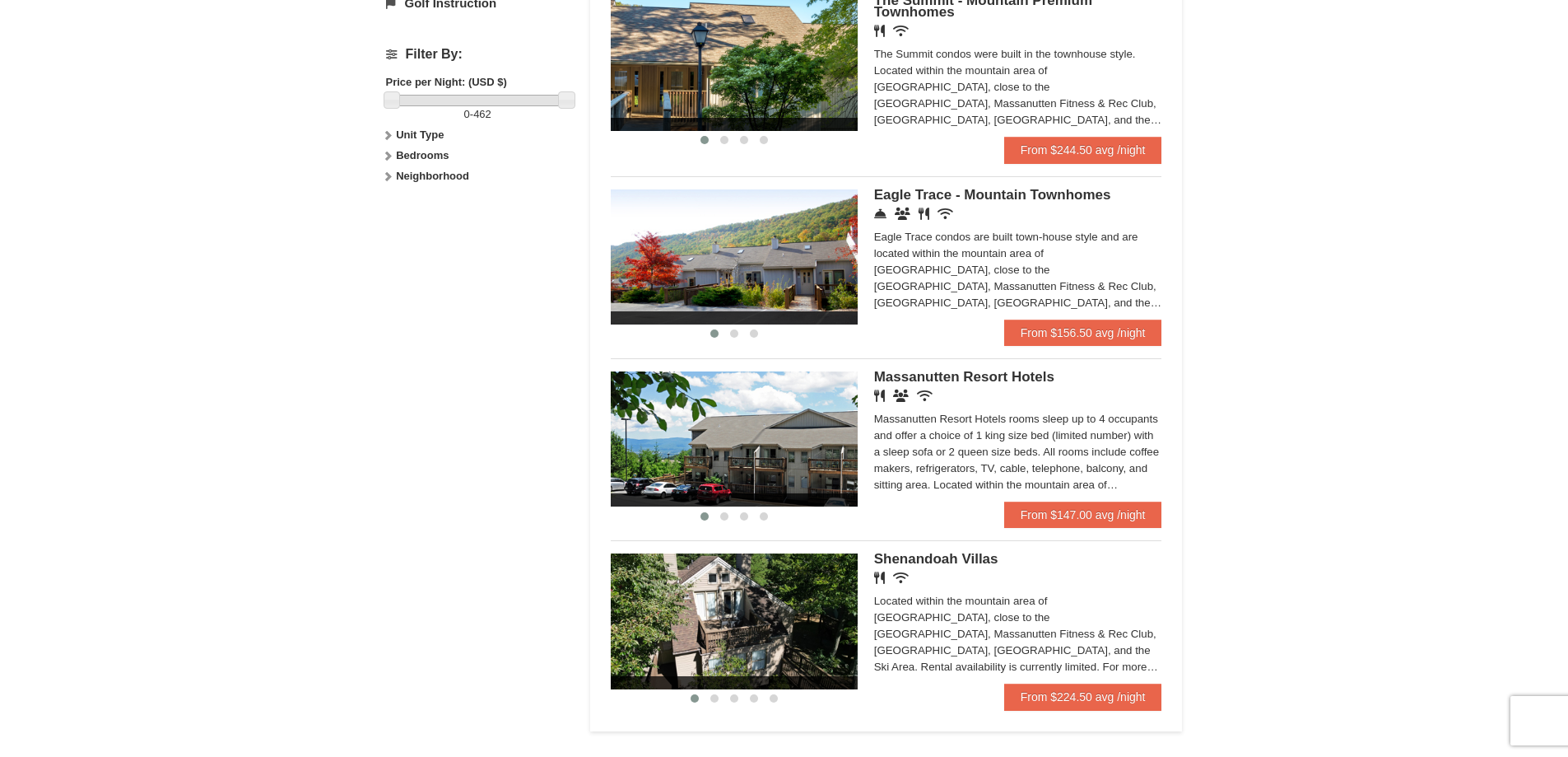
scroll to position [824, 0]
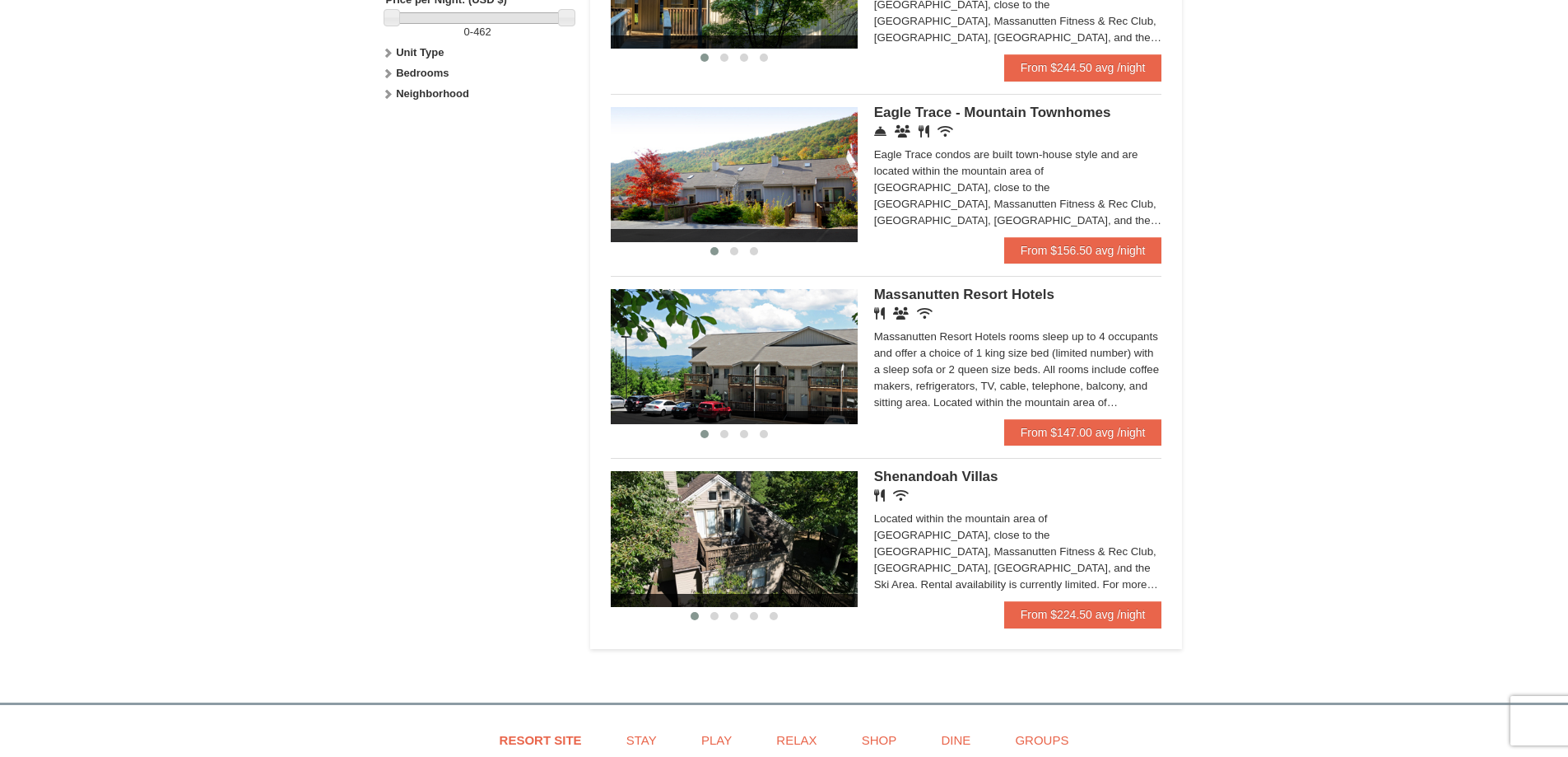
click at [963, 479] on span "Shenandoah Villas" at bounding box center [936, 476] width 125 height 16
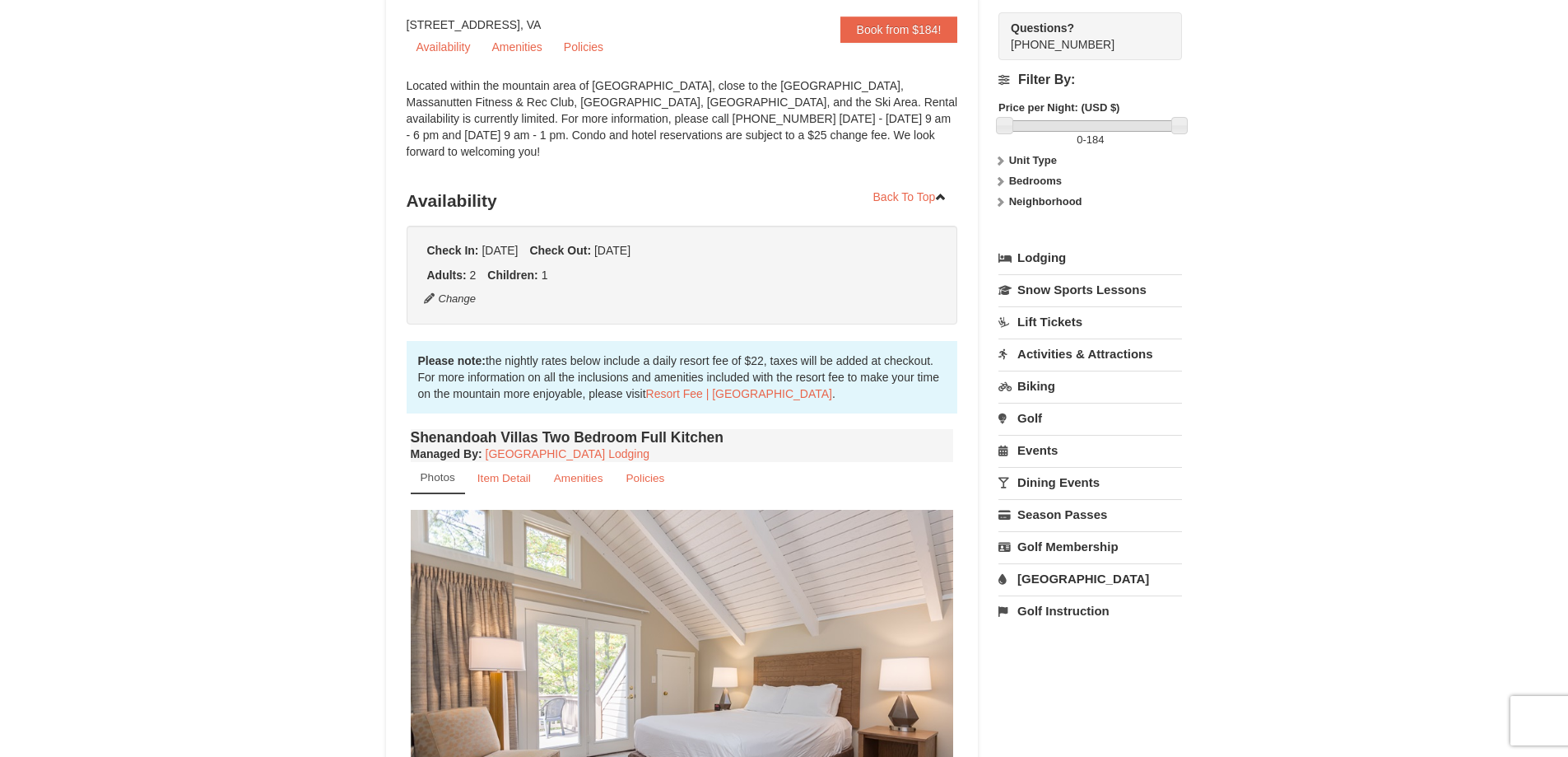
scroll to position [330, 0]
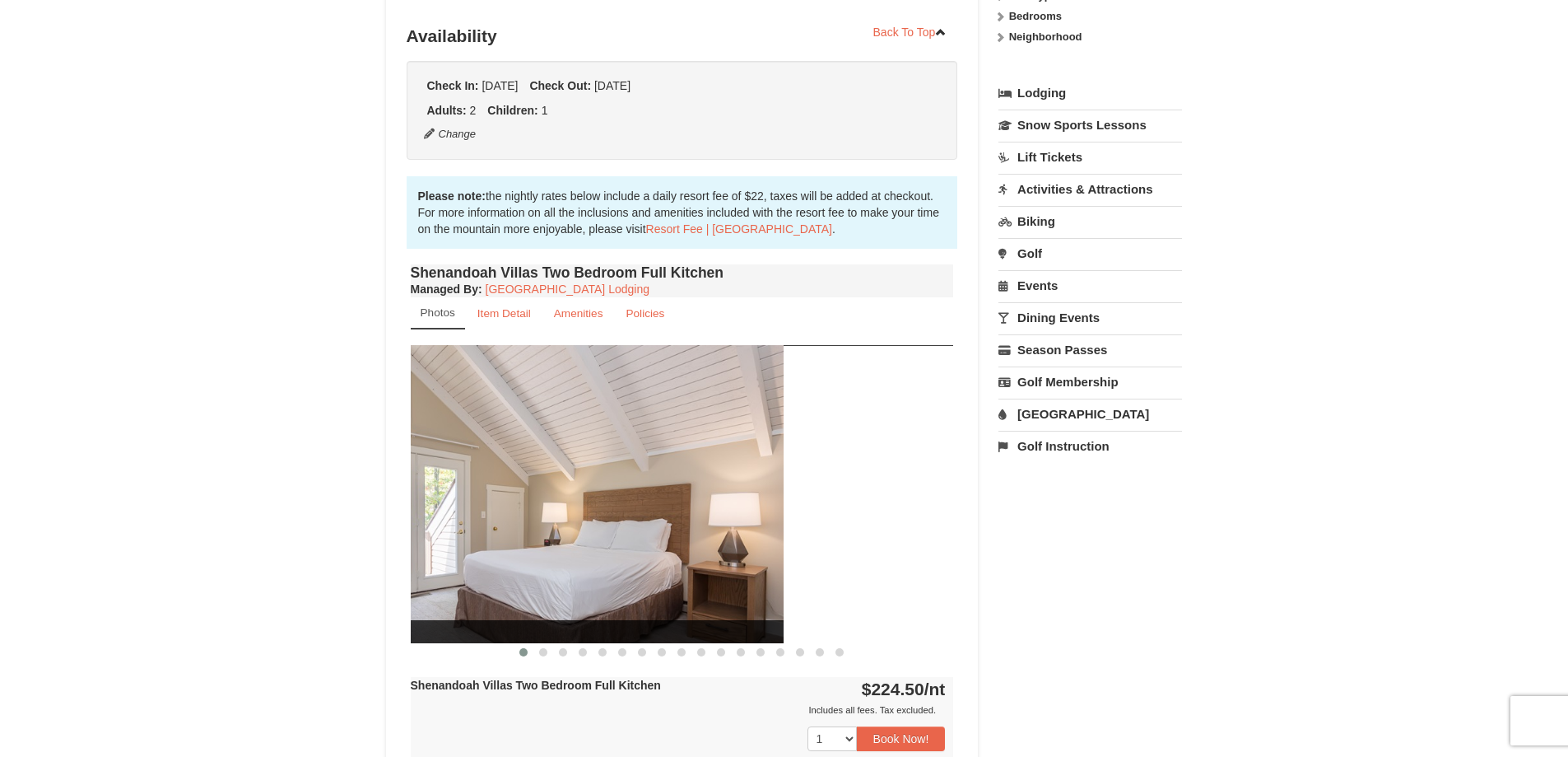
drag, startPoint x: 739, startPoint y: 474, endPoint x: 557, endPoint y: 477, distance: 182.0
click at [557, 477] on img at bounding box center [512, 494] width 543 height 298
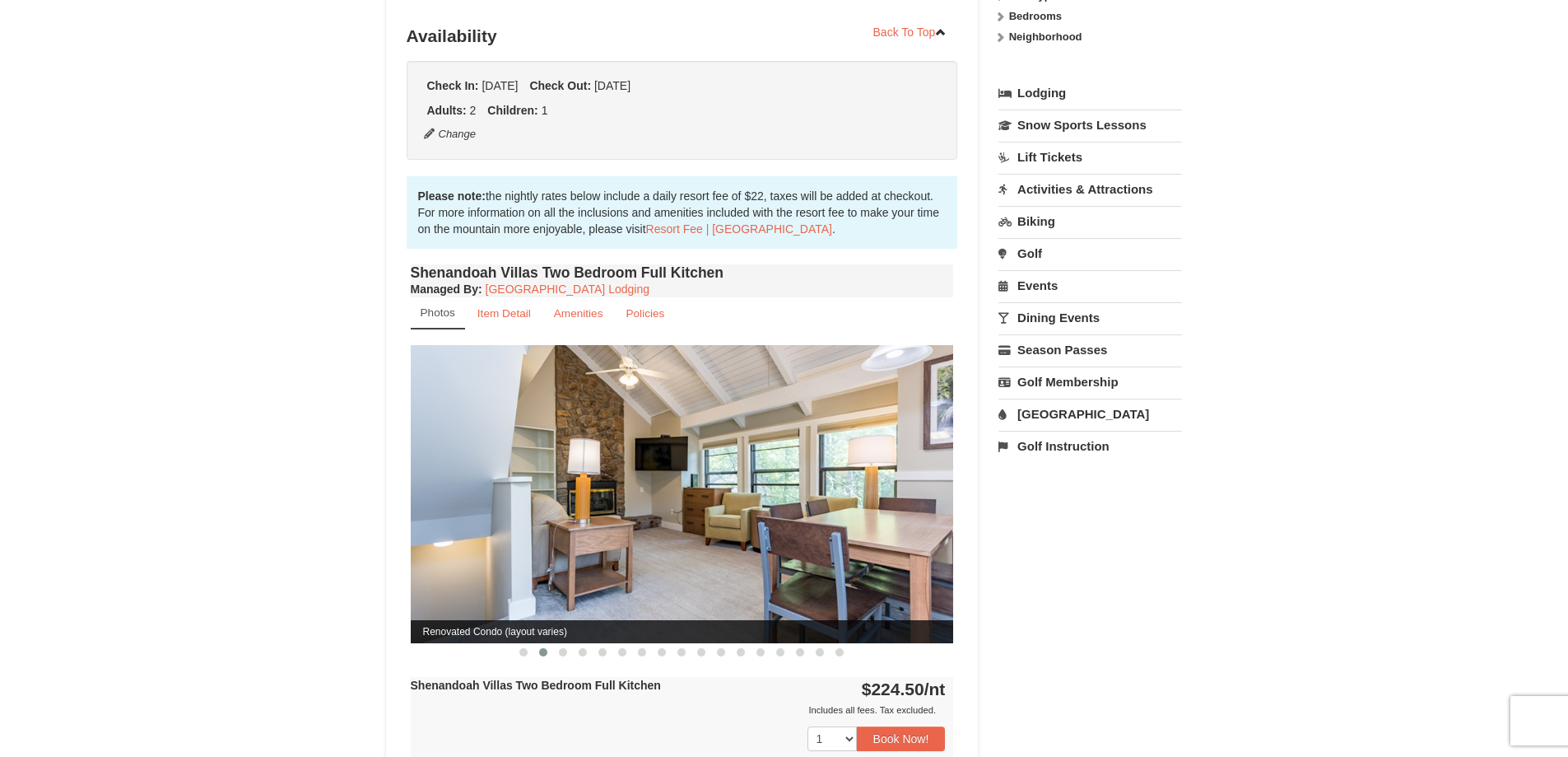
click at [908, 444] on img at bounding box center [683, 494] width 543 height 298
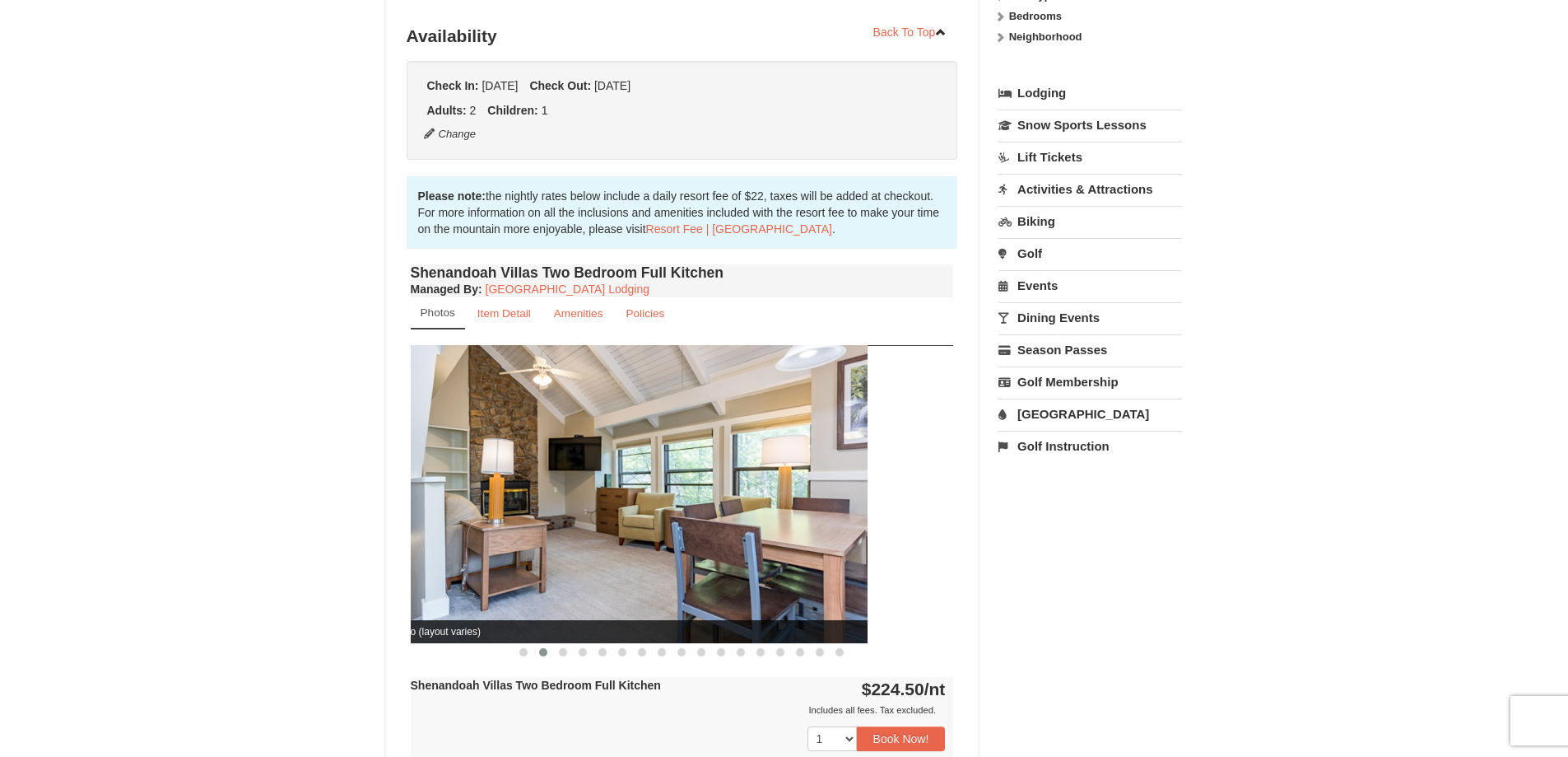
drag, startPoint x: 908, startPoint y: 444, endPoint x: 710, endPoint y: 470, distance: 199.7
click at [710, 470] on img at bounding box center [596, 494] width 543 height 298
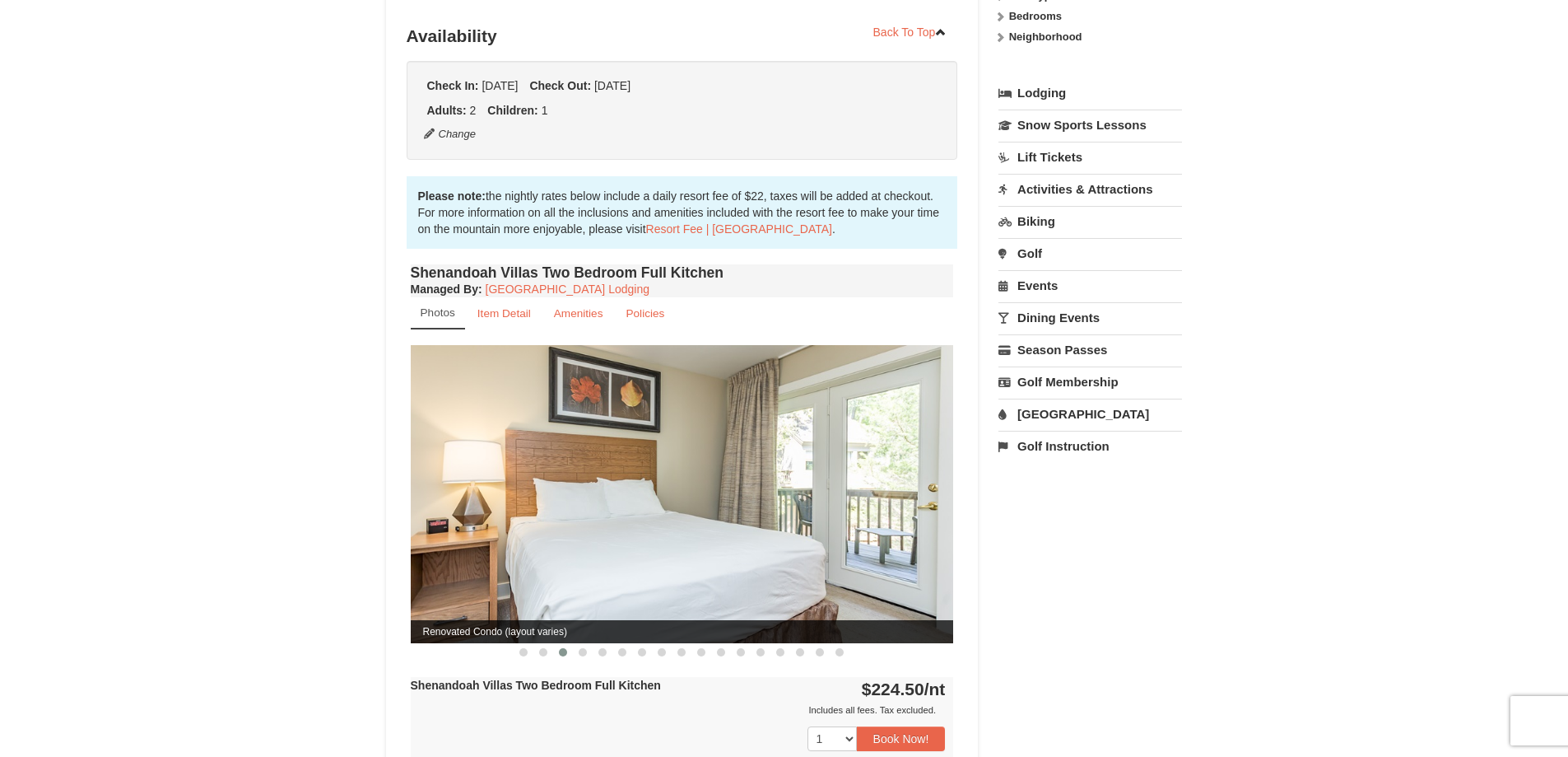
drag, startPoint x: 863, startPoint y: 460, endPoint x: 705, endPoint y: 466, distance: 158.1
click at [705, 465] on img at bounding box center [683, 494] width 543 height 298
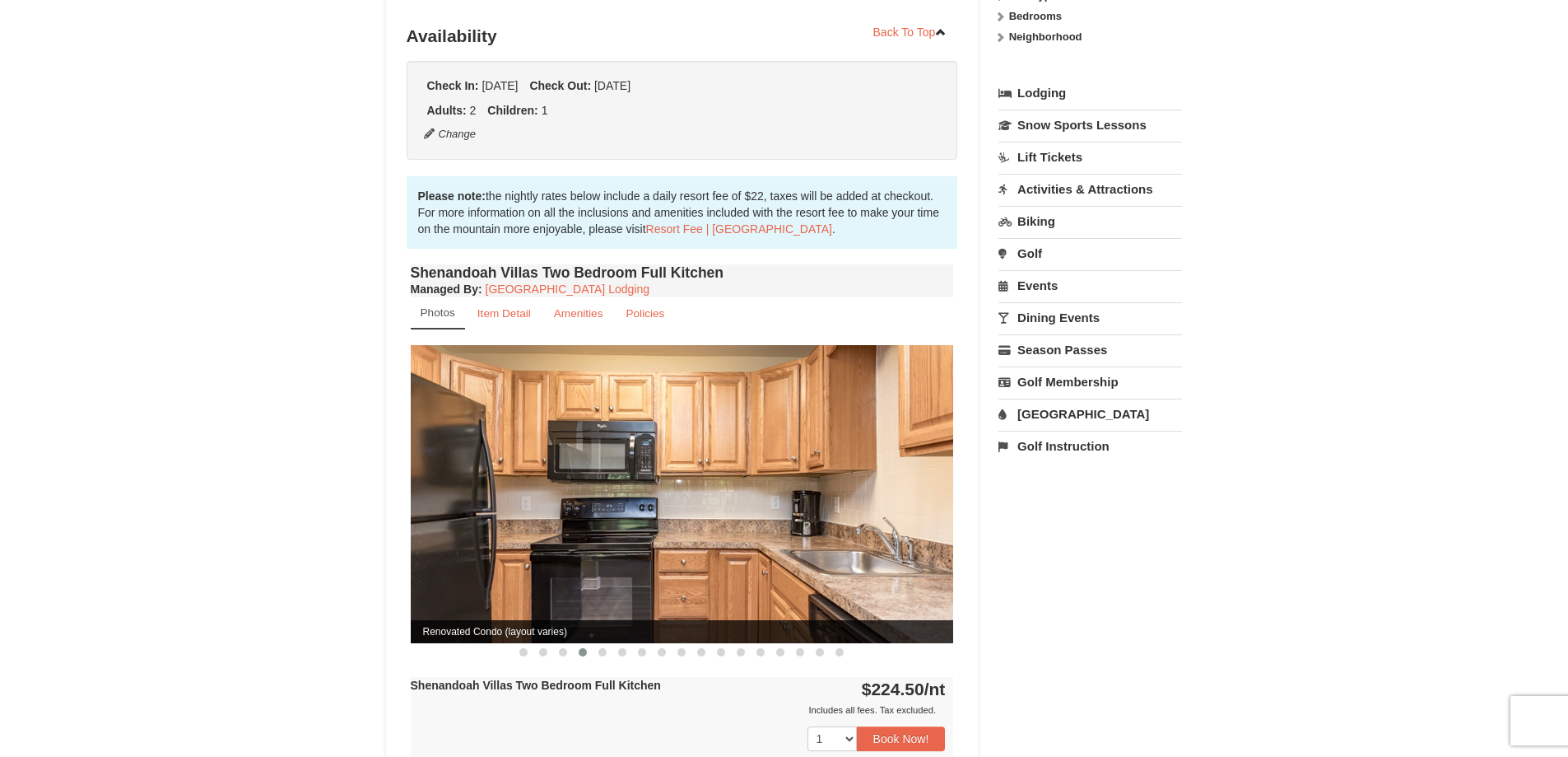
drag, startPoint x: 887, startPoint y: 466, endPoint x: 674, endPoint y: 466, distance: 213.0
click at [674, 466] on img at bounding box center [683, 494] width 543 height 298
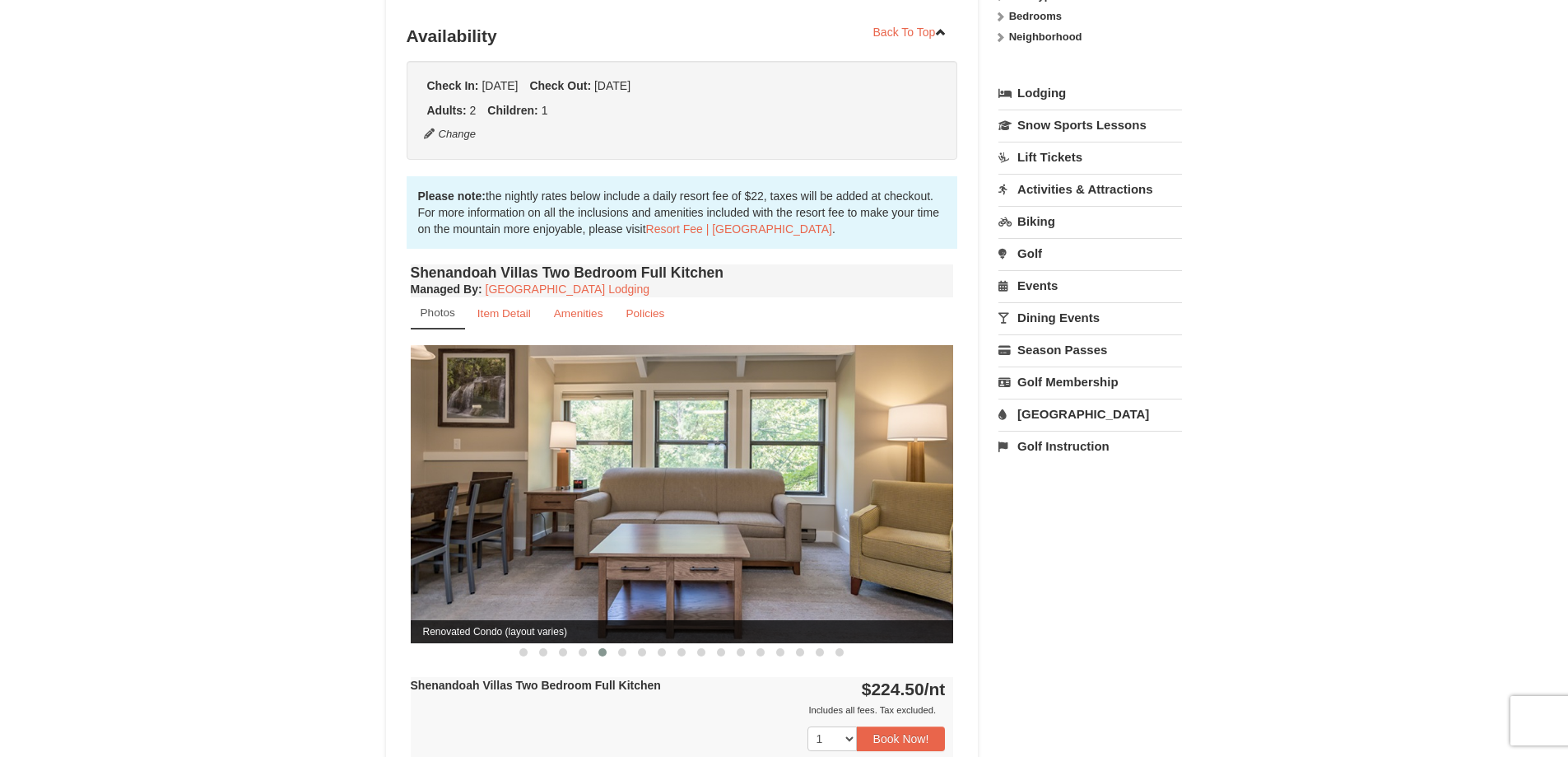
drag, startPoint x: 902, startPoint y: 468, endPoint x: 575, endPoint y: 468, distance: 327.0
click at [575, 468] on img at bounding box center [683, 494] width 543 height 298
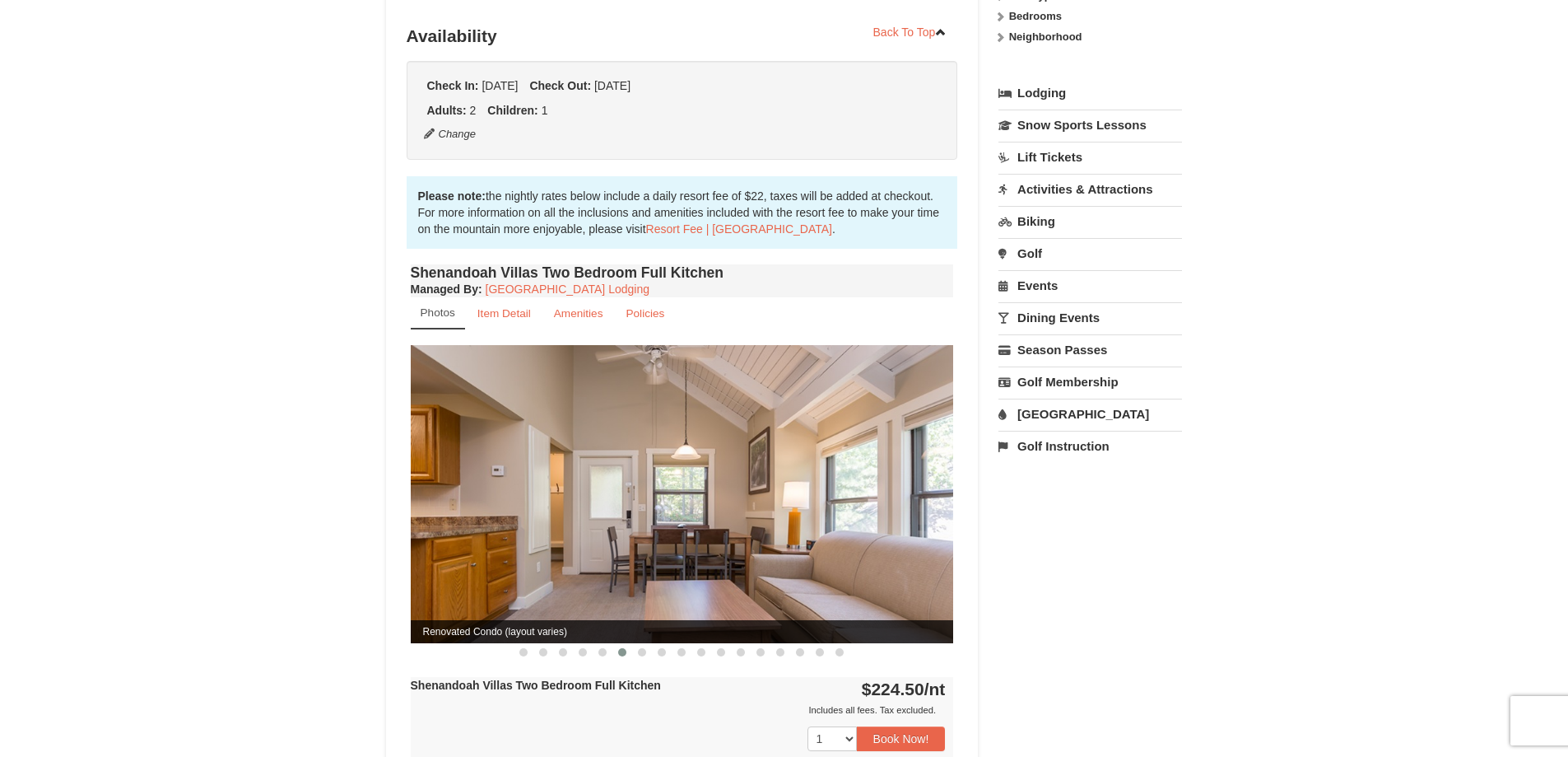
drag, startPoint x: 890, startPoint y: 460, endPoint x: 545, endPoint y: 468, distance: 345.1
click at [549, 464] on img at bounding box center [683, 494] width 543 height 298
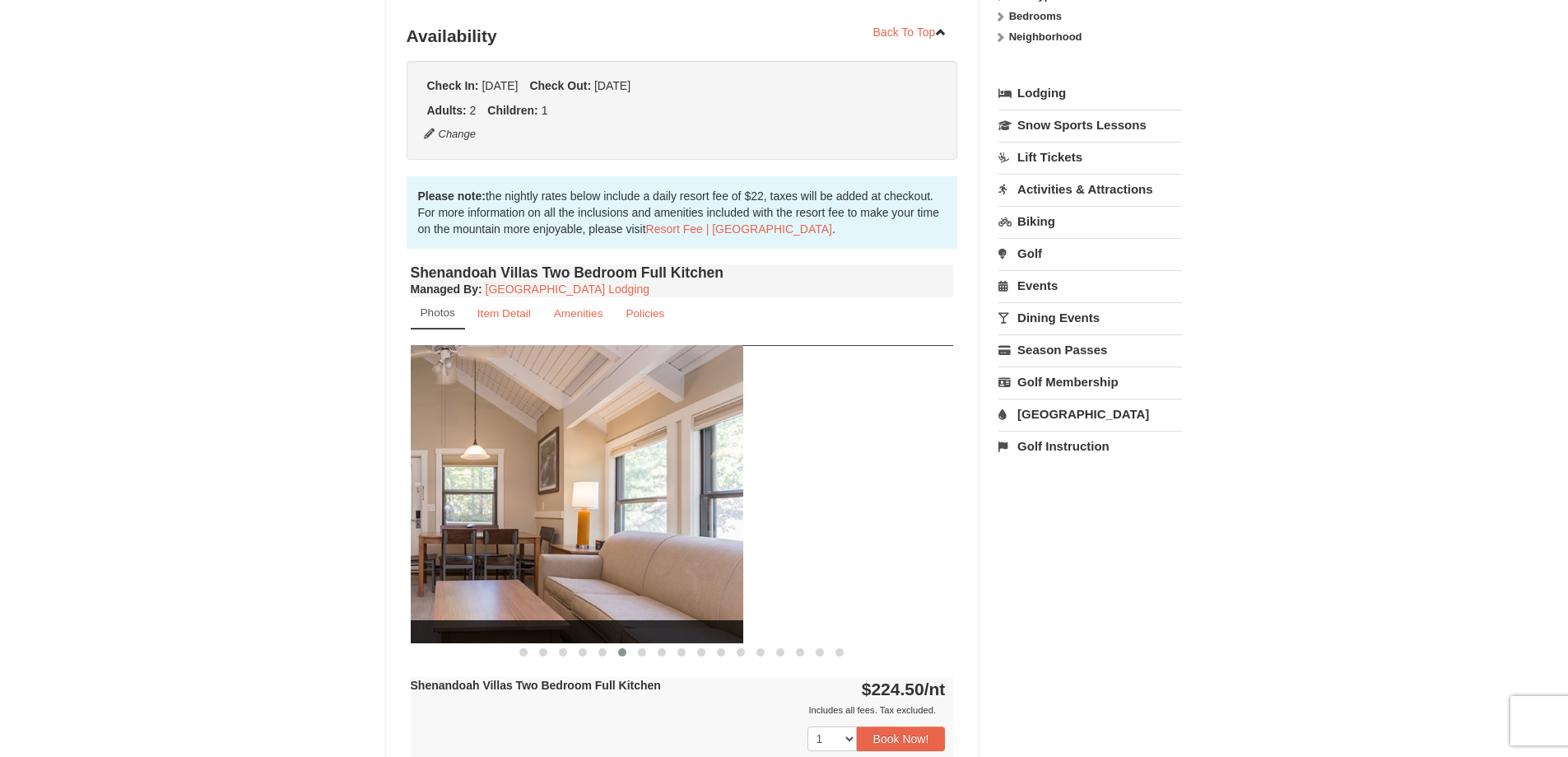
drag, startPoint x: 732, startPoint y: 467, endPoint x: 562, endPoint y: 462, distance: 170.1
click at [562, 462] on img at bounding box center [471, 494] width 543 height 298
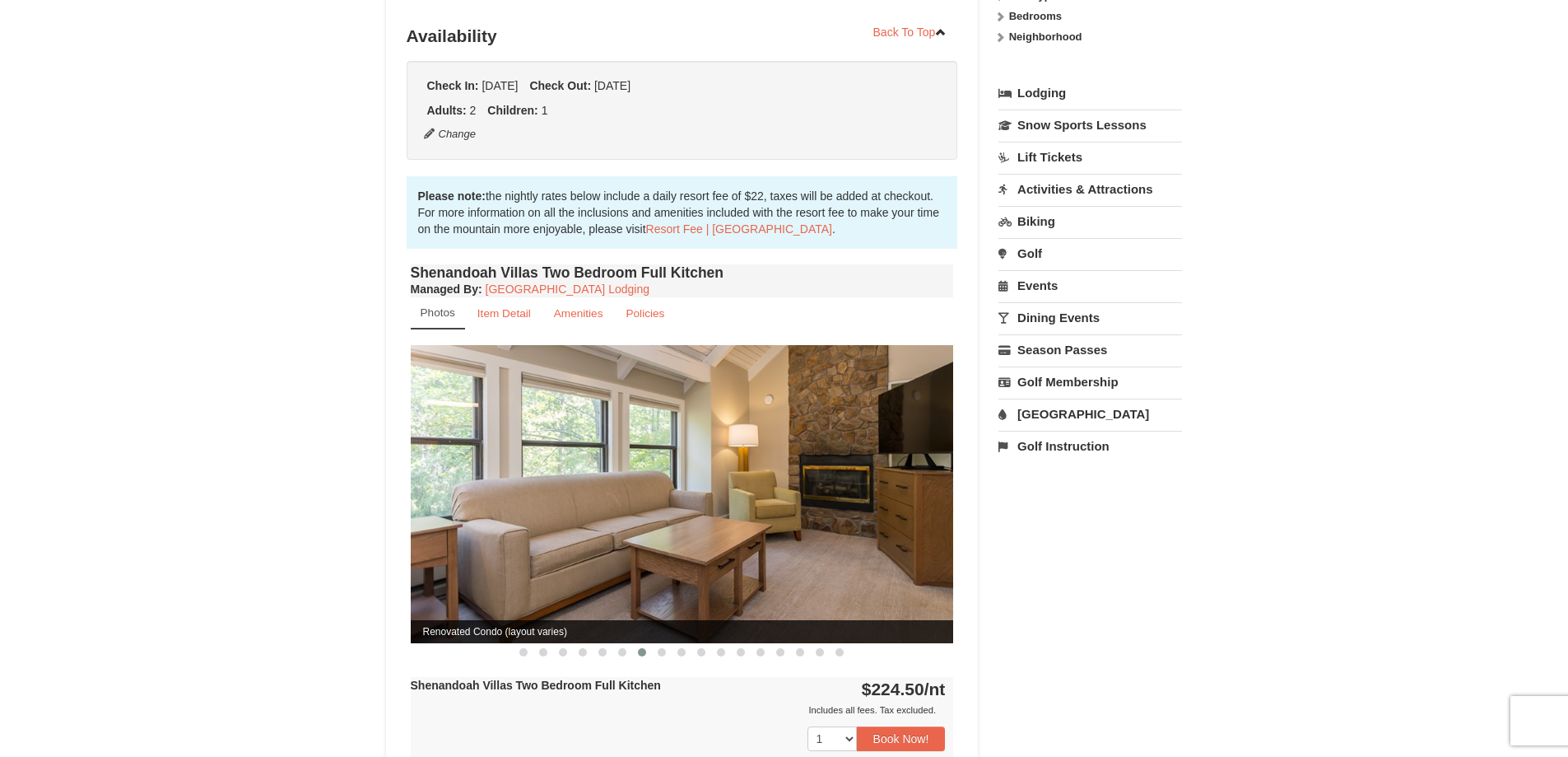
drag, startPoint x: 843, startPoint y: 471, endPoint x: 496, endPoint y: 471, distance: 347.0
click at [503, 472] on img at bounding box center [683, 494] width 543 height 298
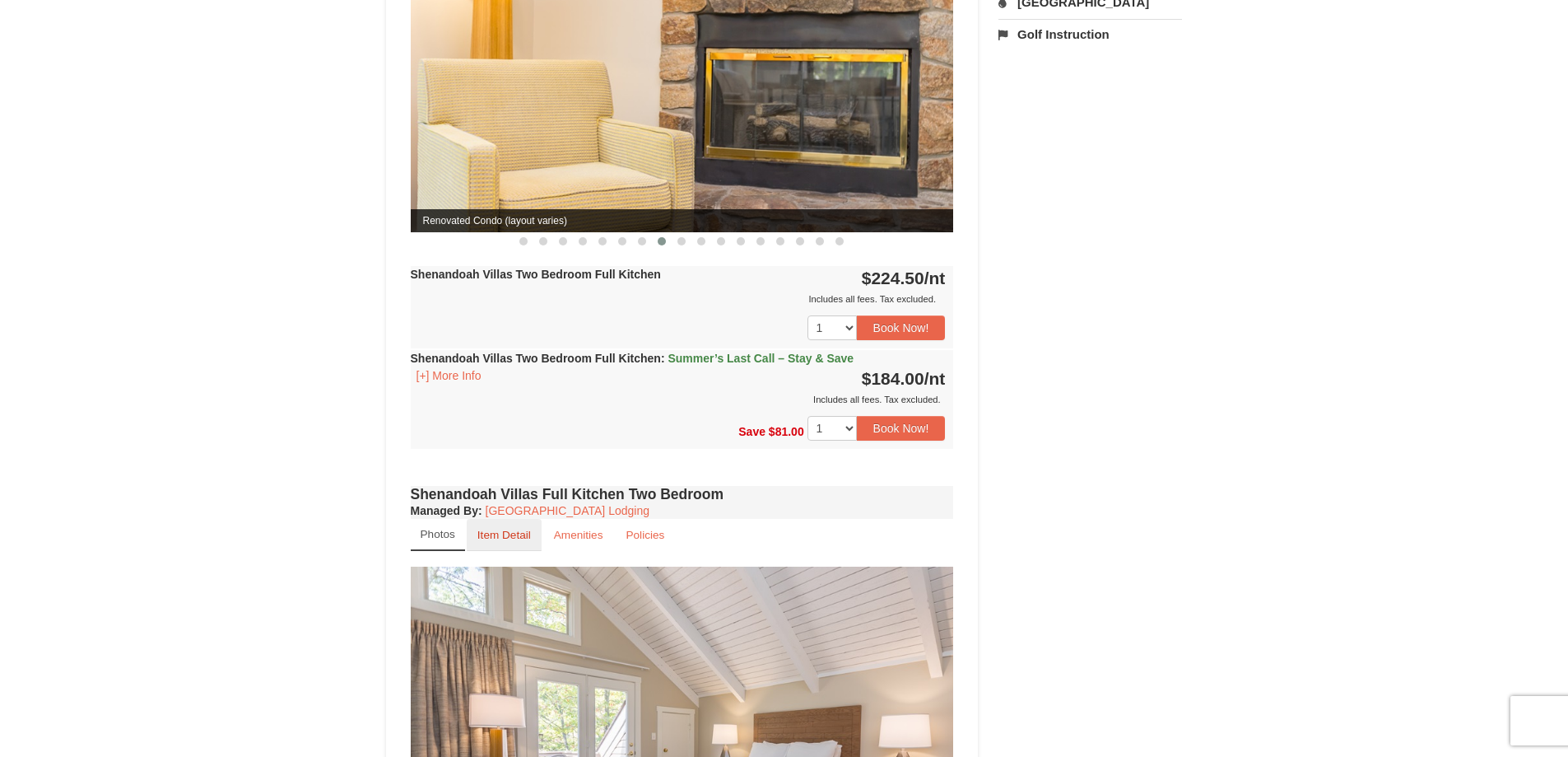
scroll to position [906, 0]
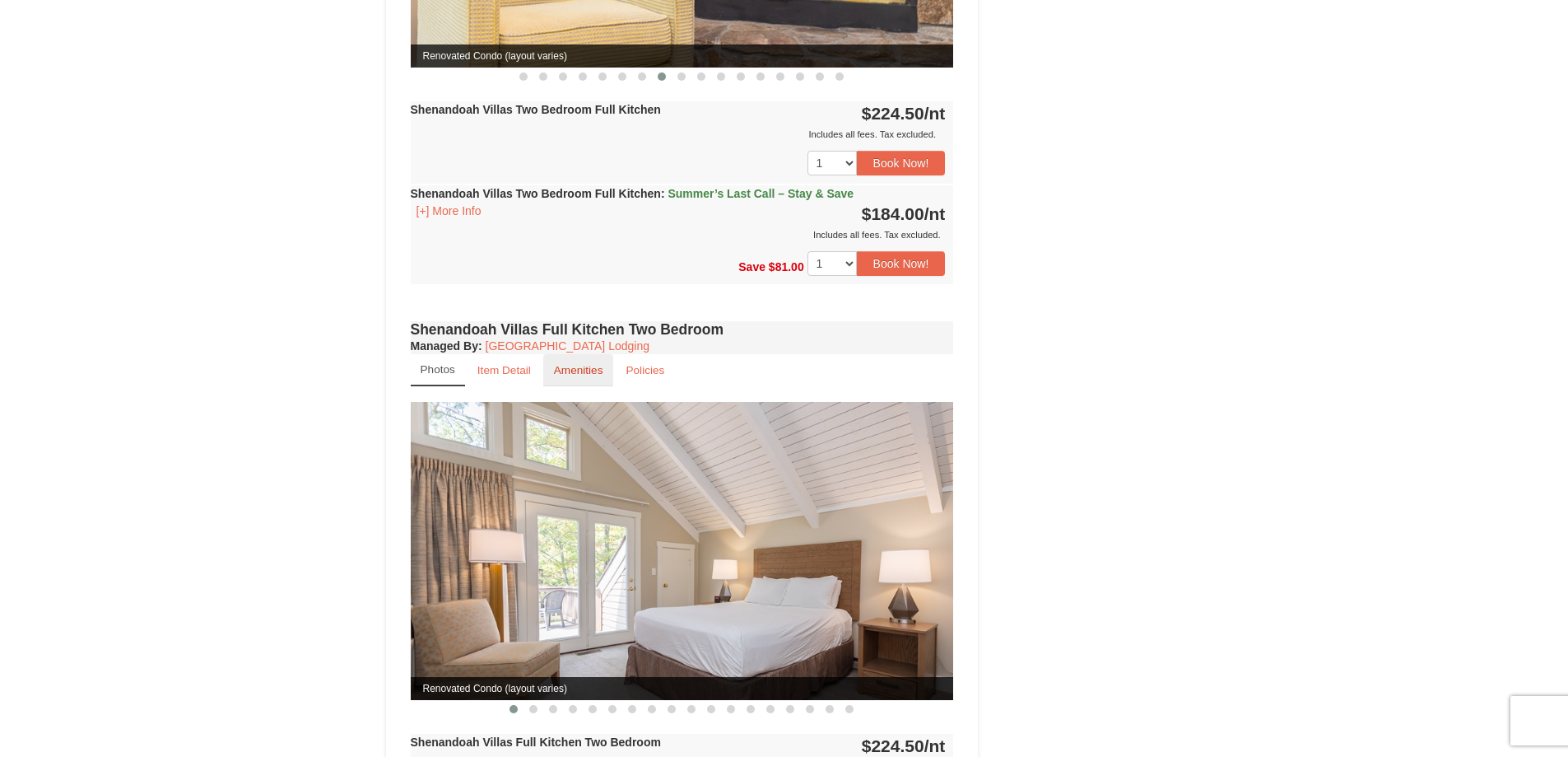
click at [571, 369] on link "Amenities" at bounding box center [578, 371] width 71 height 32
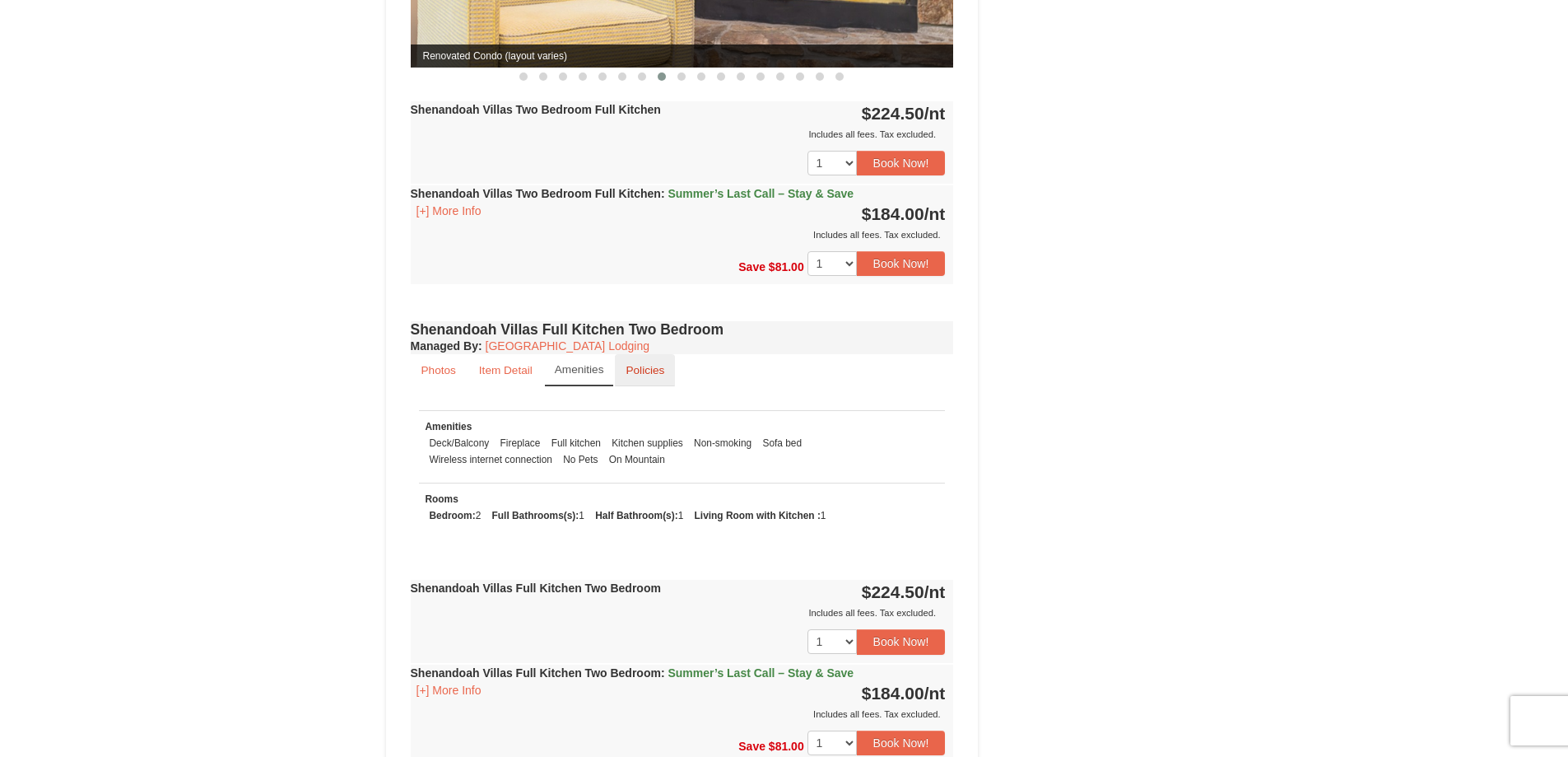
click at [662, 365] on small "Policies" at bounding box center [645, 371] width 39 height 12
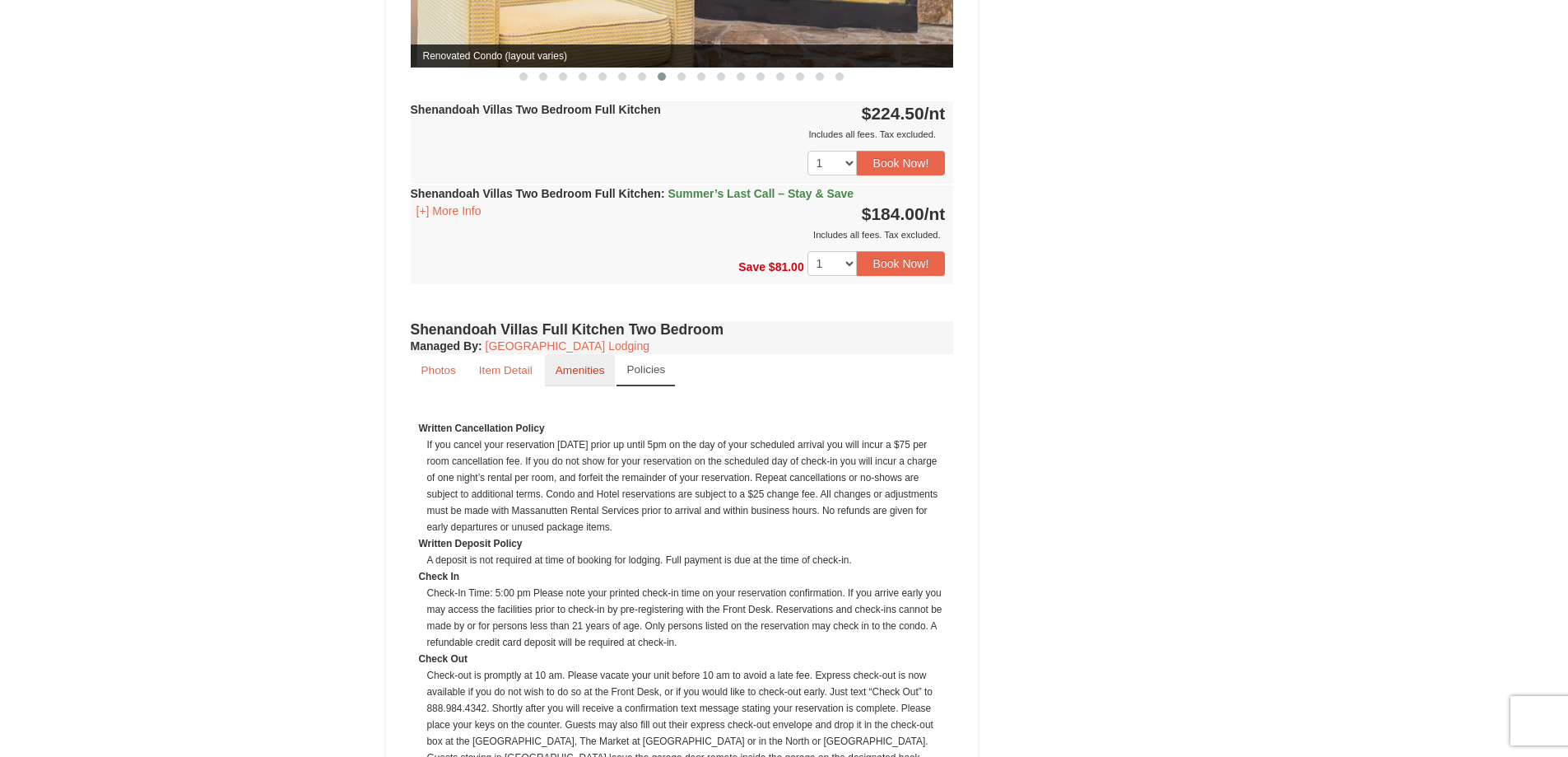
click at [570, 365] on small "Amenities" at bounding box center [580, 371] width 49 height 12
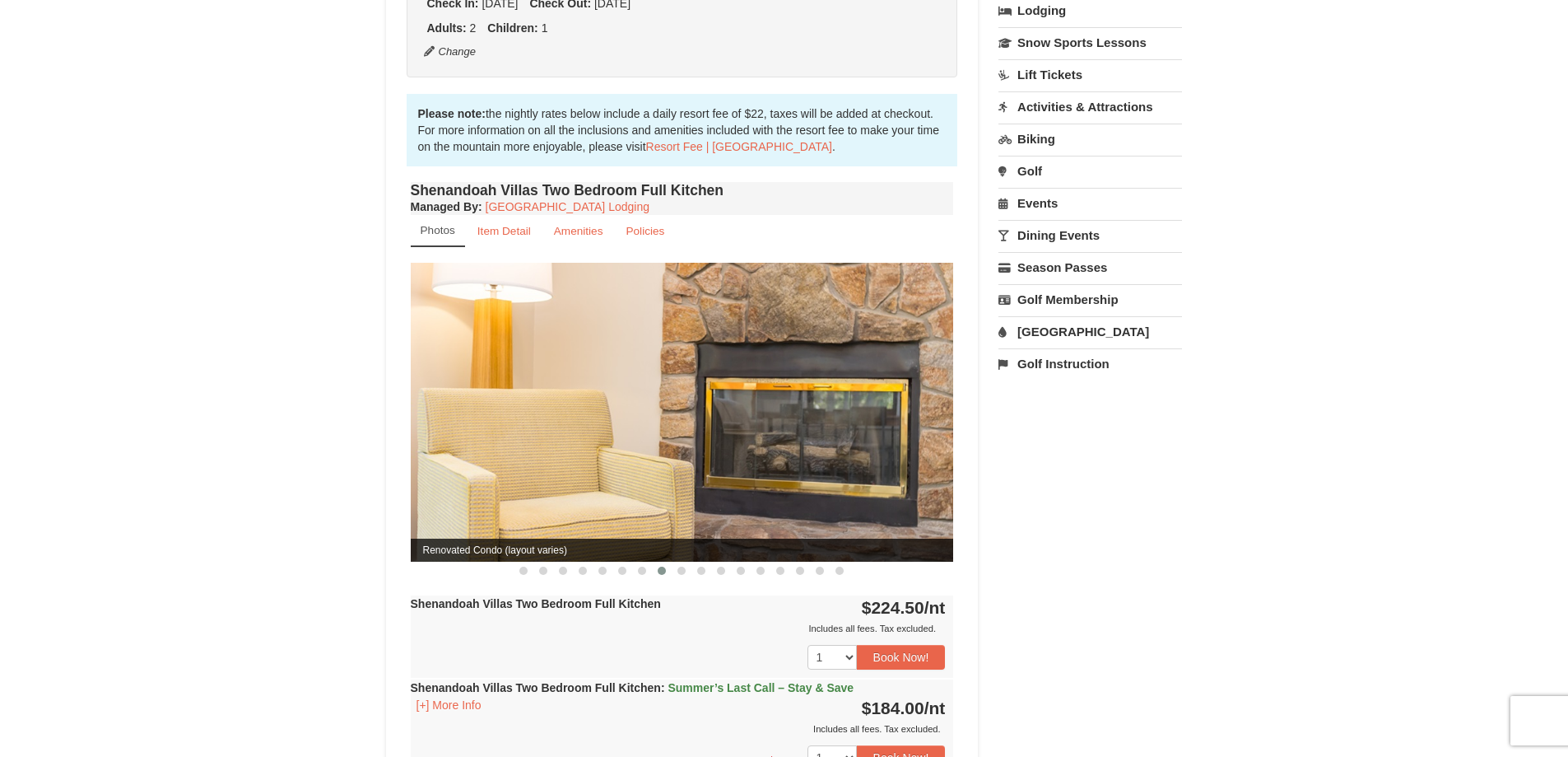
scroll to position [82, 0]
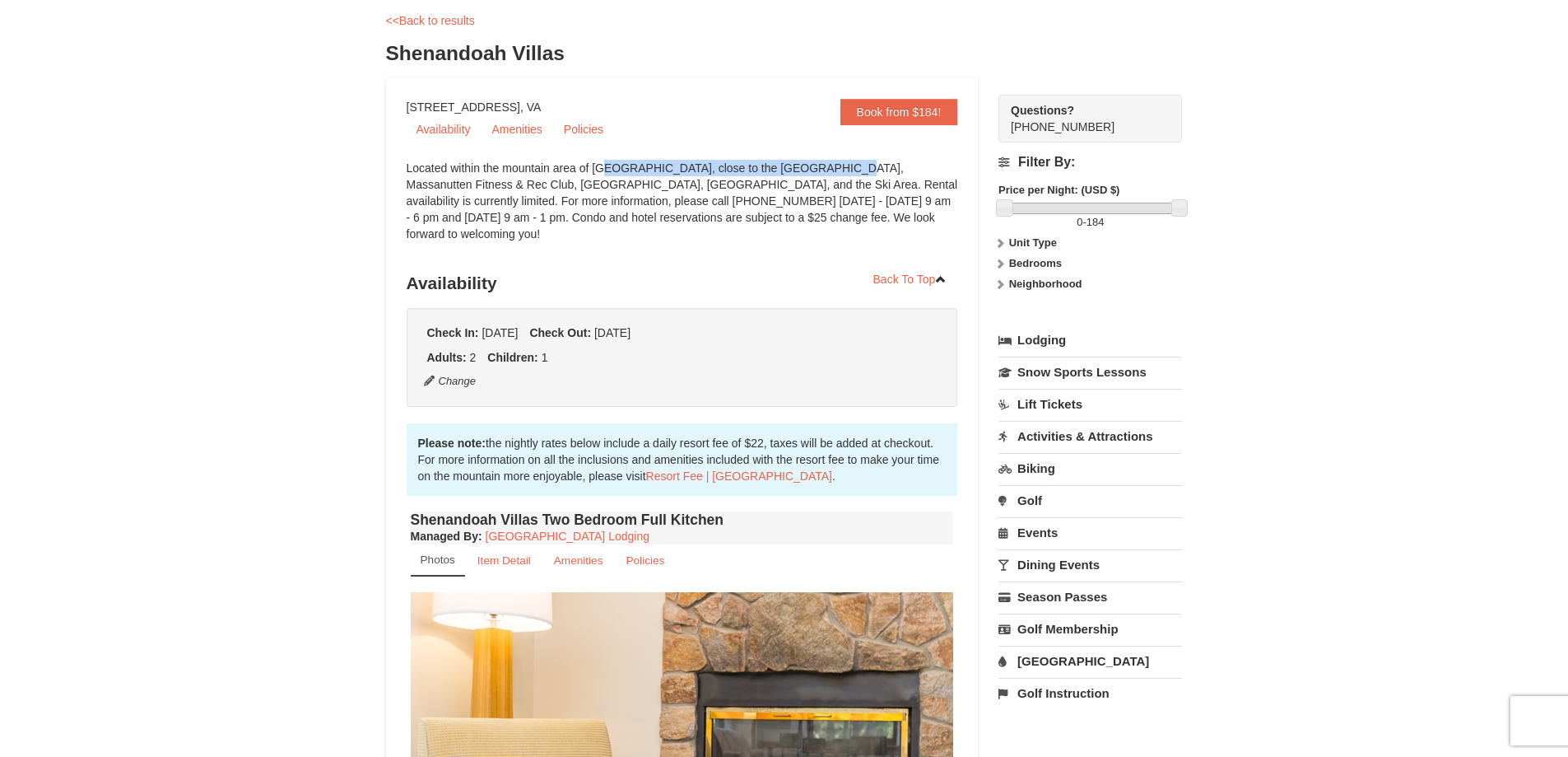
drag, startPoint x: 519, startPoint y: 169, endPoint x: 783, endPoint y: 178, distance: 264.2
click at [765, 176] on div "Located within the mountain area of [GEOGRAPHIC_DATA], close to the [GEOGRAPHIC…" at bounding box center [682, 209] width 552 height 99
click at [836, 194] on div "Located within the mountain area of [GEOGRAPHIC_DATA], close to the [GEOGRAPHIC…" at bounding box center [682, 209] width 552 height 99
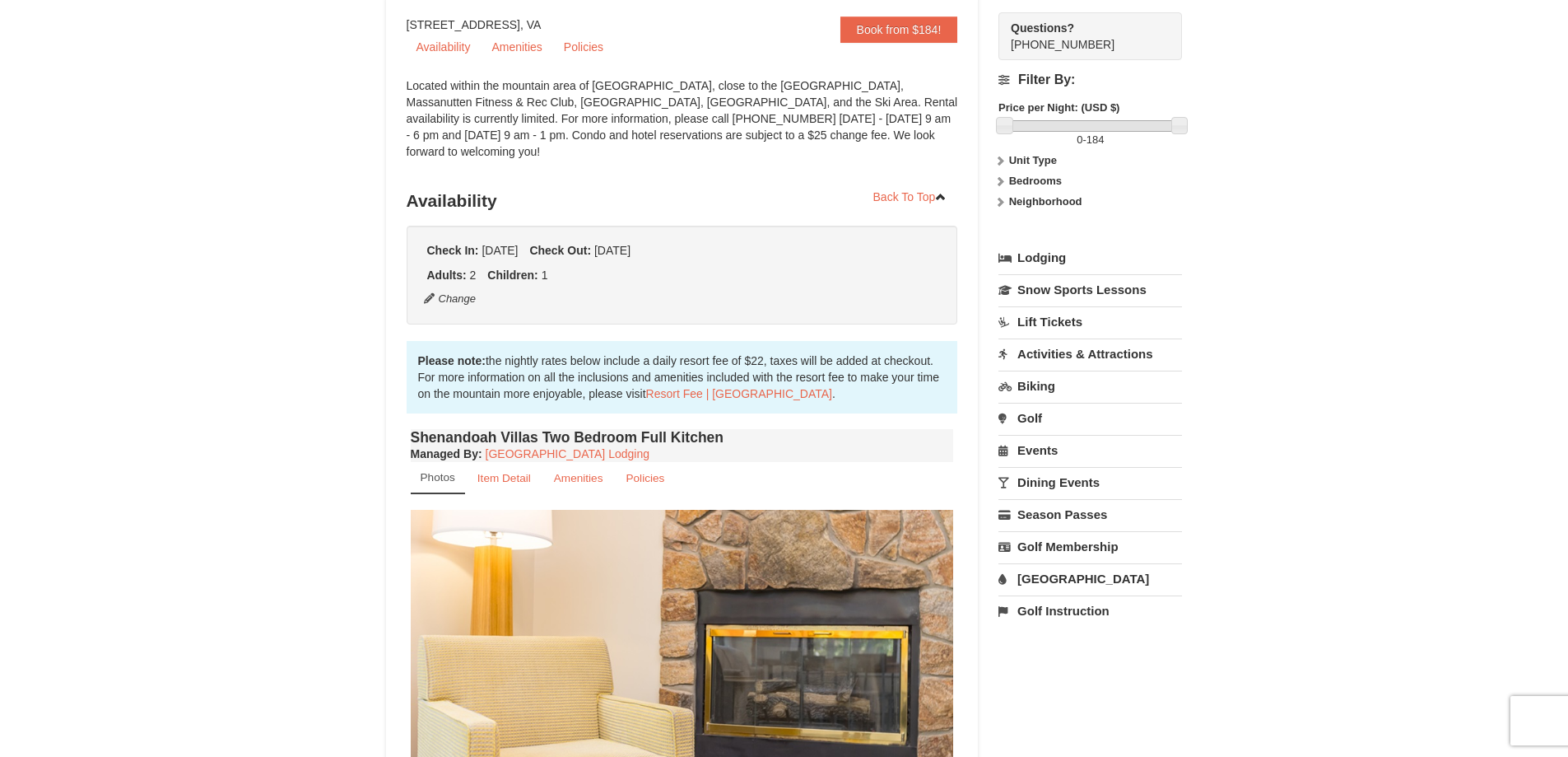
scroll to position [0, 0]
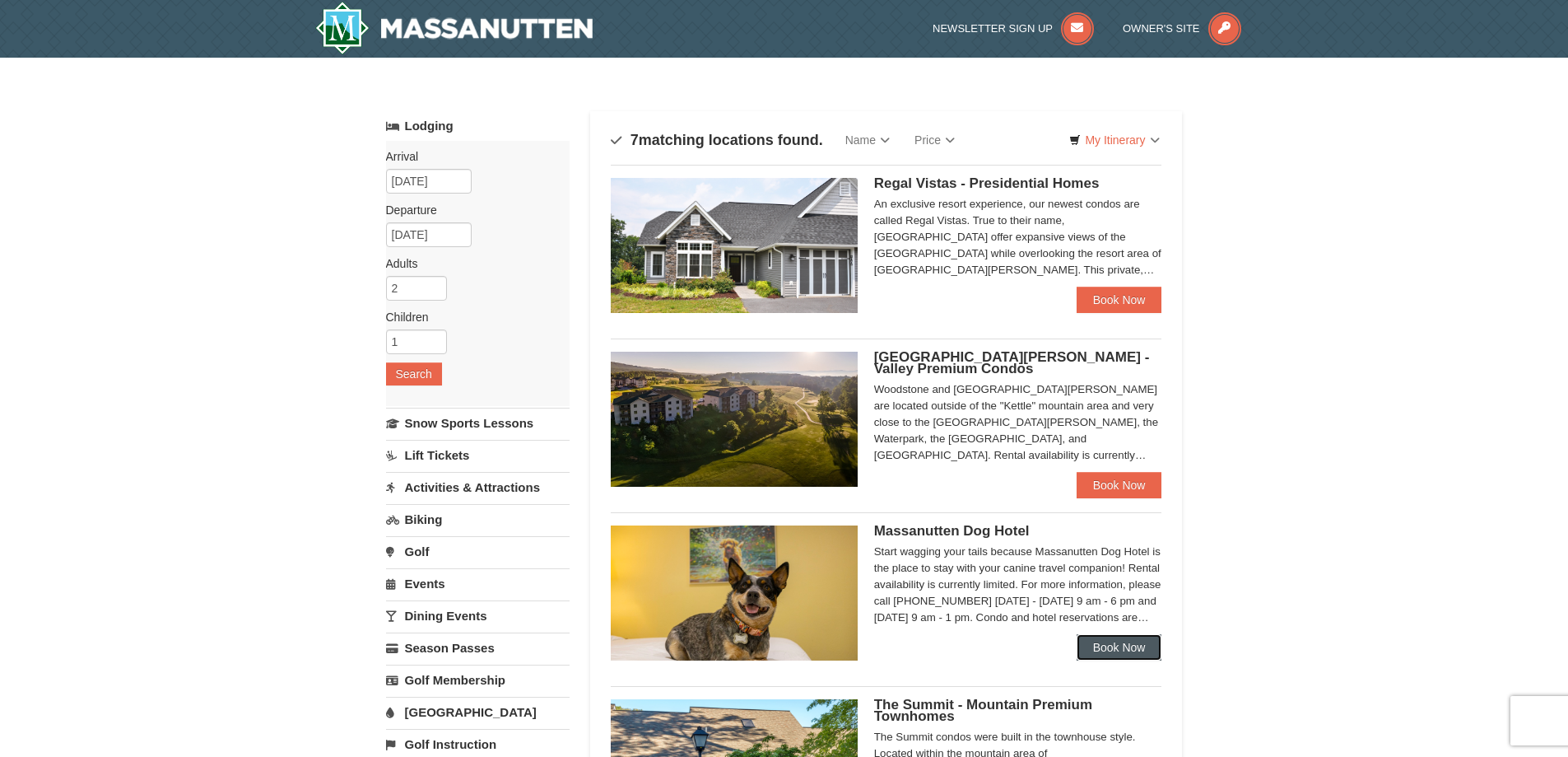
click at [1106, 644] on link "Book Now" at bounding box center [1120, 647] width 86 height 26
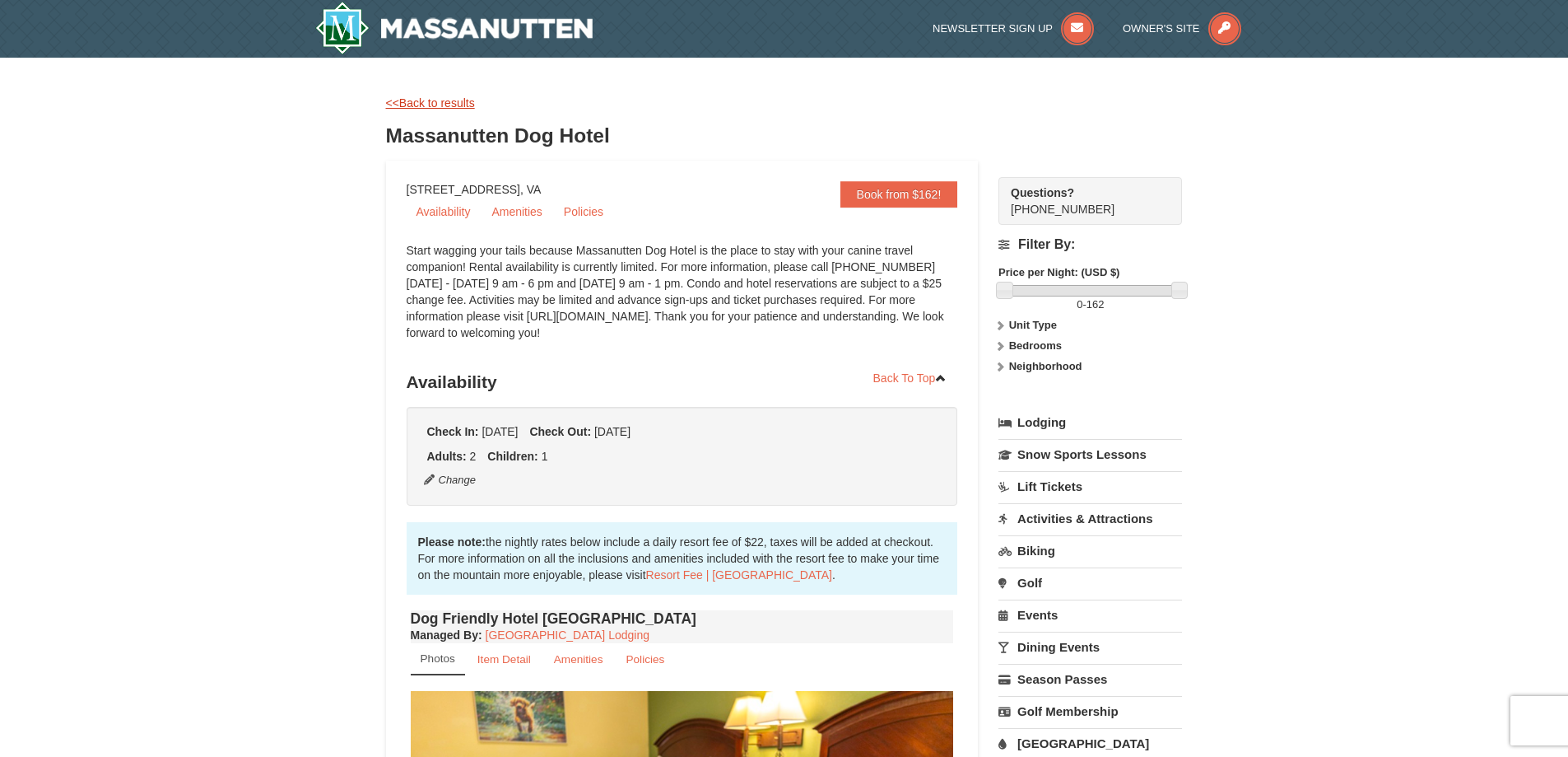
click at [435, 100] on link "<<Back to results" at bounding box center [430, 102] width 89 height 13
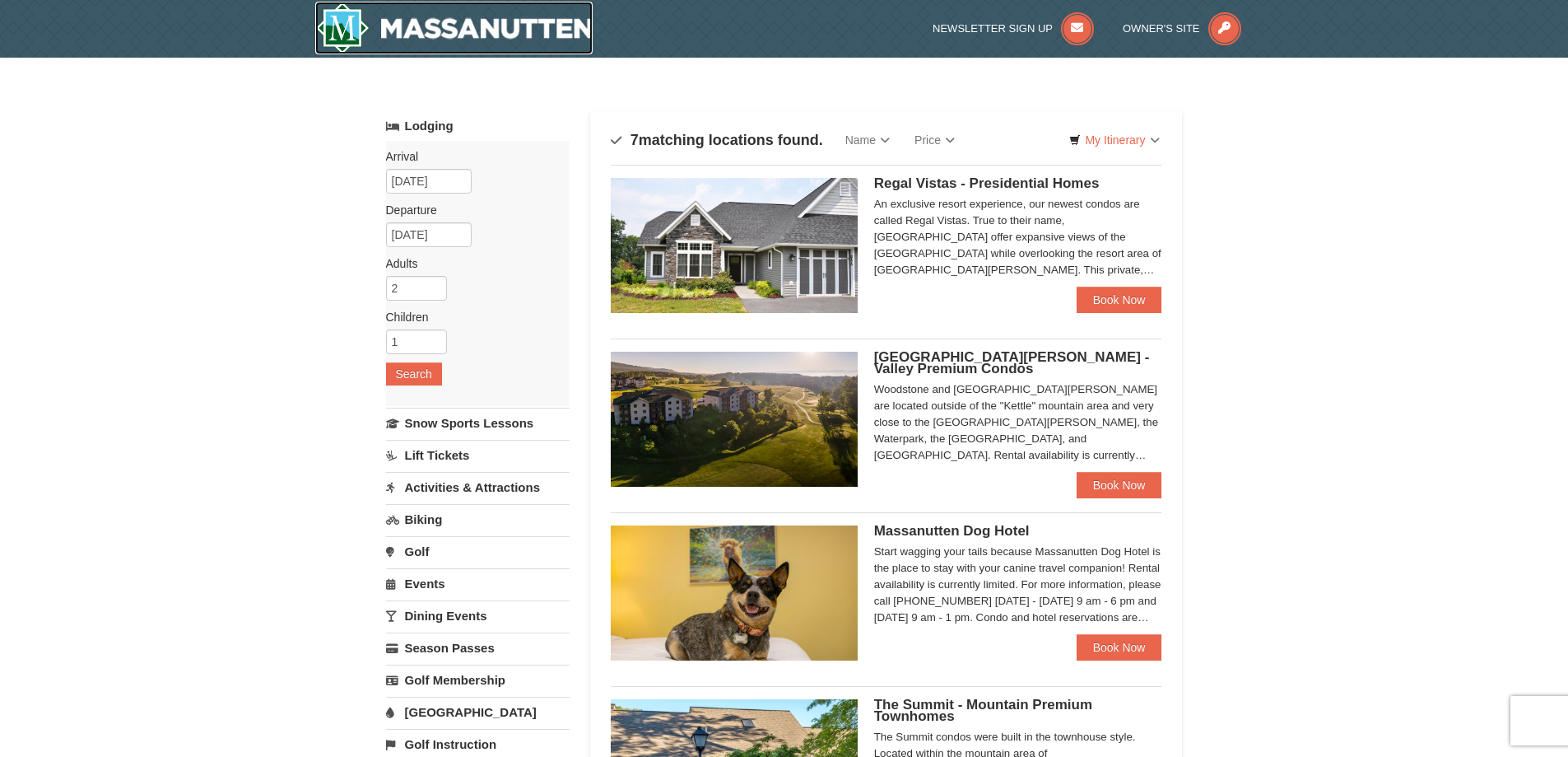
click at [335, 27] on img at bounding box center [454, 28] width 278 height 53
